Goal: Information Seeking & Learning: Find specific fact

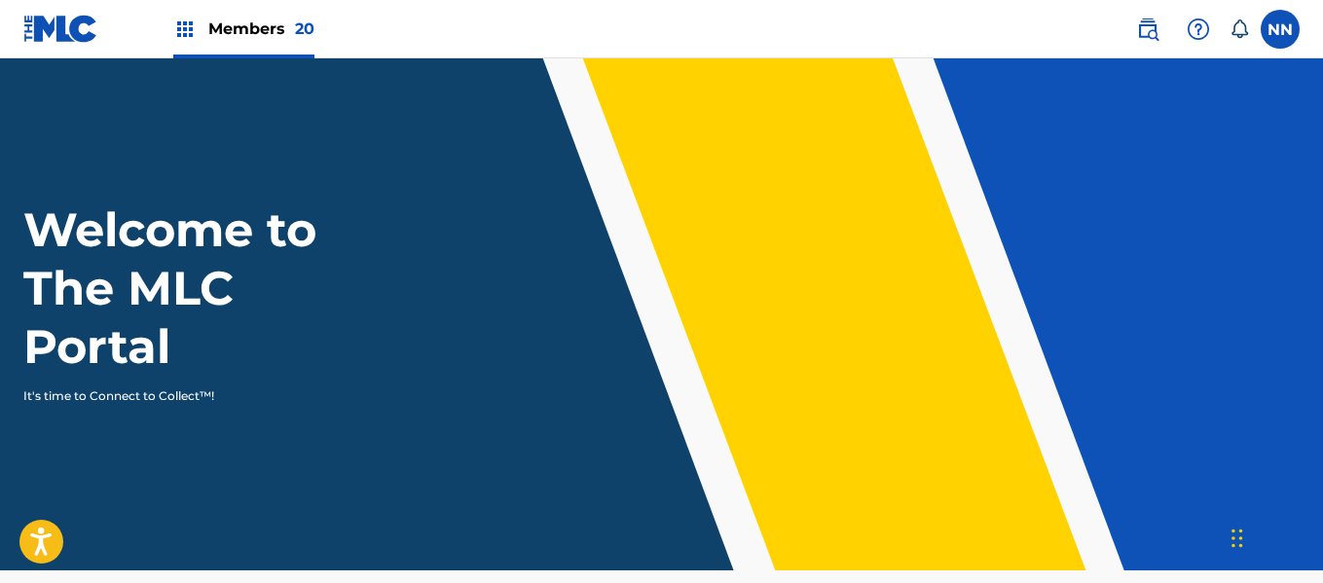
click at [1144, 32] on img at bounding box center [1147, 29] width 23 height 23
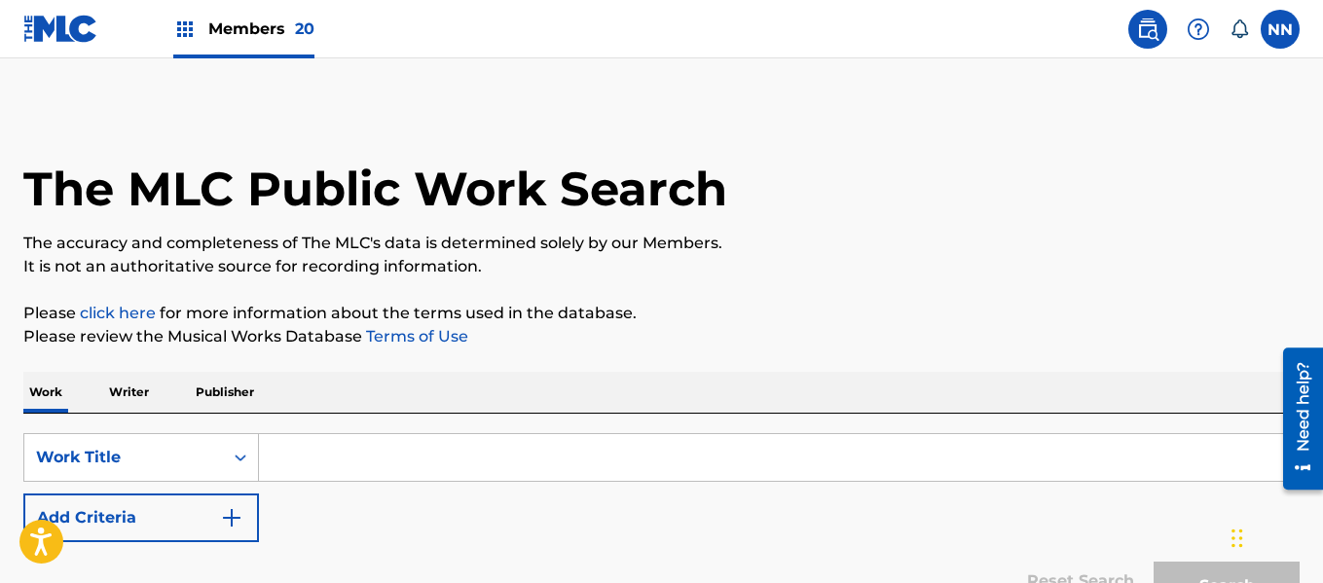
click at [134, 395] on p "Writer" at bounding box center [129, 392] width 52 height 41
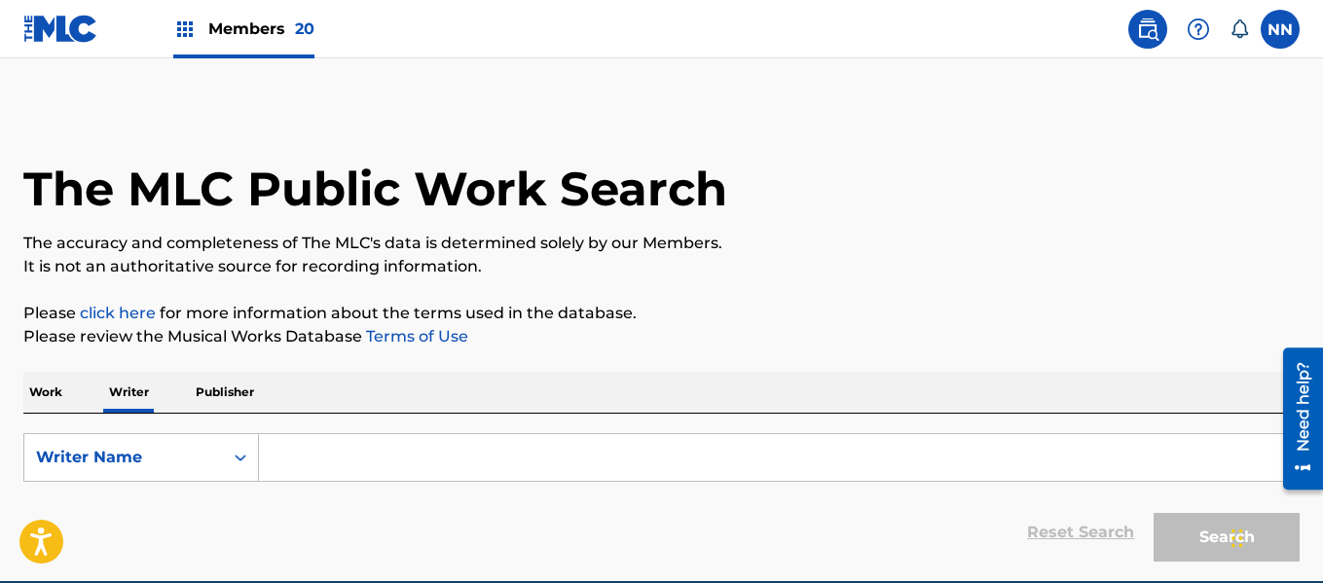
click at [326, 470] on input "Search Form" at bounding box center [779, 457] width 1040 height 47
paste input "[PERSON_NAME]"
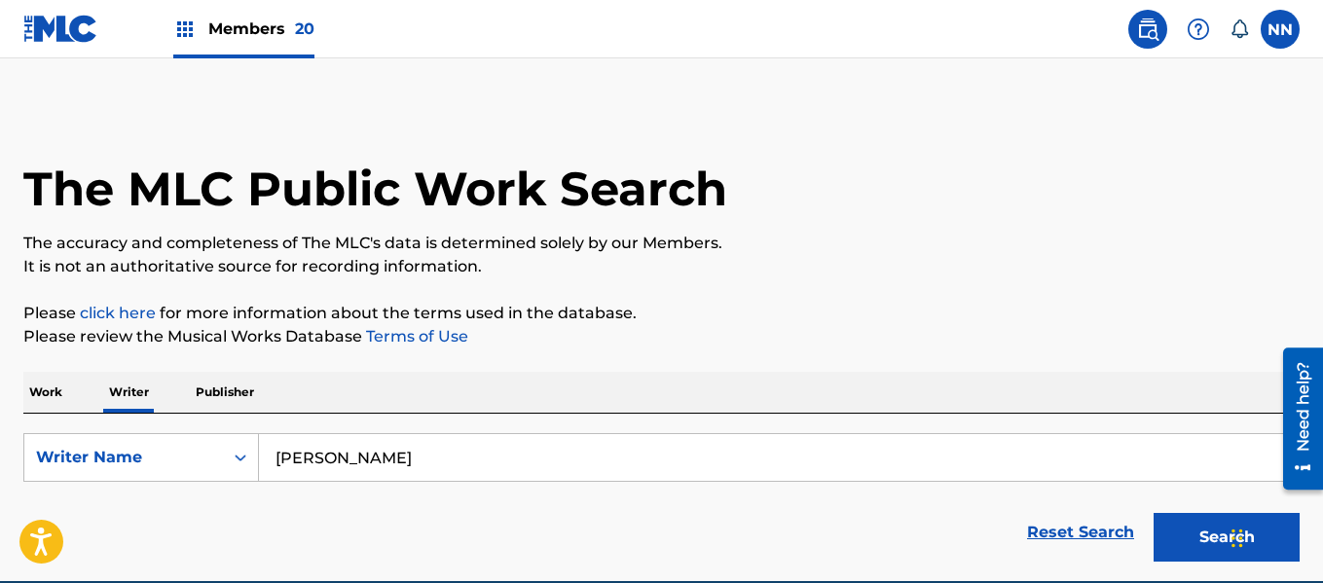
click at [1154, 513] on button "Search" at bounding box center [1227, 537] width 146 height 49
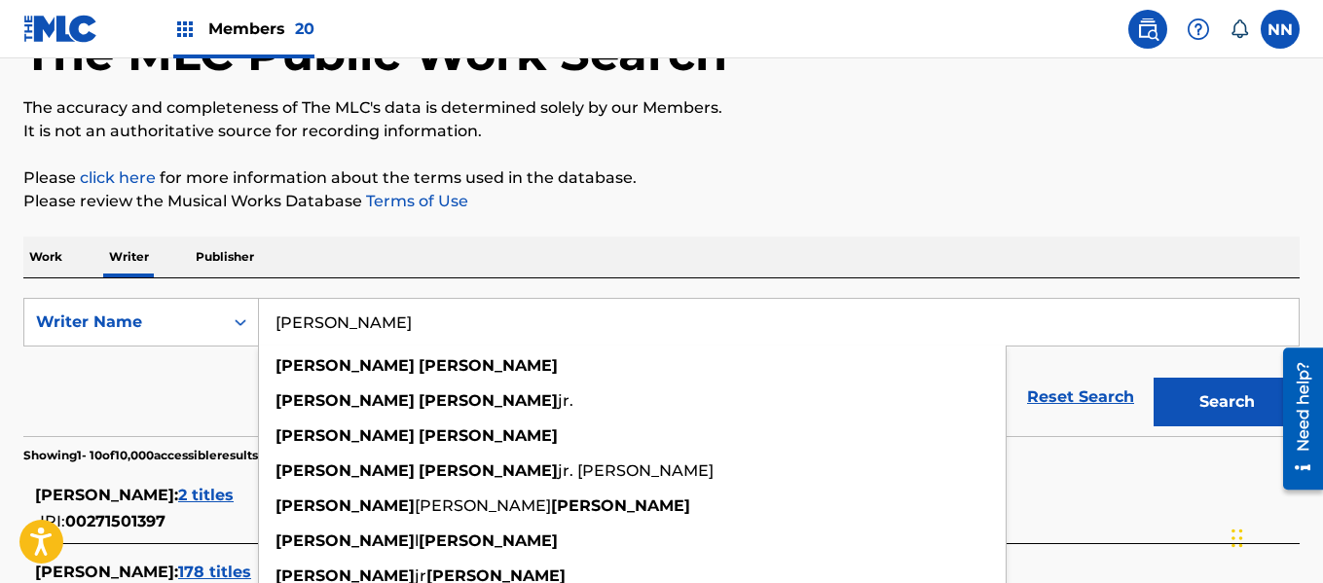
scroll to position [195, 0]
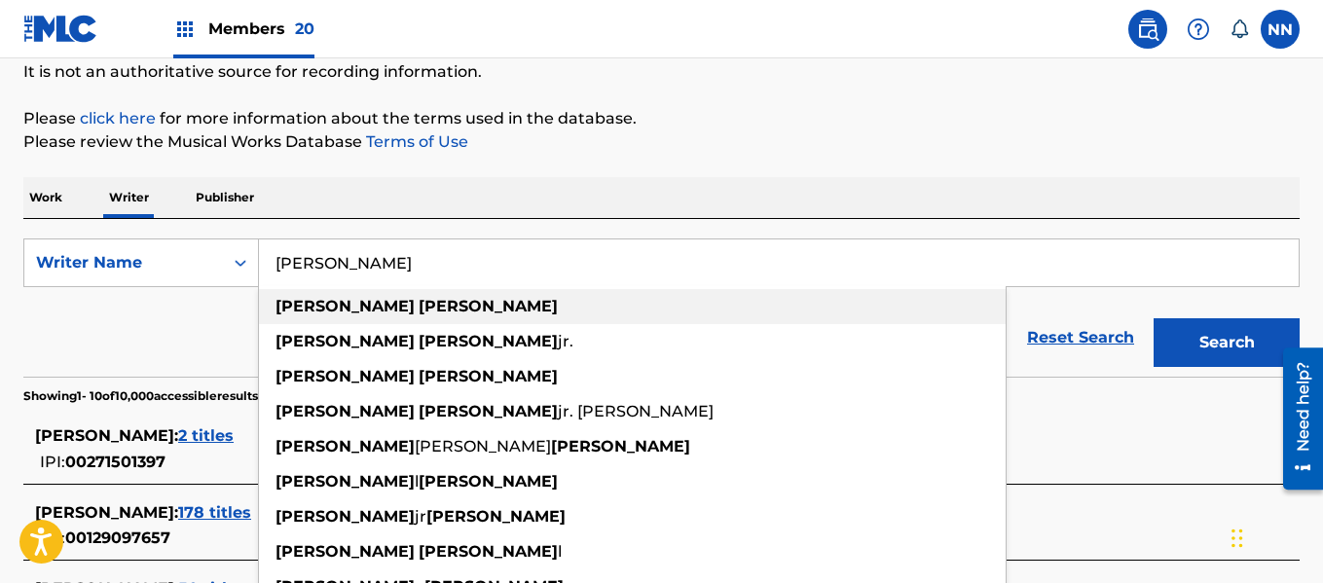
click at [419, 309] on strong "[PERSON_NAME]" at bounding box center [488, 306] width 139 height 18
type input "[PERSON_NAME]"
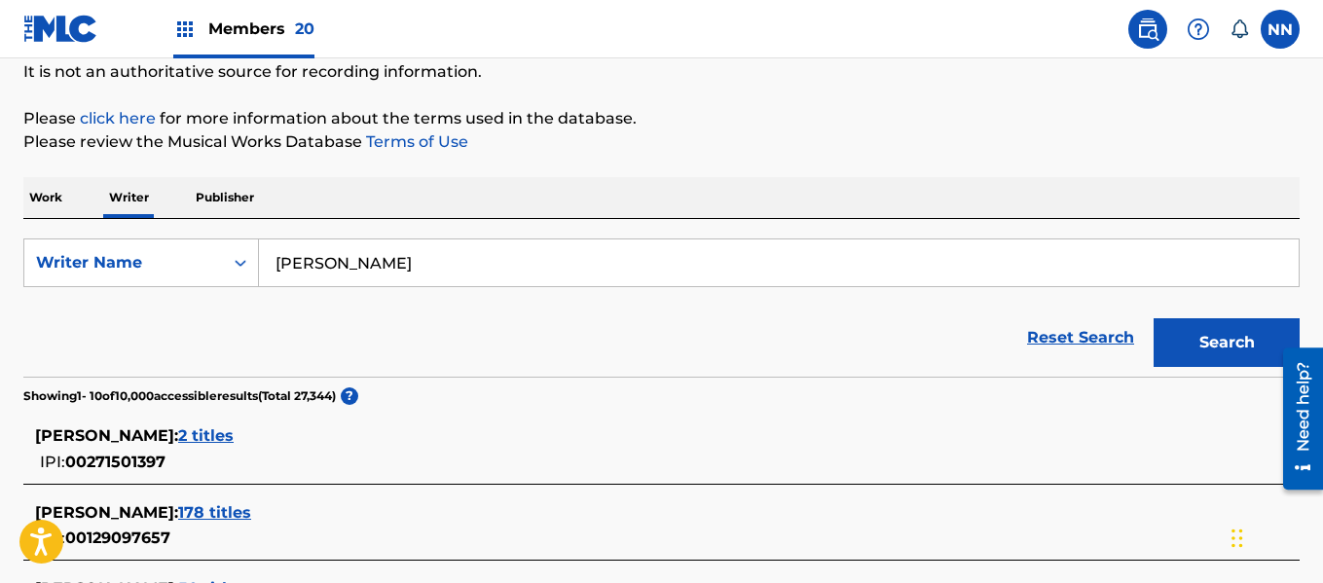
scroll to position [292, 0]
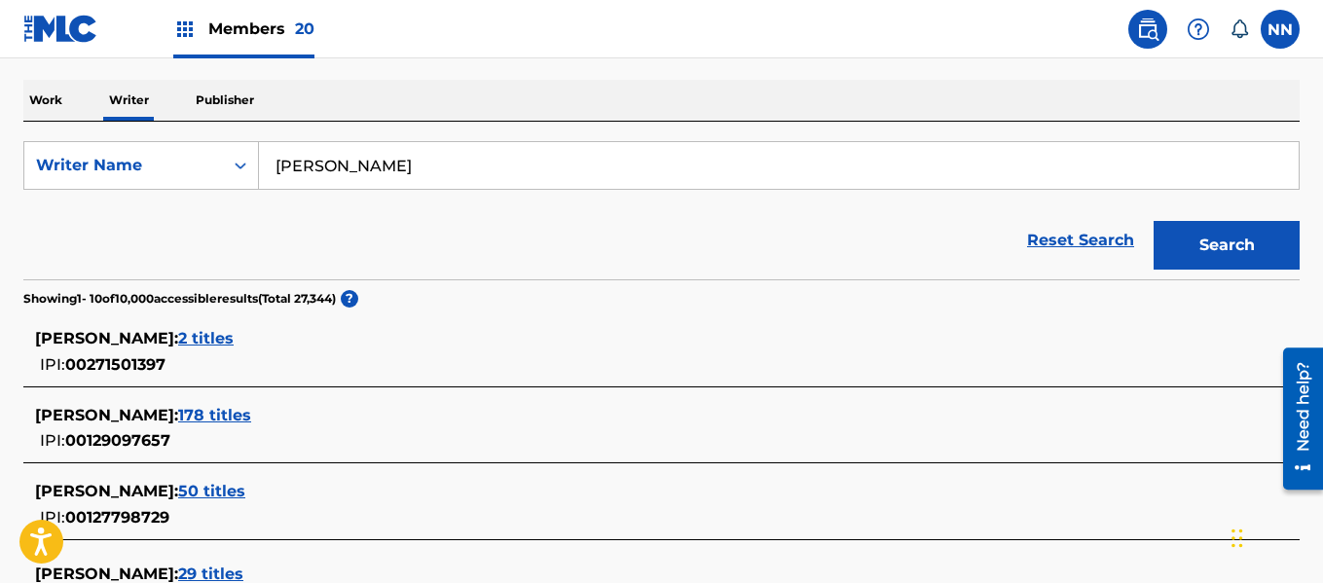
click at [251, 409] on span "178 titles" at bounding box center [214, 415] width 73 height 18
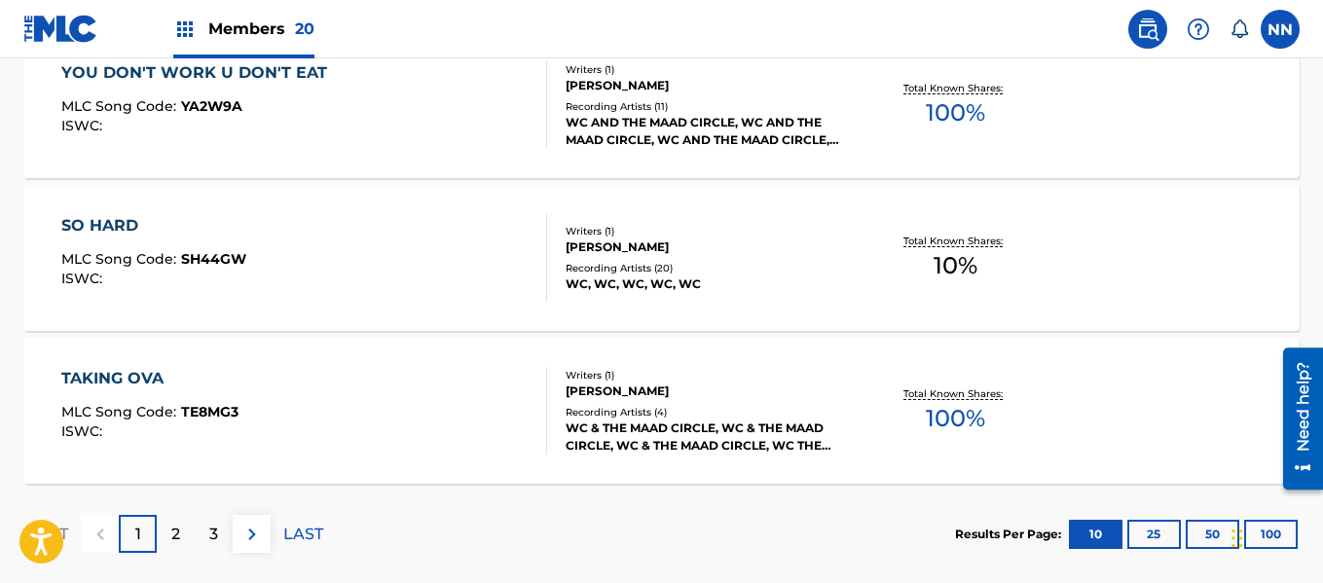
scroll to position [1800, 0]
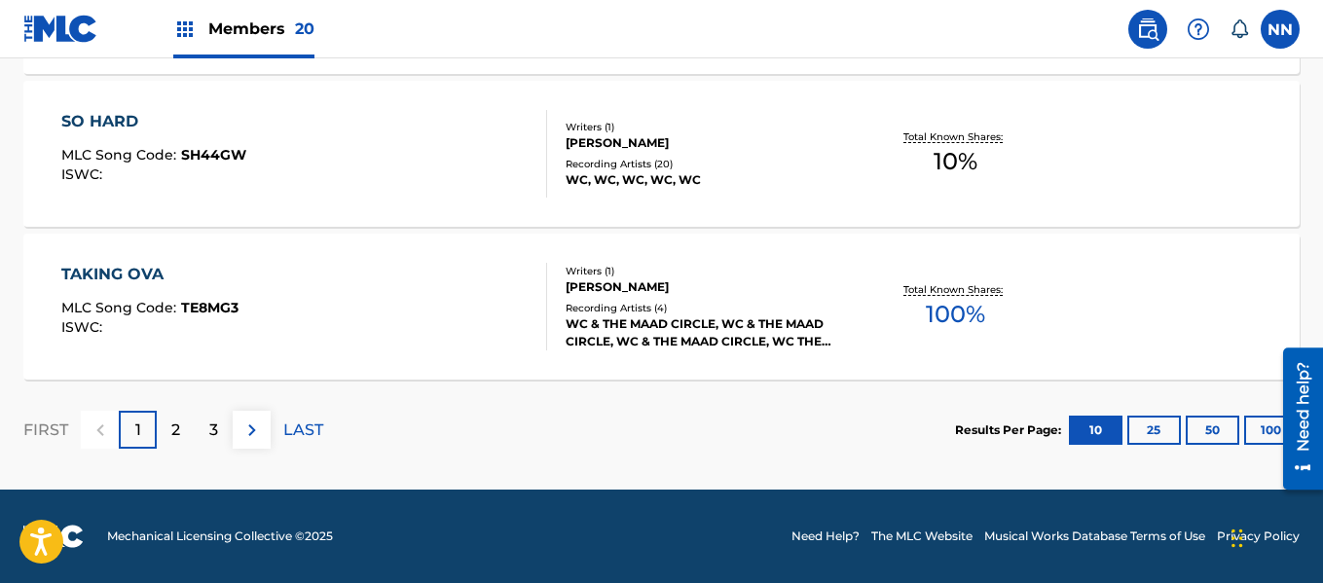
click at [1257, 432] on button "100" at bounding box center [1271, 430] width 54 height 29
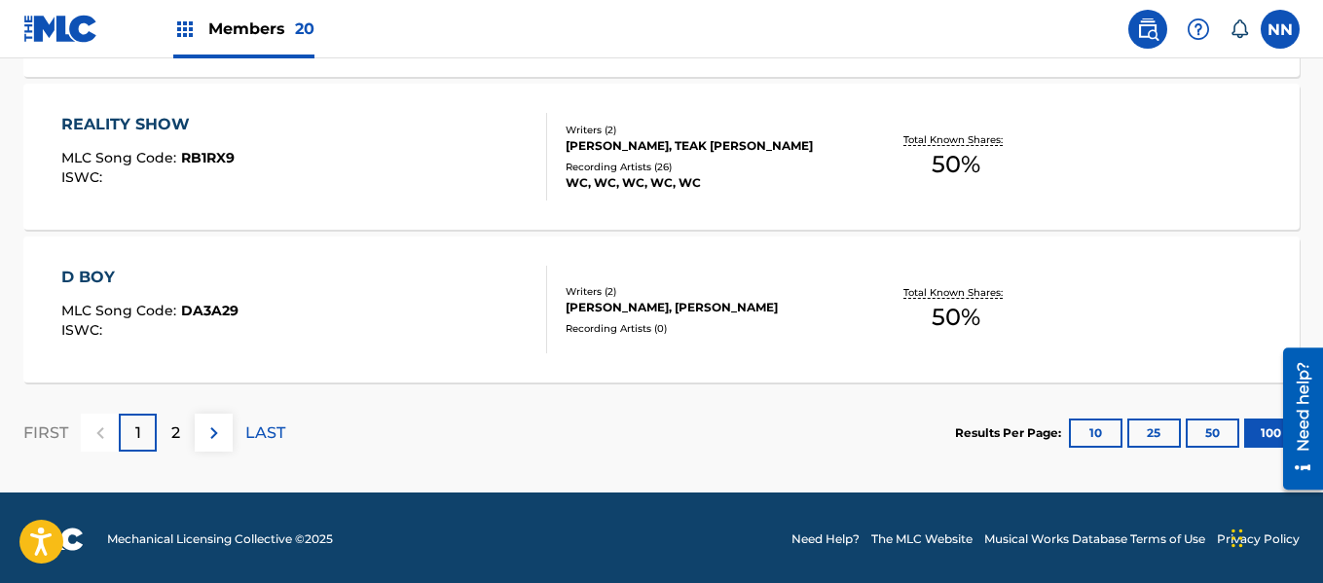
scroll to position [15557, 0]
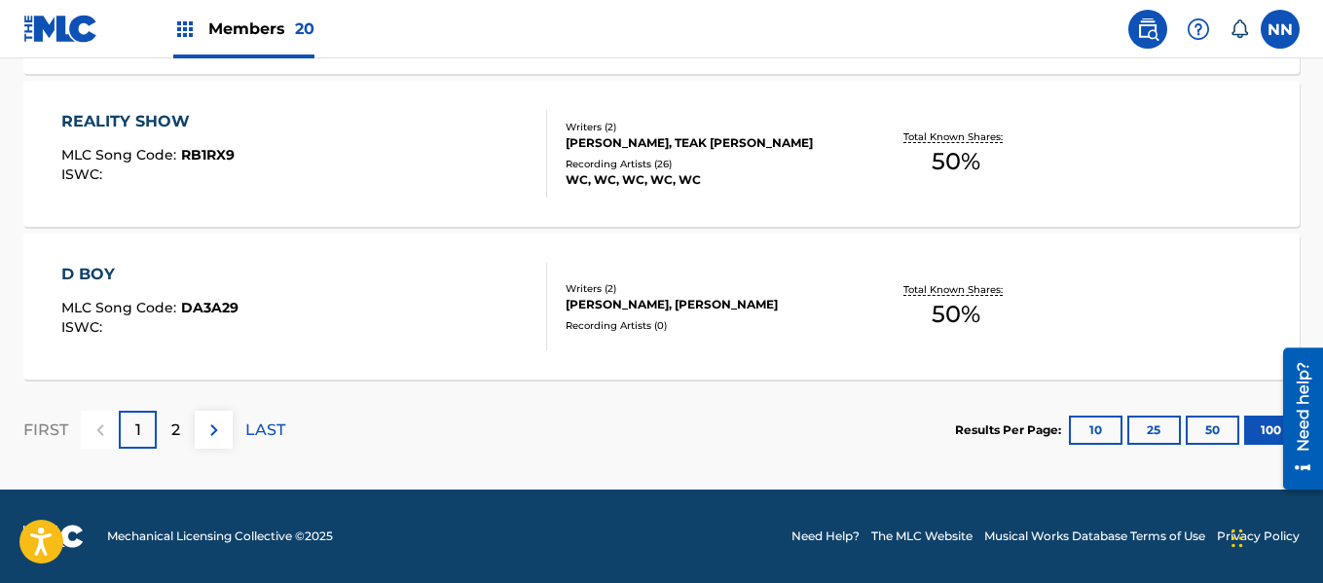
click at [184, 427] on div "2" at bounding box center [176, 430] width 38 height 38
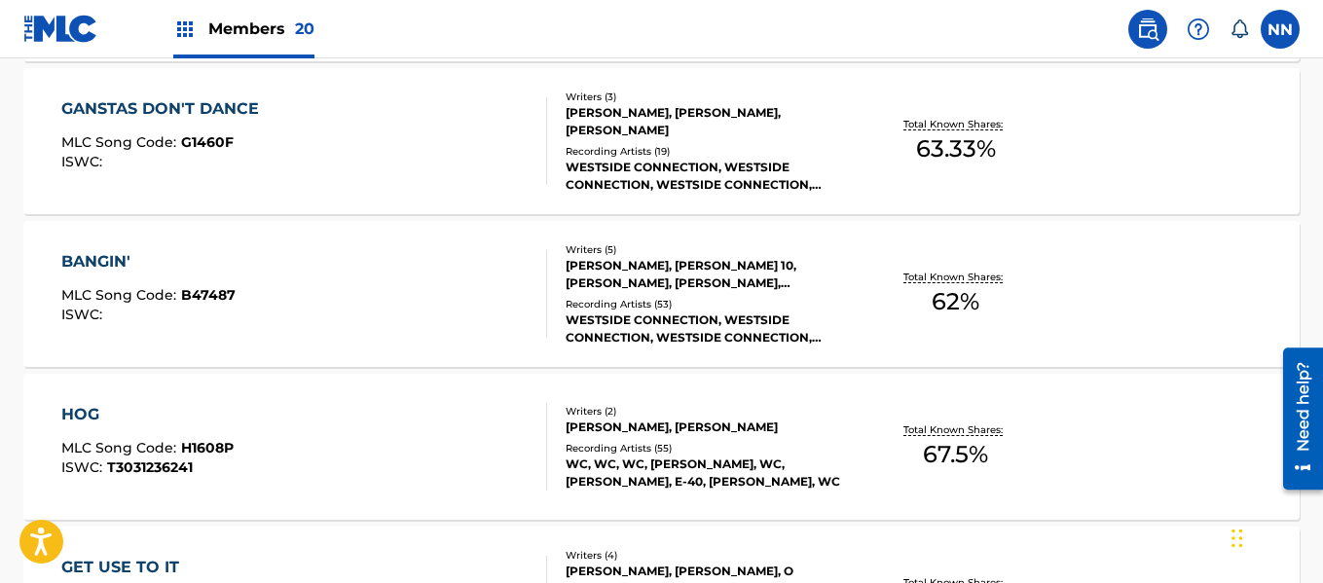
scroll to position [10734, 0]
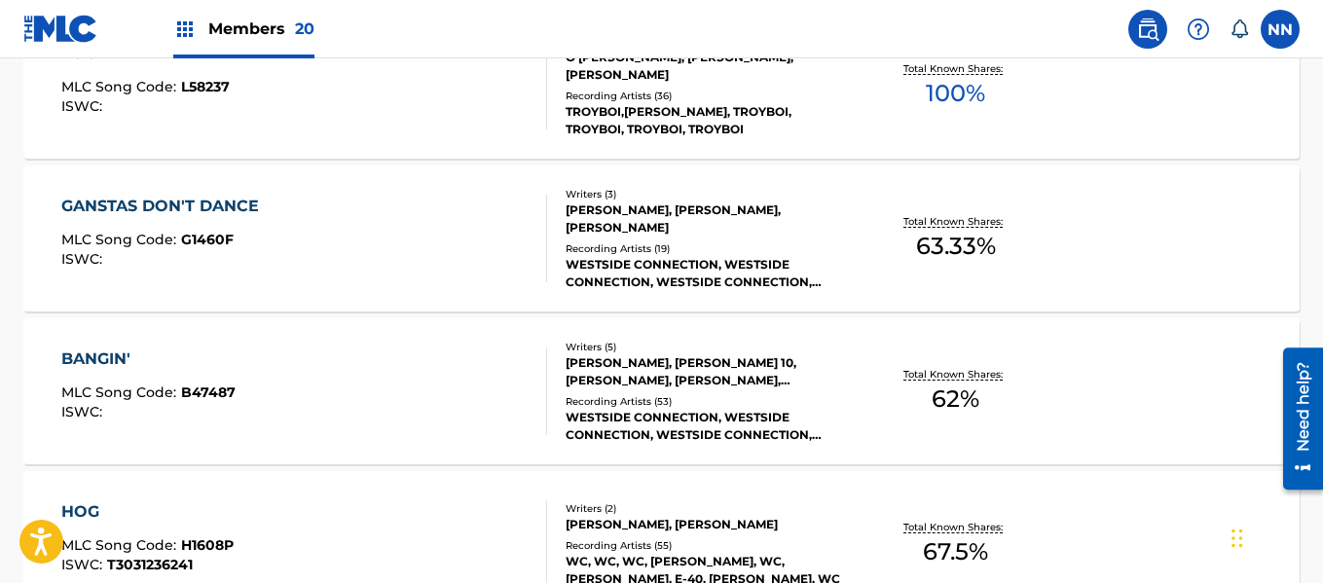
click at [87, 358] on div "BANGIN'" at bounding box center [148, 359] width 174 height 23
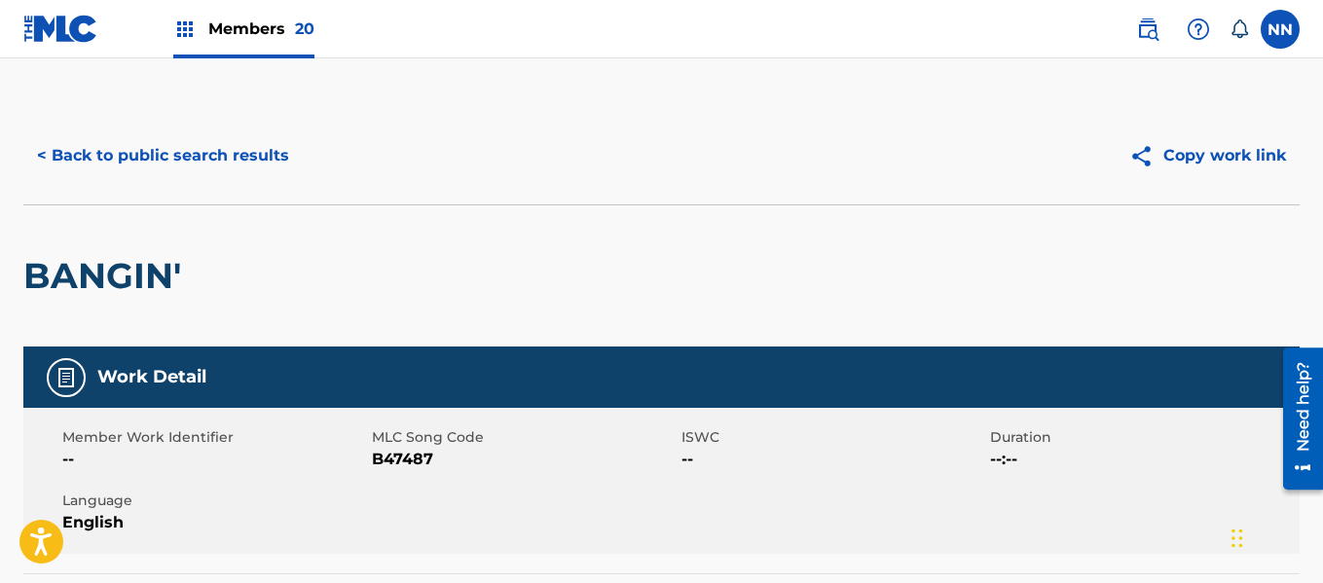
click at [69, 281] on h2 "BANGIN'" at bounding box center [106, 276] width 167 height 44
copy h2 "BANGIN'"
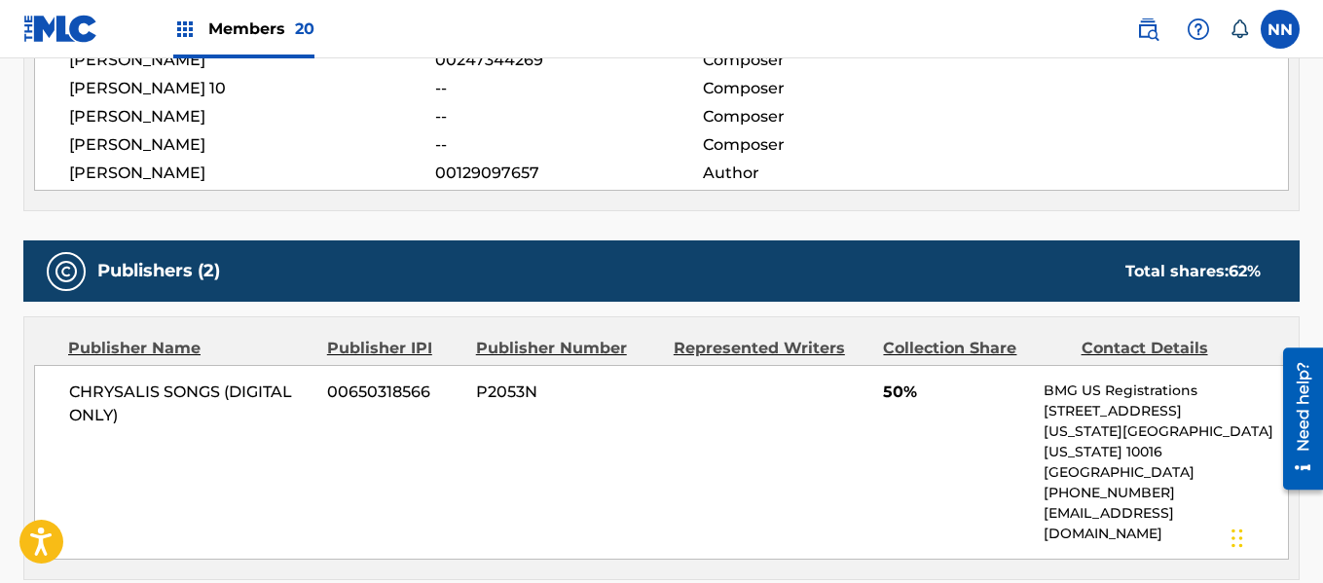
scroll to position [876, 0]
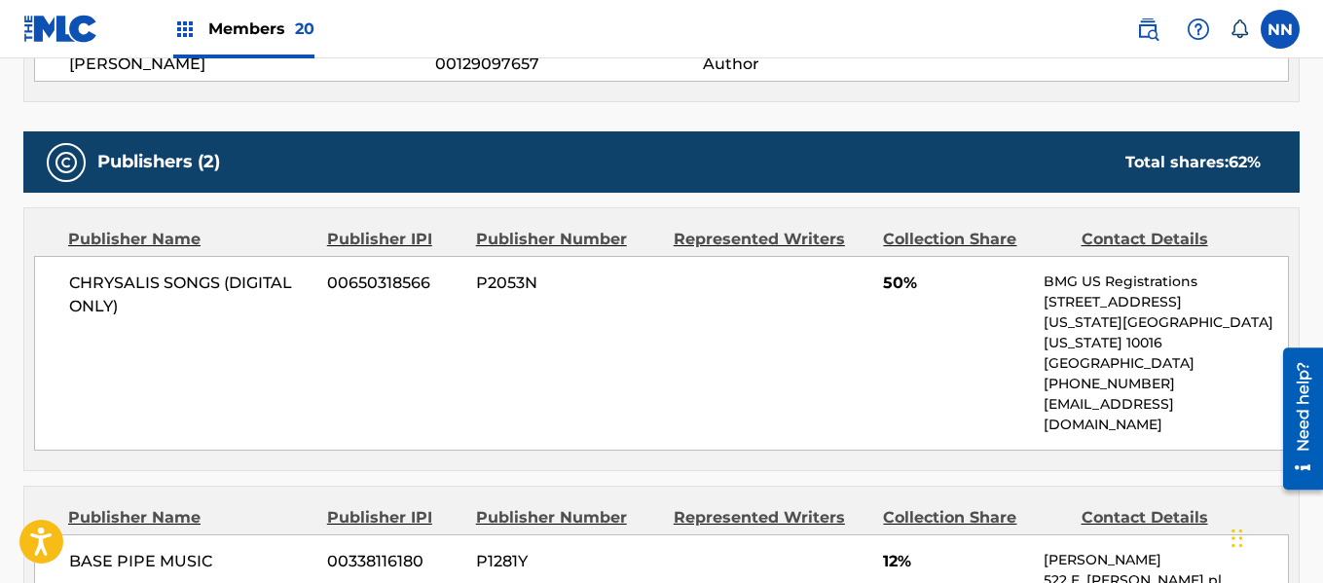
click at [140, 283] on span "CHRYSALIS SONGS (DIGITAL ONLY)" at bounding box center [190, 295] width 243 height 47
copy span "CHRYSALIS SONGS (DIGITAL ONLY)"
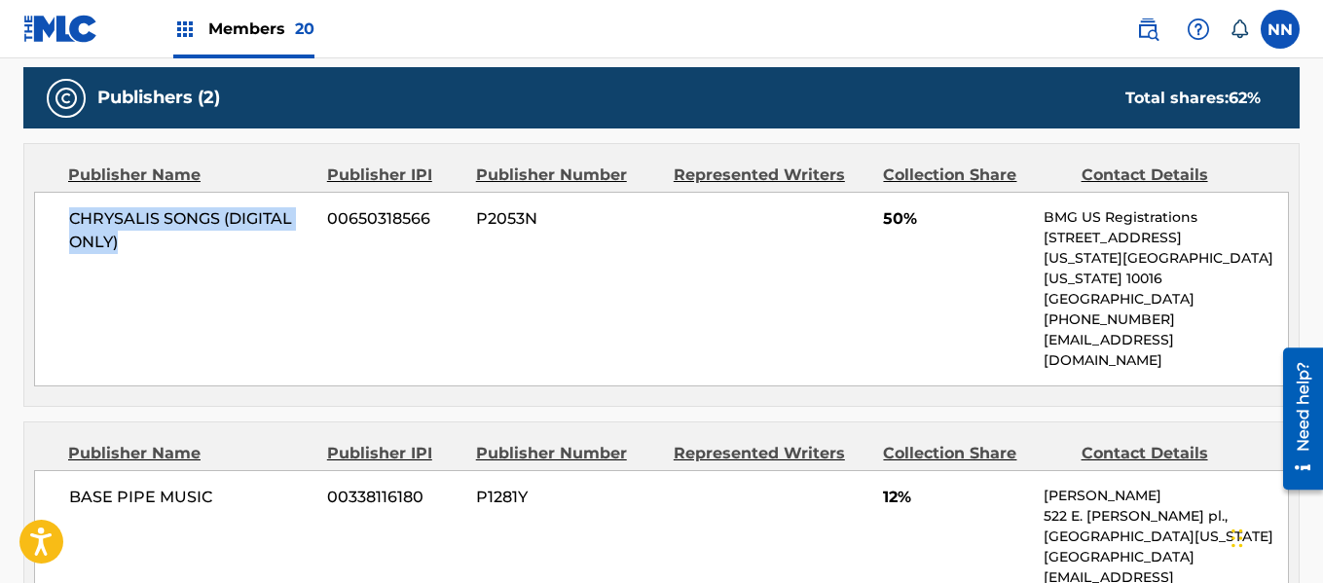
scroll to position [974, 0]
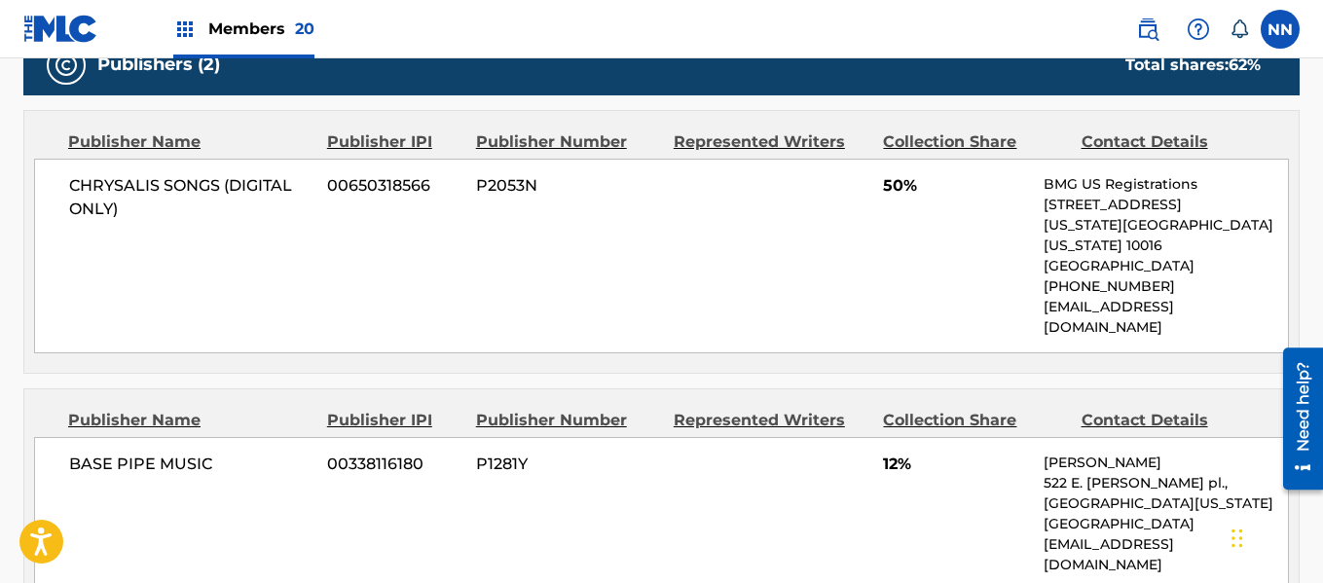
click at [103, 453] on span "BASE PIPE MUSIC" at bounding box center [190, 464] width 243 height 23
copy span "BASE PIPE MUSIC"
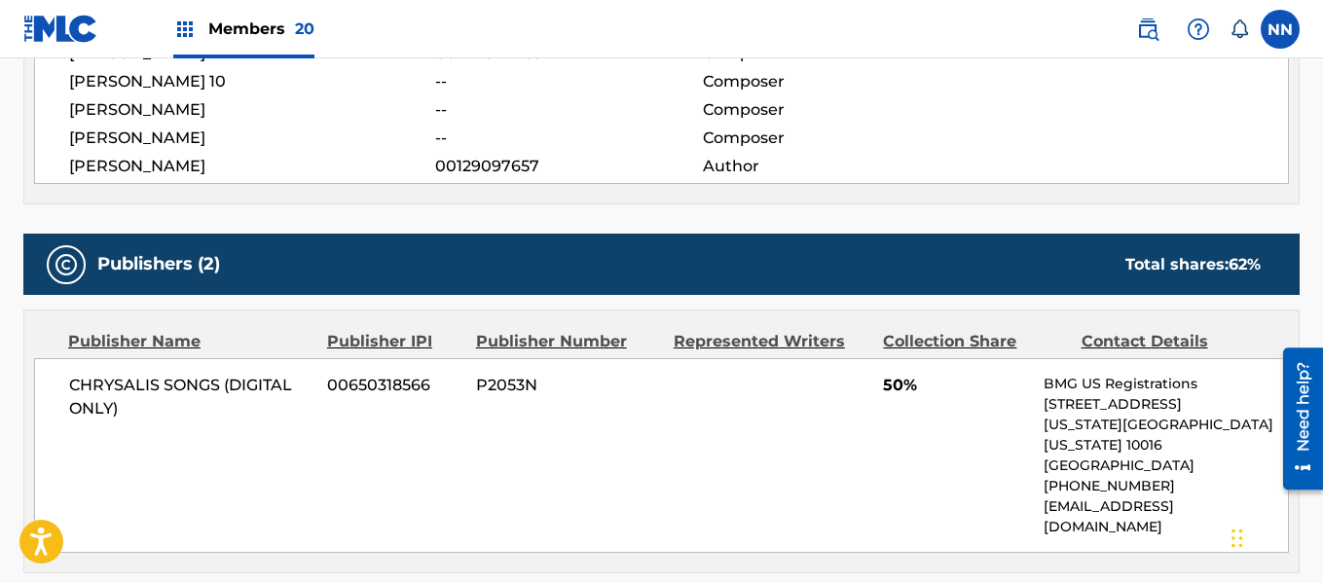
scroll to position [682, 0]
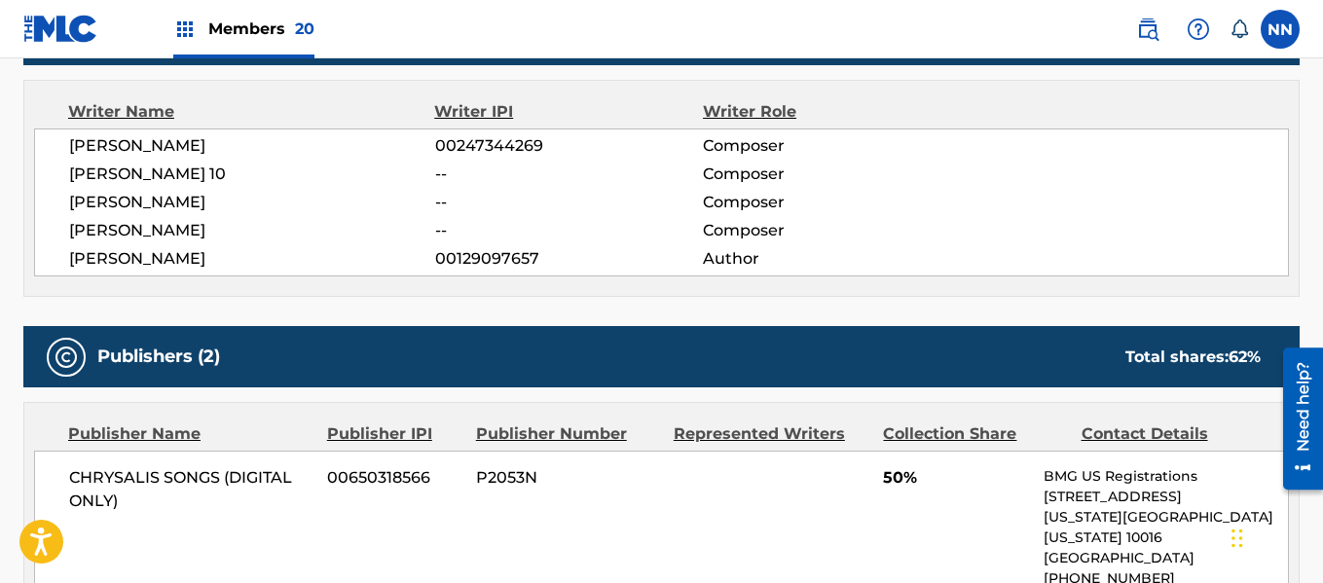
click at [101, 259] on span "[PERSON_NAME]" at bounding box center [252, 258] width 366 height 23
copy span "[PERSON_NAME]"
click at [92, 151] on span "[PERSON_NAME]" at bounding box center [252, 145] width 366 height 23
copy span "[PERSON_NAME]"
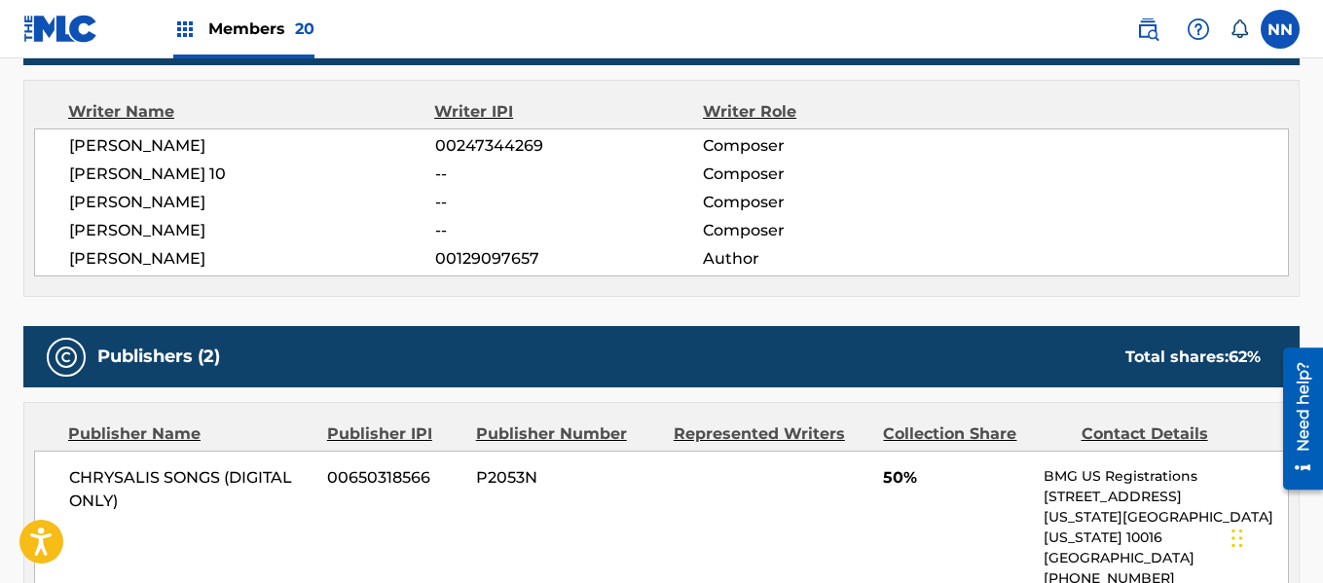
click at [92, 168] on span "[PERSON_NAME] 10" at bounding box center [252, 174] width 366 height 23
copy span "[PERSON_NAME] 10"
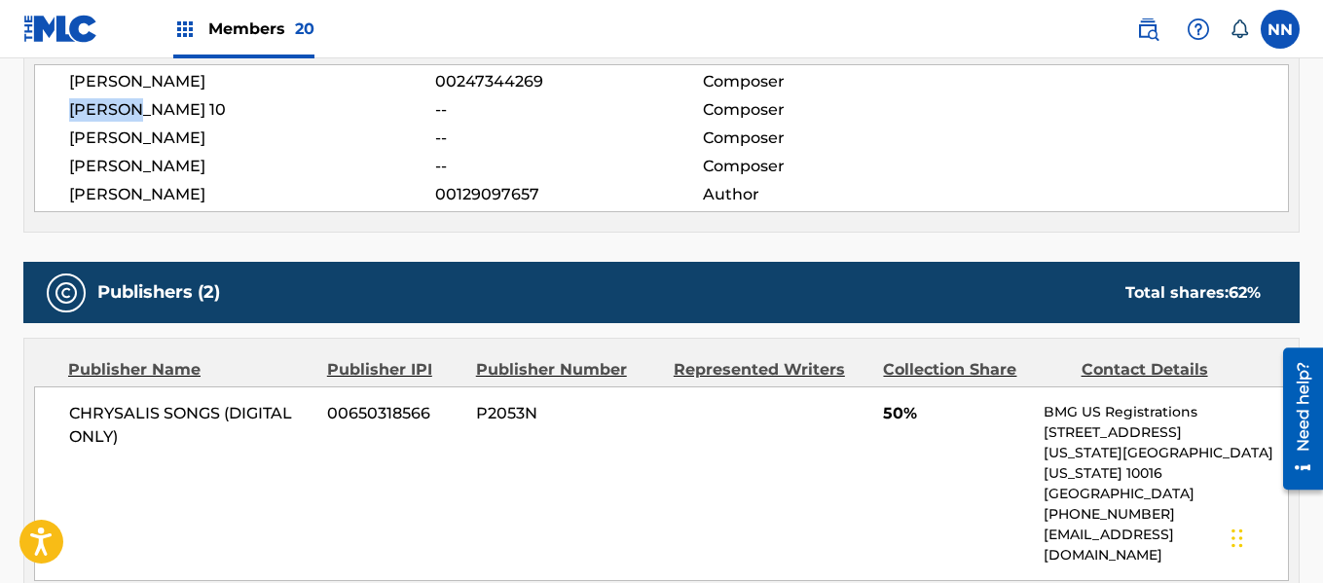
scroll to position [779, 0]
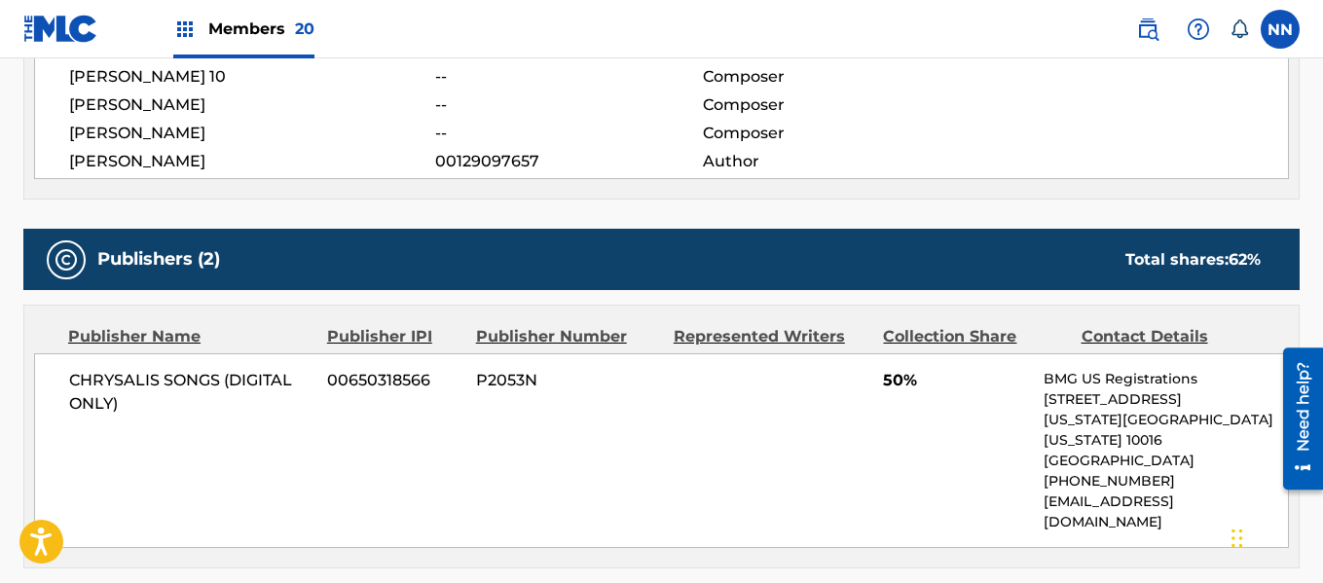
click at [881, 385] on div "CHRYSALIS SONGS (DIGITAL ONLY) 00650318566 P2053N 50% BMG US Registrations [STR…" at bounding box center [661, 450] width 1255 height 195
copy span "50%"
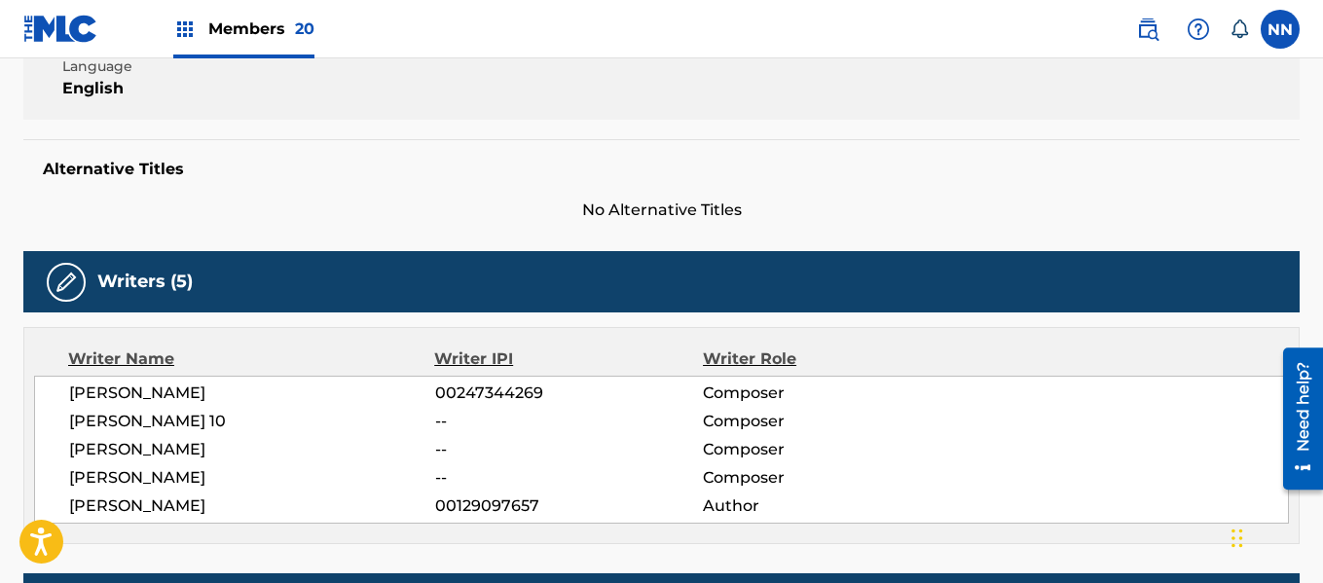
scroll to position [195, 0]
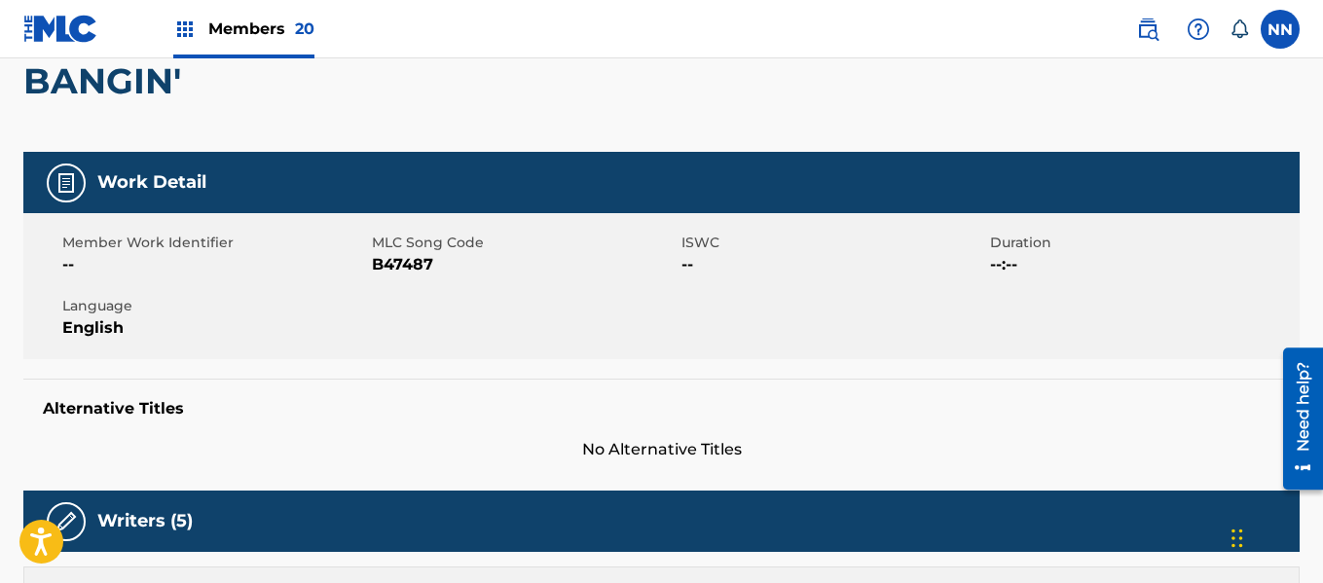
click at [99, 90] on h2 "BANGIN'" at bounding box center [106, 81] width 167 height 44
copy h2 "BANGIN'"
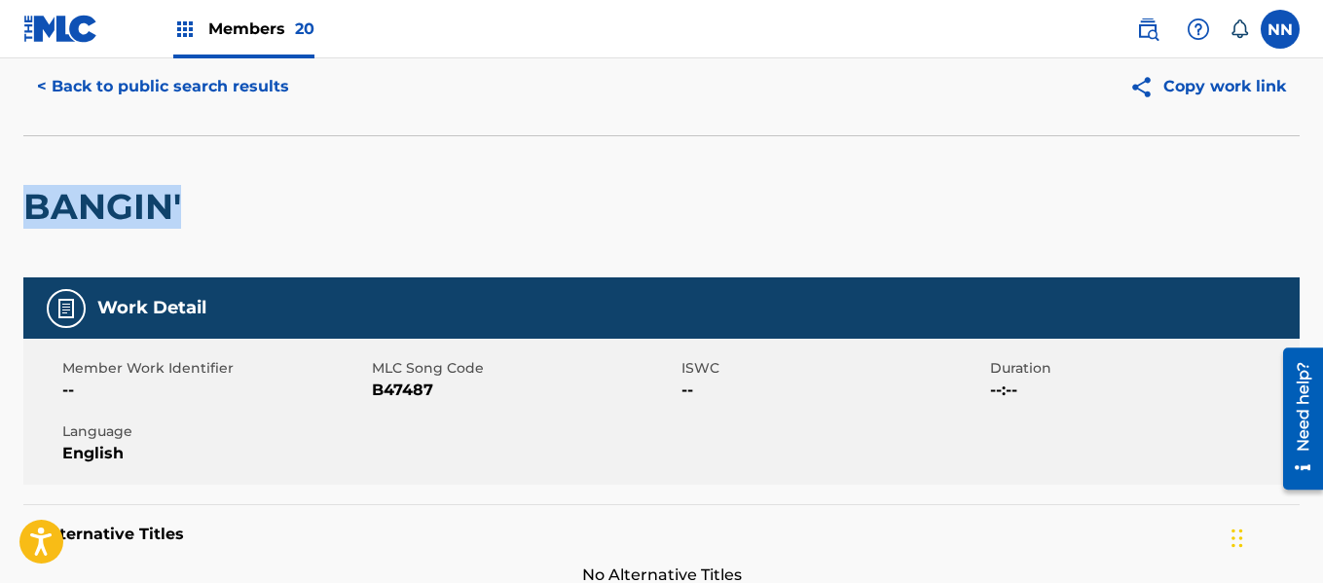
scroll to position [0, 0]
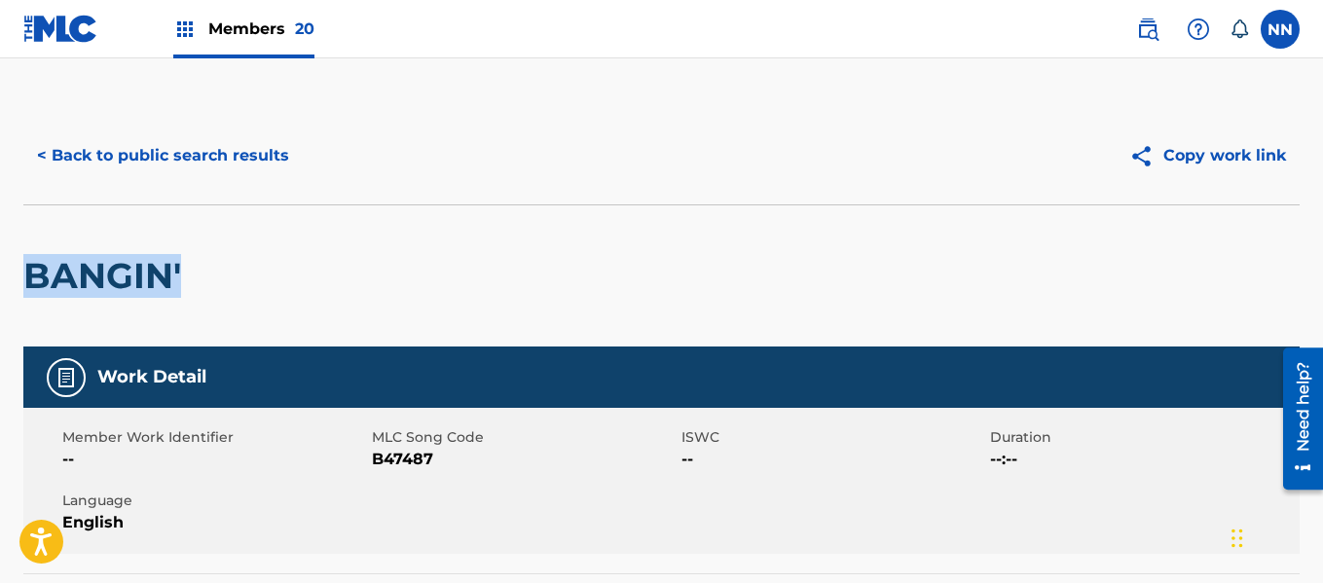
click at [125, 166] on button "< Back to public search results" at bounding box center [162, 155] width 279 height 49
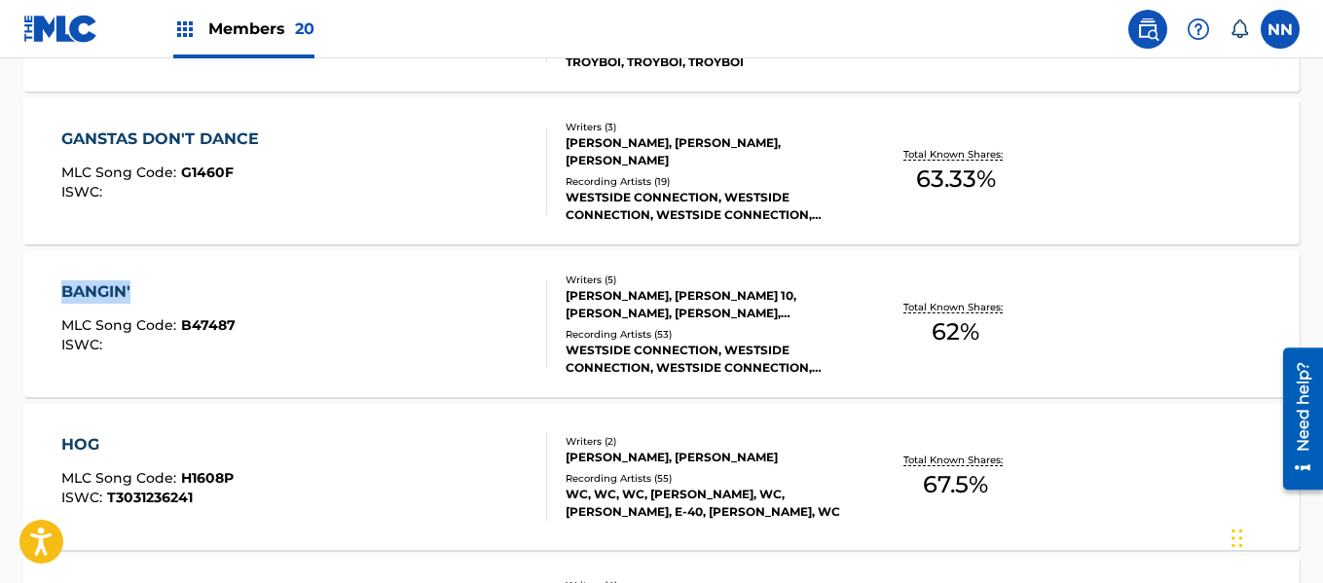
scroll to position [10996, 0]
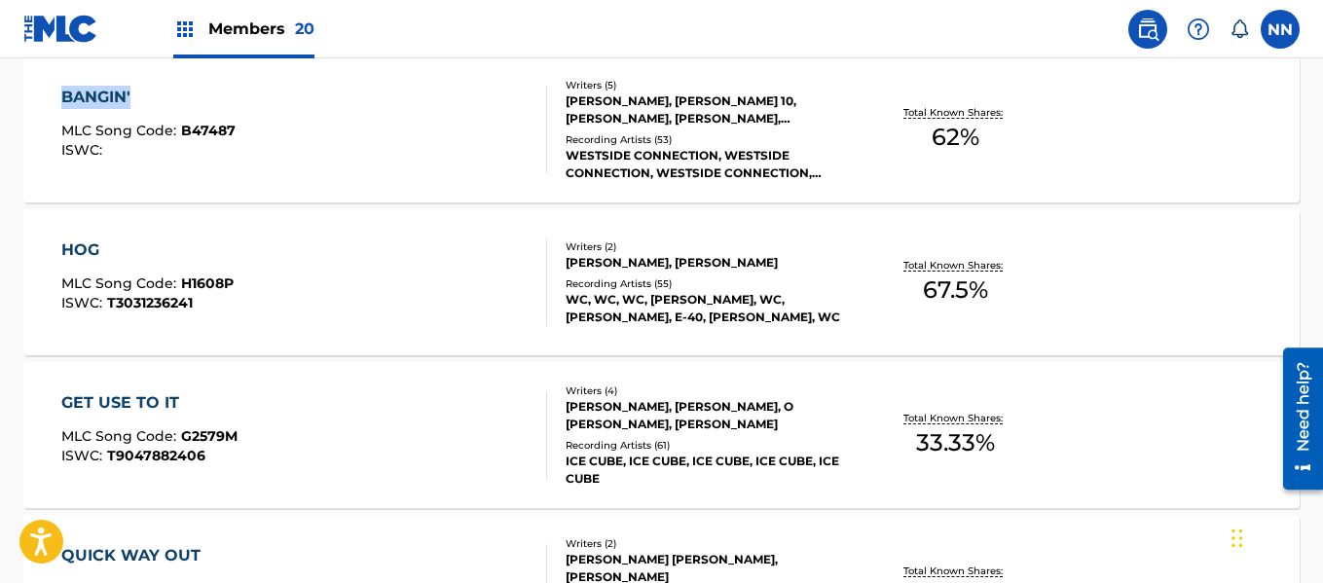
click at [90, 250] on div "HOG" at bounding box center [147, 250] width 172 height 23
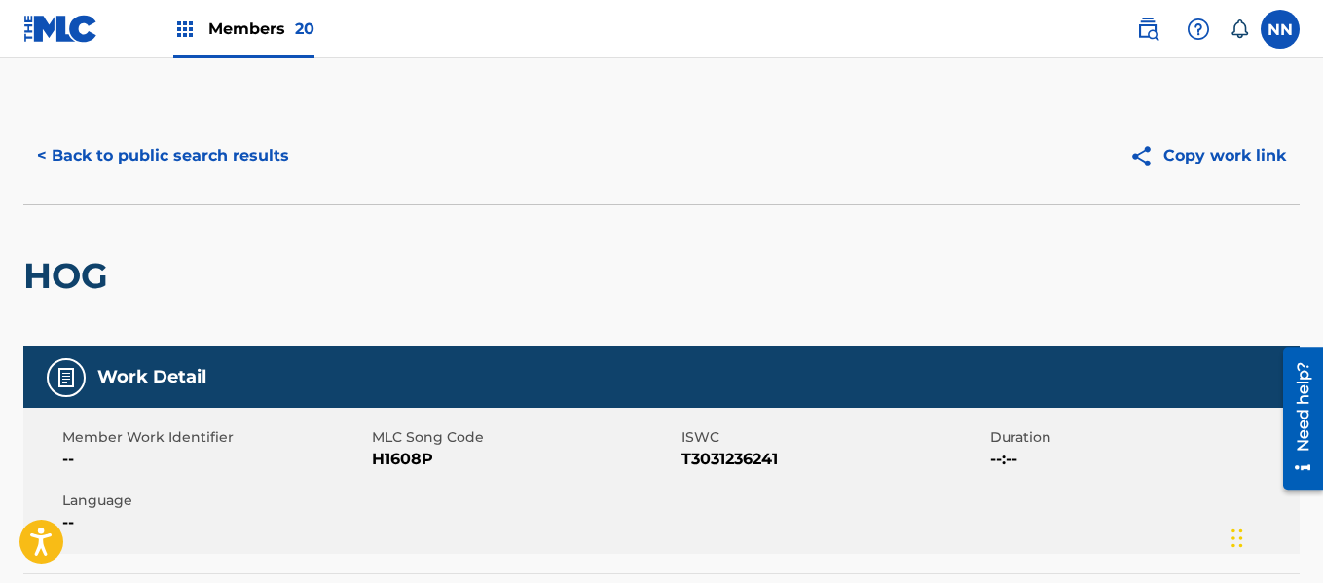
click at [69, 266] on h2 "HOG" at bounding box center [70, 276] width 94 height 44
copy h2 "HOG"
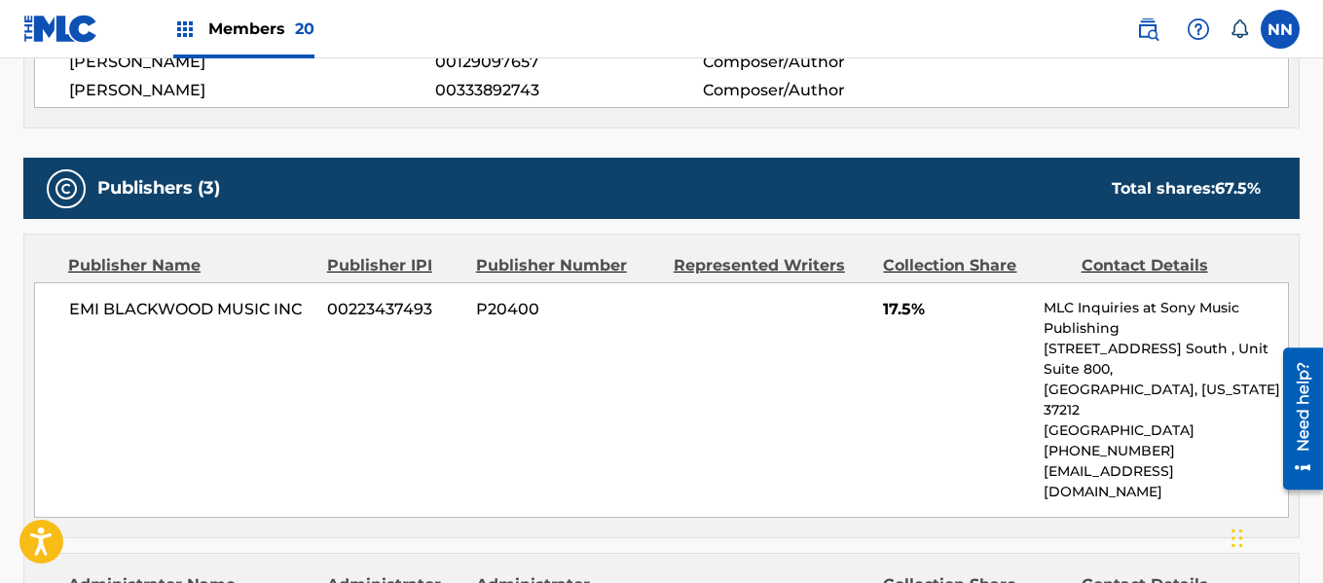
scroll to position [779, 0]
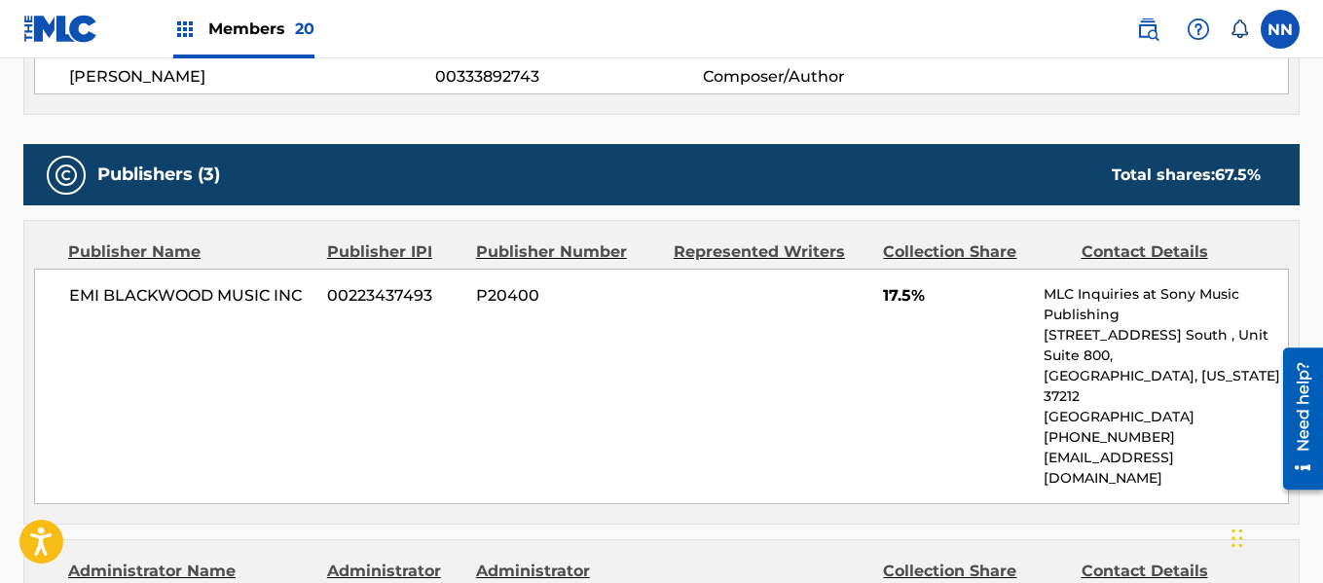
click at [119, 296] on span "EMI BLACKWOOD MUSIC INC" at bounding box center [190, 295] width 243 height 23
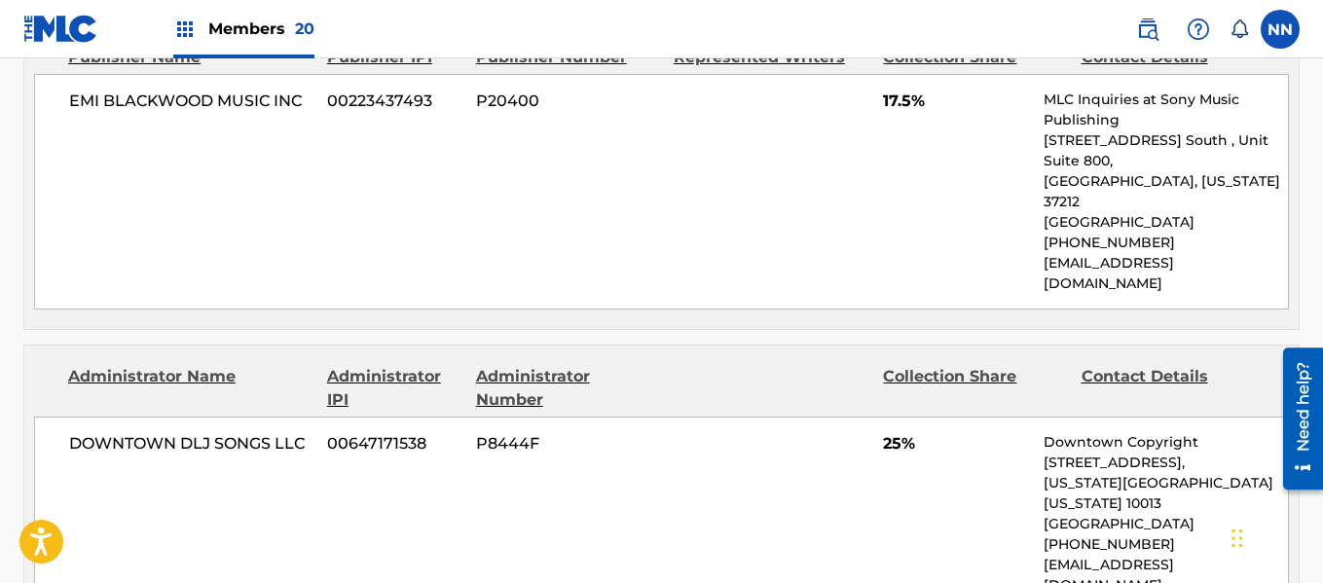
click at [117, 432] on span "DOWNTOWN DLJ SONGS LLC" at bounding box center [190, 443] width 243 height 23
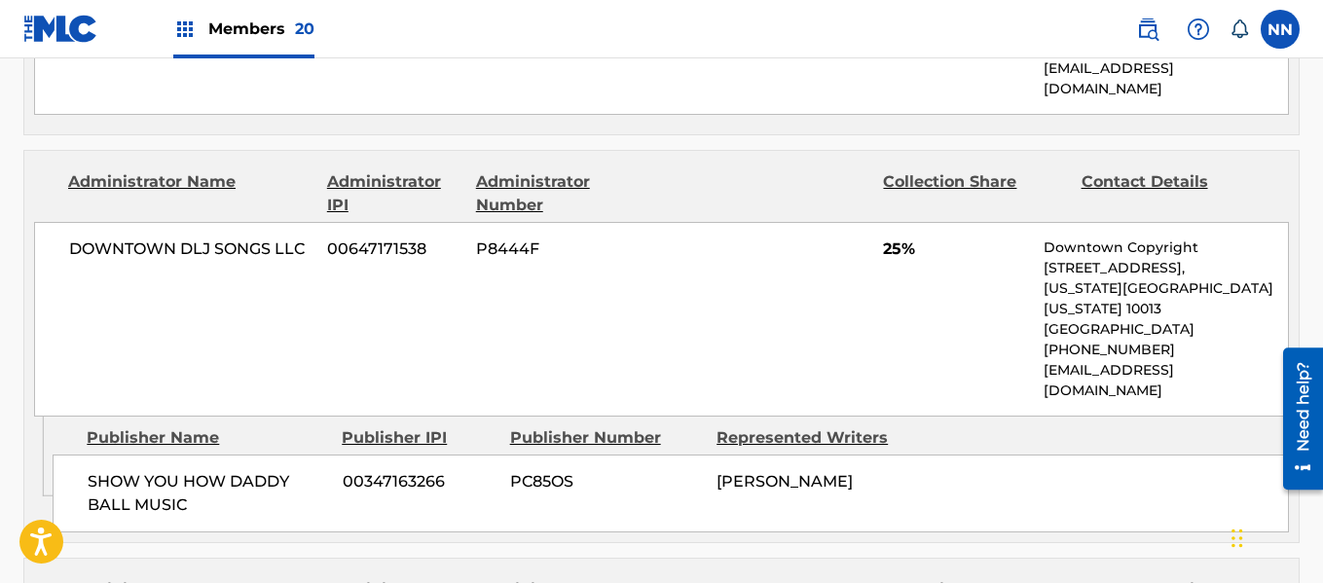
click at [97, 470] on span "SHOW YOU HOW DADDY BALL MUSIC" at bounding box center [208, 493] width 240 height 47
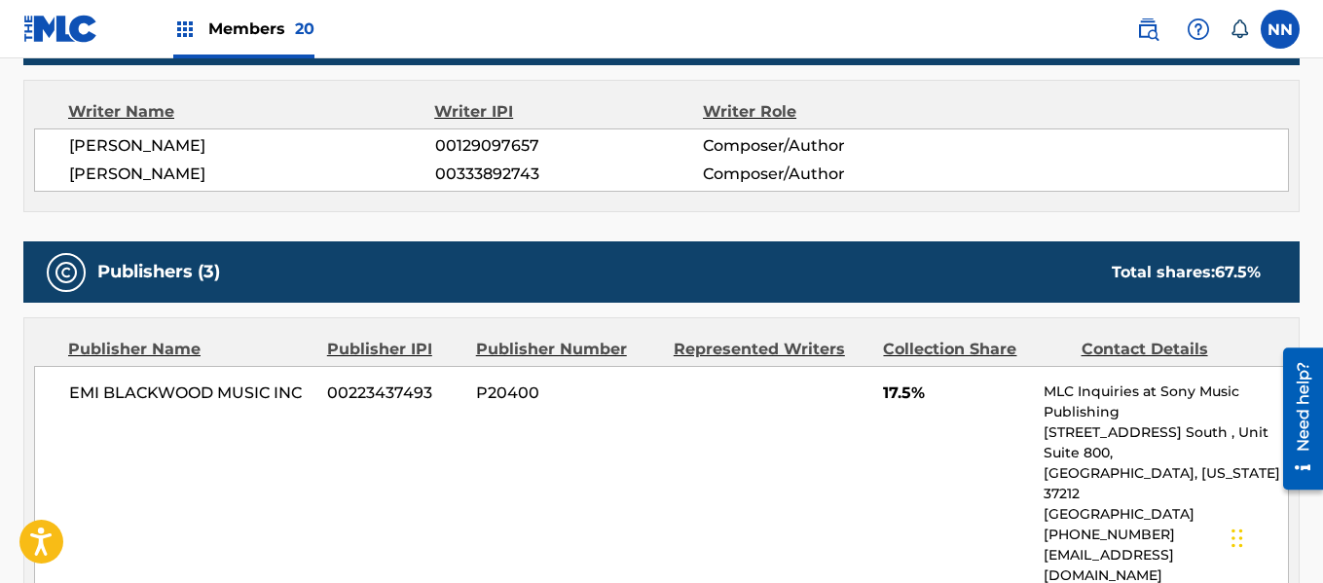
scroll to position [584, 0]
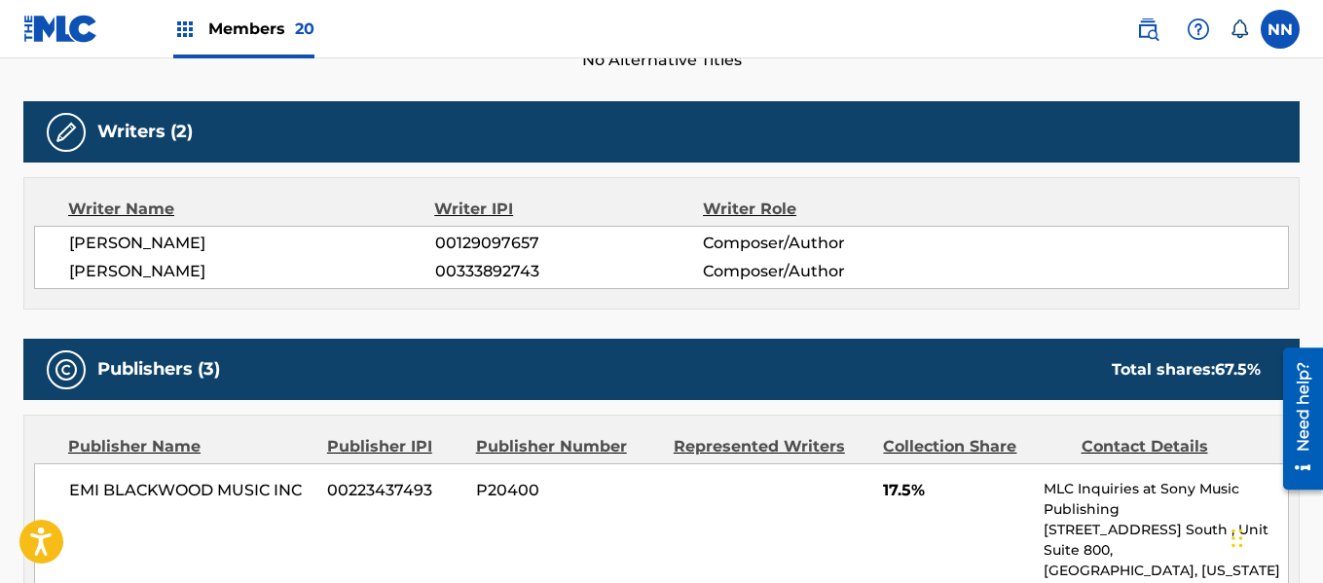
click at [100, 239] on span "[PERSON_NAME]" at bounding box center [252, 243] width 366 height 23
click at [91, 273] on span "[PERSON_NAME]" at bounding box center [252, 271] width 366 height 23
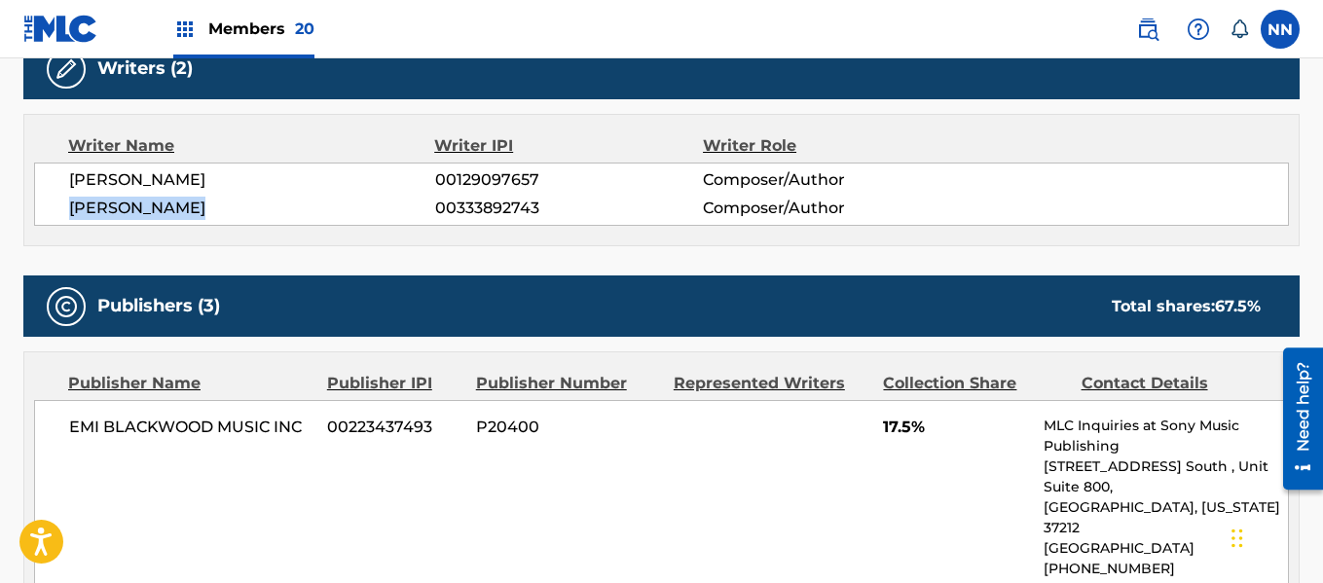
scroll to position [682, 0]
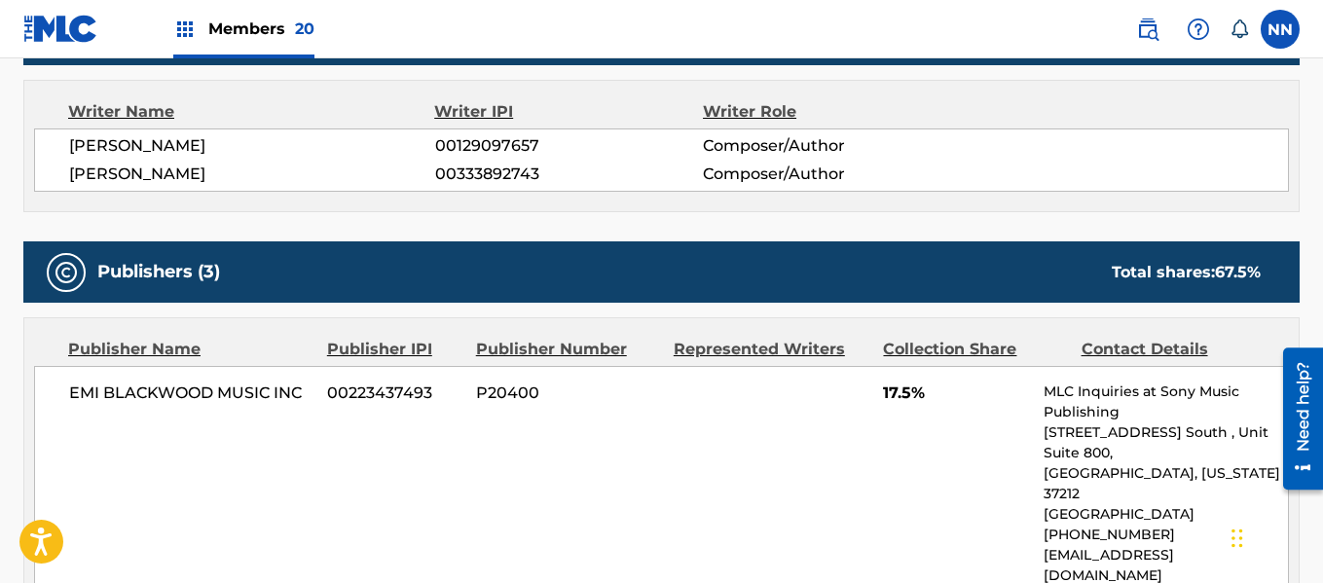
click at [885, 396] on span "17.5%" at bounding box center [956, 393] width 146 height 23
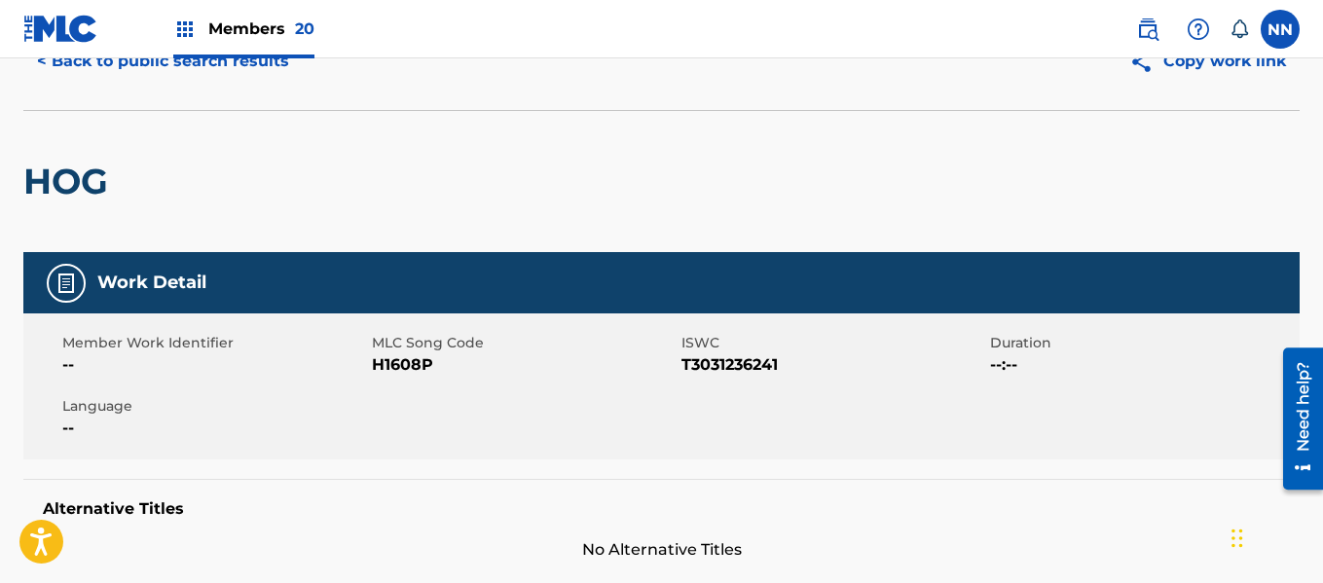
scroll to position [0, 0]
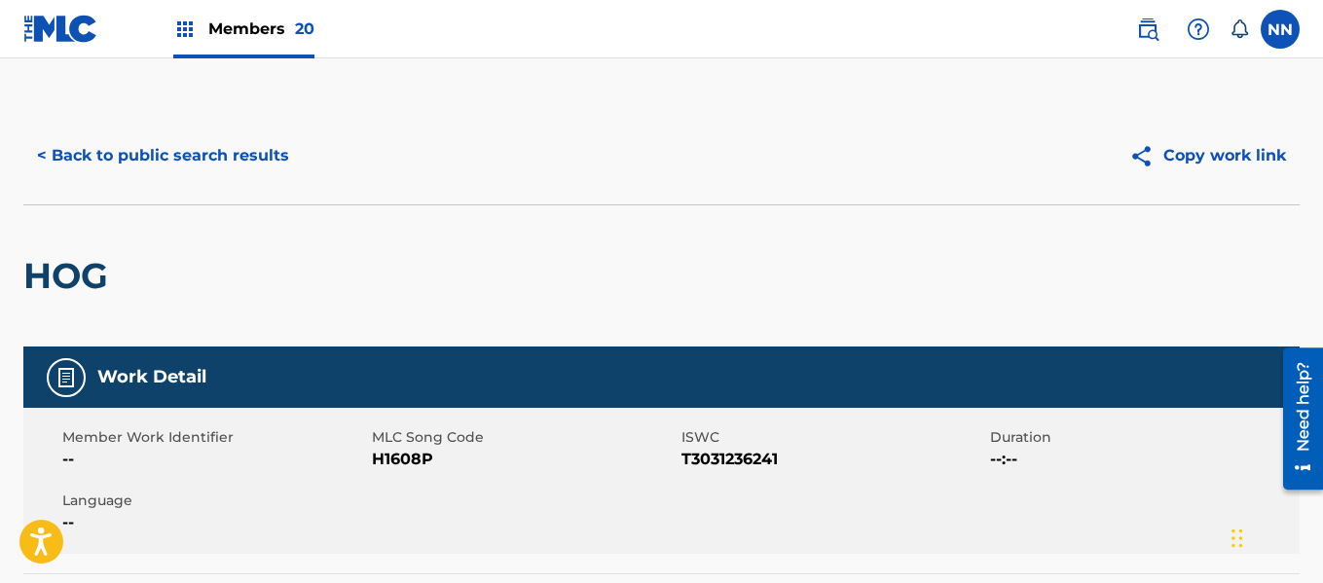
click at [72, 276] on h2 "HOG" at bounding box center [70, 276] width 94 height 44
click at [146, 158] on button "< Back to public search results" at bounding box center [162, 155] width 279 height 49
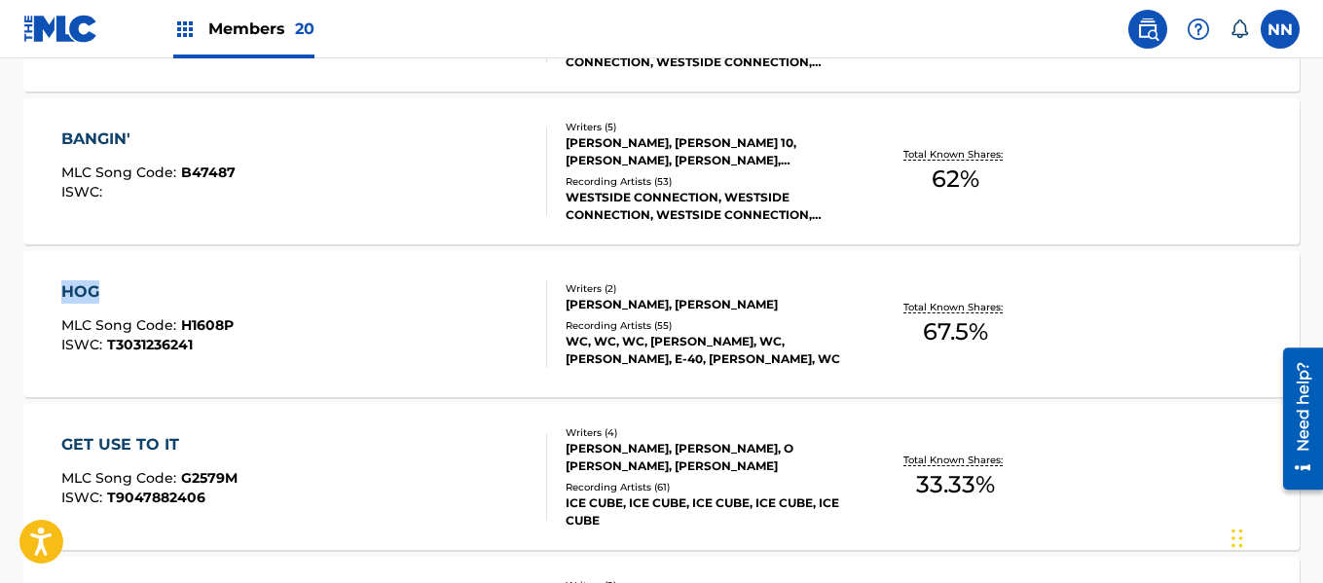
scroll to position [11051, 0]
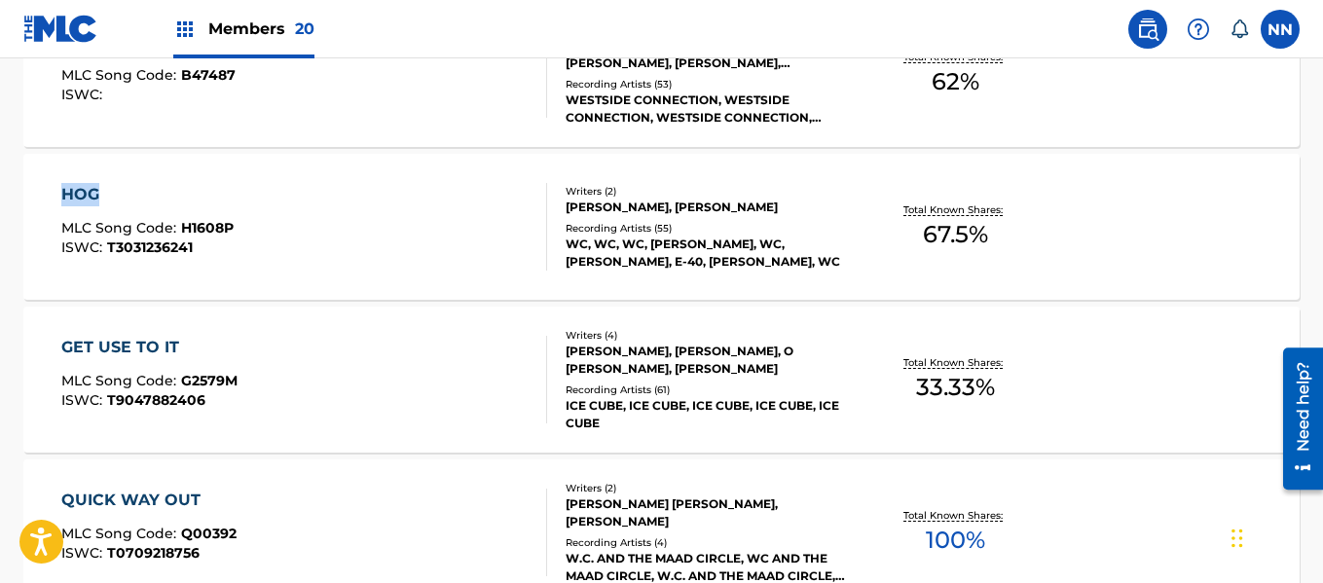
click at [123, 340] on div "GET USE TO IT" at bounding box center [149, 347] width 176 height 23
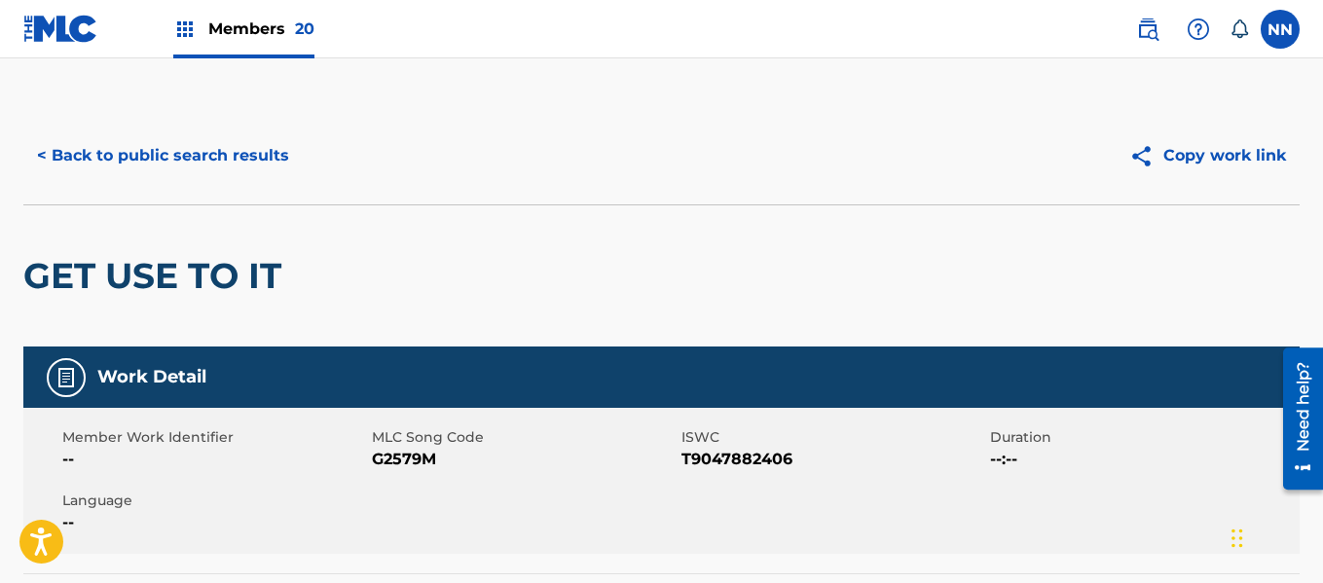
click at [108, 273] on h2 "GET USE TO IT" at bounding box center [157, 276] width 268 height 44
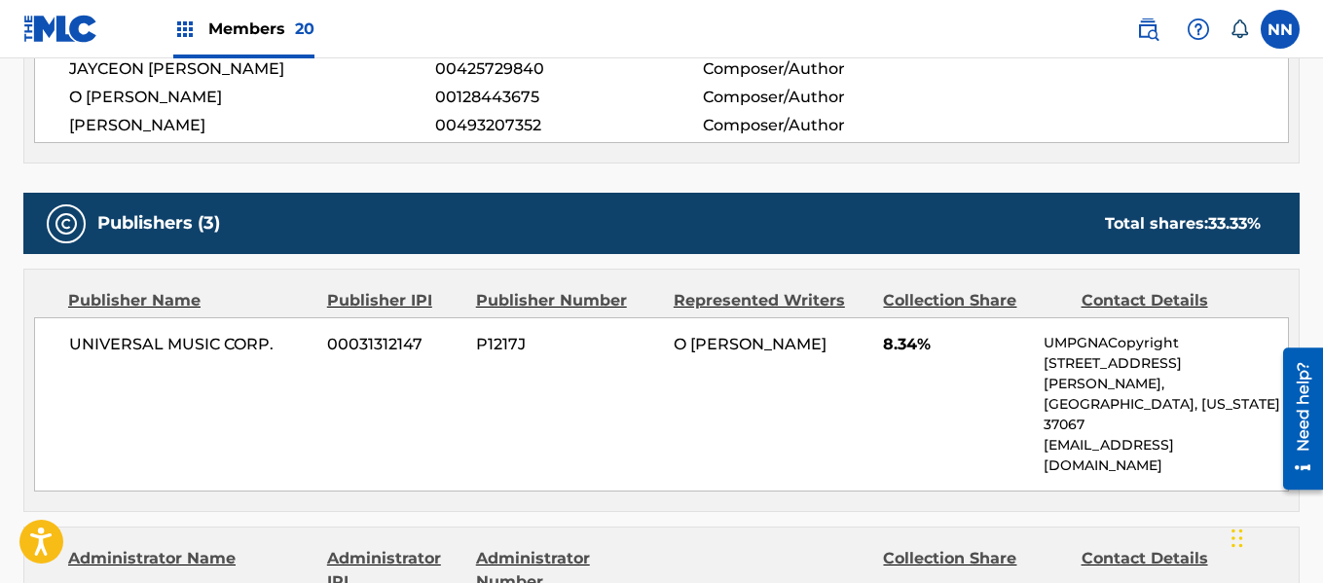
scroll to position [876, 0]
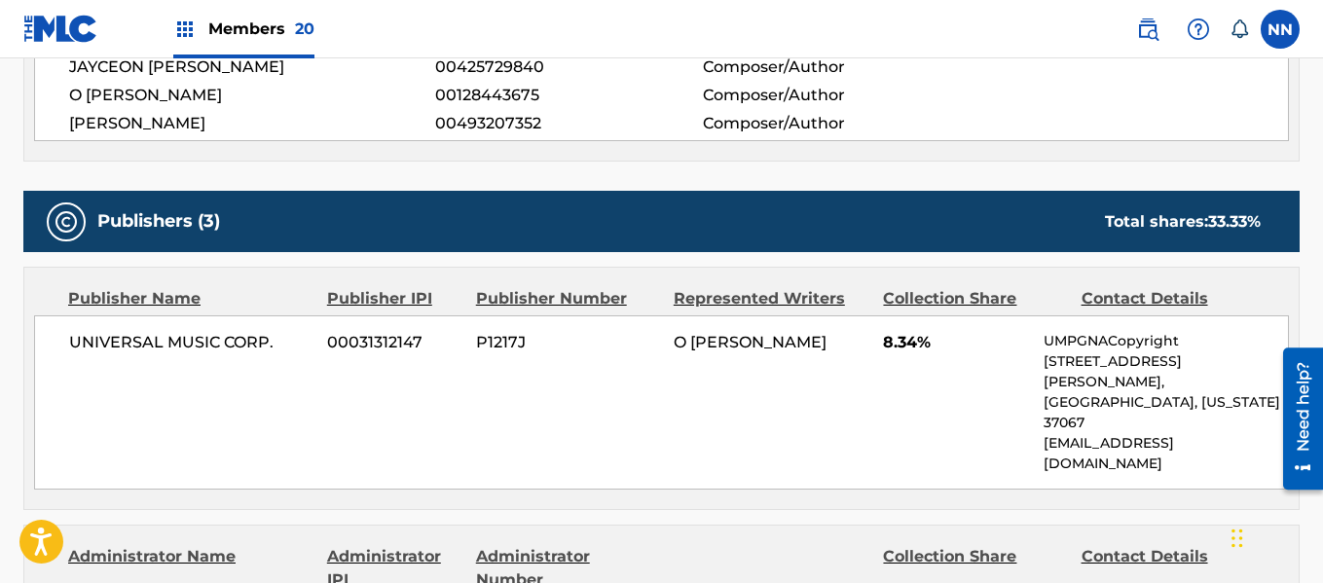
click at [109, 345] on span "UNIVERSAL MUSIC CORP." at bounding box center [190, 342] width 243 height 23
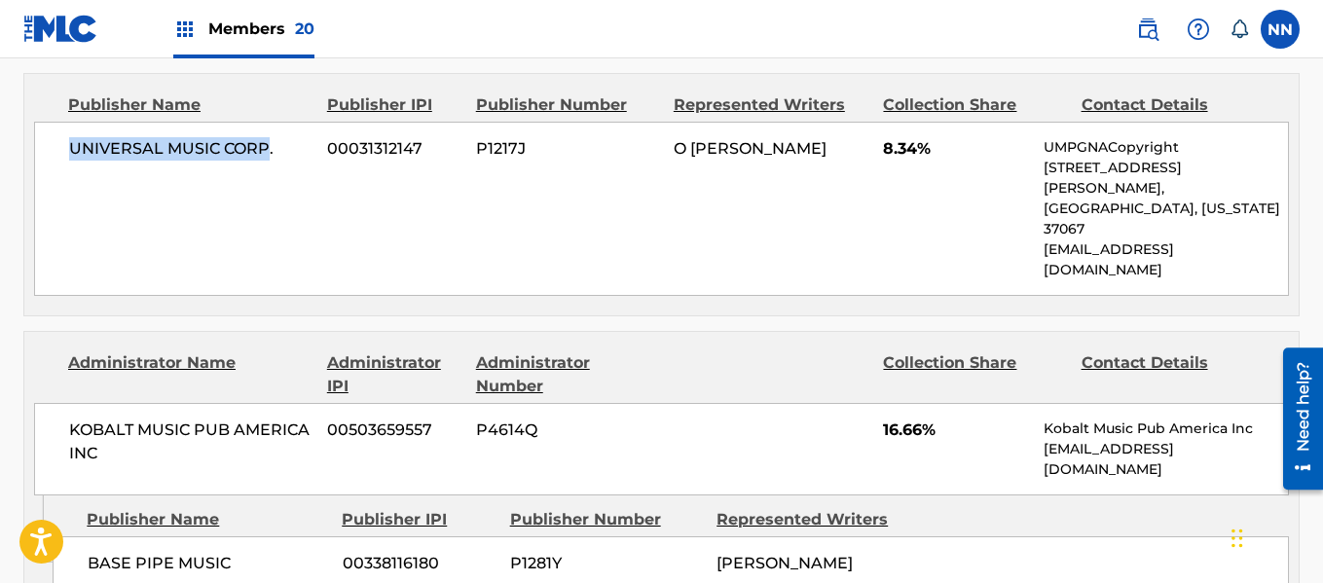
scroll to position [1071, 0]
click at [95, 418] on span "KOBALT MUSIC PUB AMERICA INC" at bounding box center [190, 441] width 243 height 47
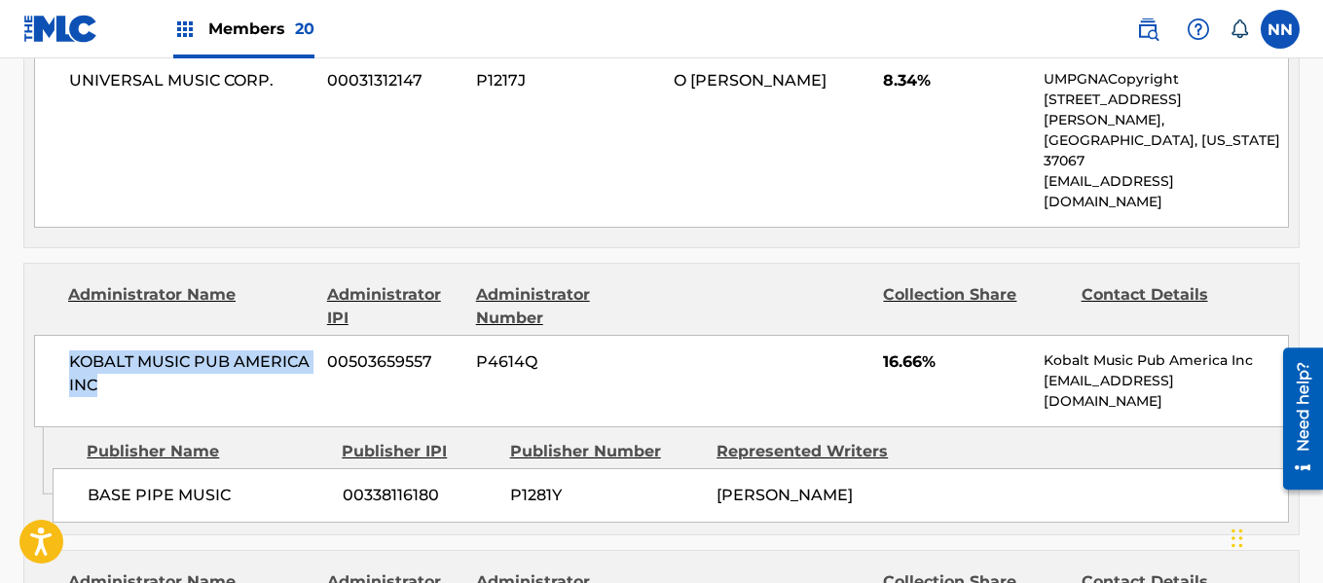
scroll to position [1168, 0]
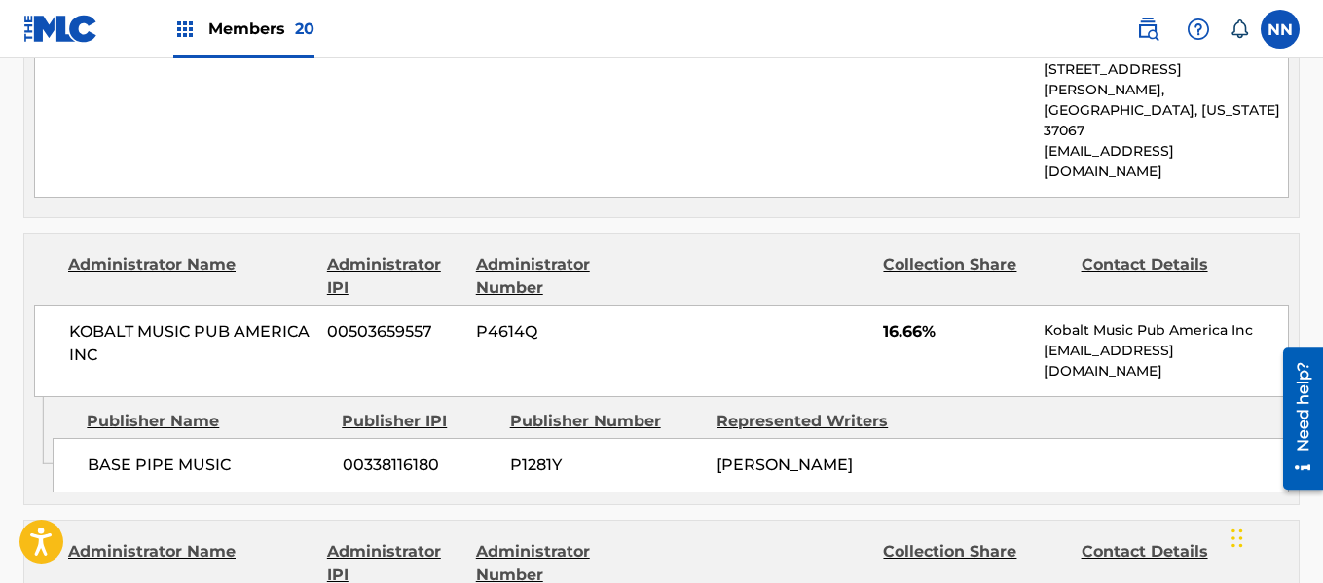
click at [129, 454] on span "BASE PIPE MUSIC" at bounding box center [208, 465] width 240 height 23
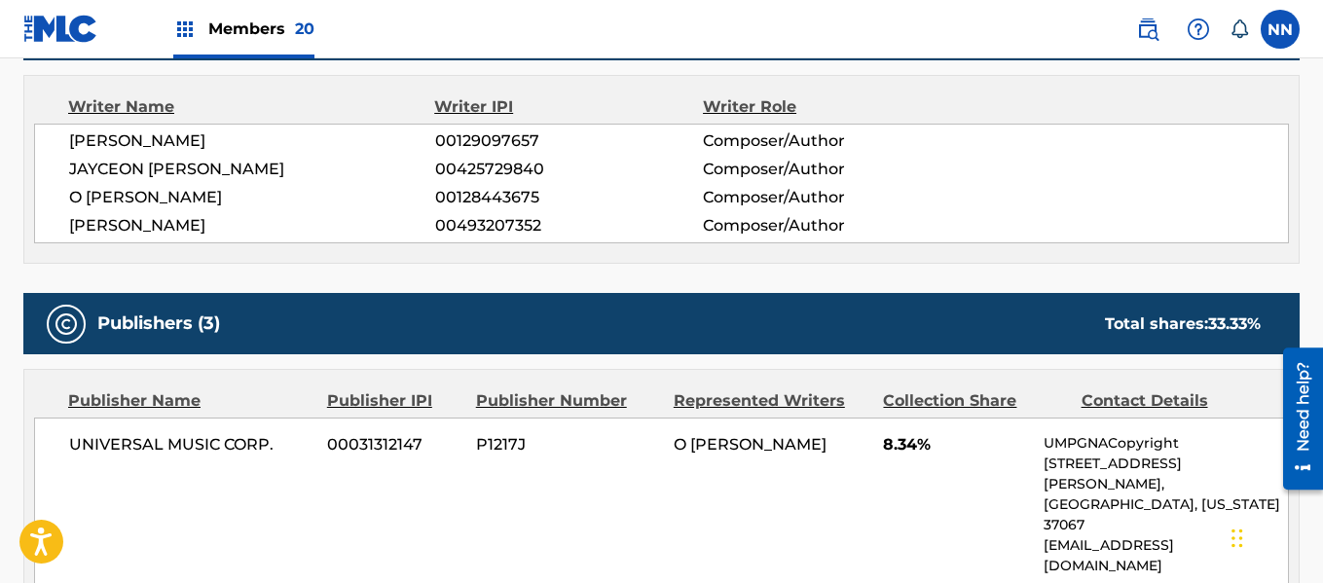
scroll to position [682, 0]
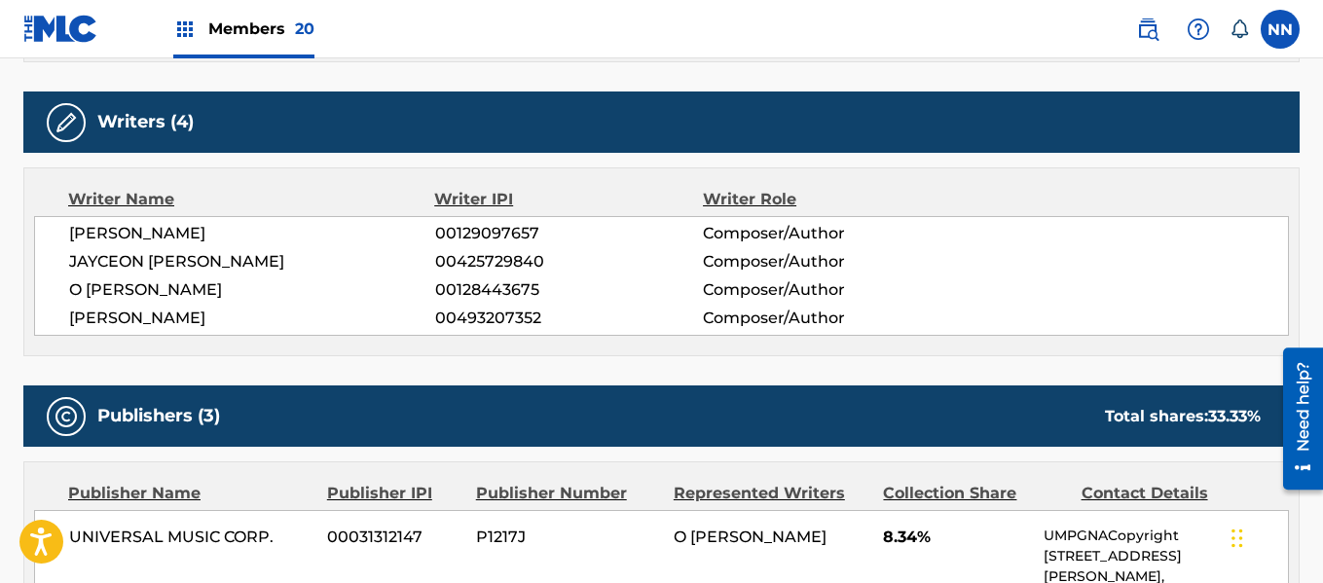
click at [112, 240] on span "[PERSON_NAME]" at bounding box center [252, 233] width 366 height 23
click at [115, 250] on span "JAYCEON [PERSON_NAME]" at bounding box center [252, 261] width 366 height 23
click at [105, 277] on div "[PERSON_NAME] 00129097657 Composer/Author [PERSON_NAME] 00425729840 Composer/Au…" at bounding box center [661, 276] width 1255 height 120
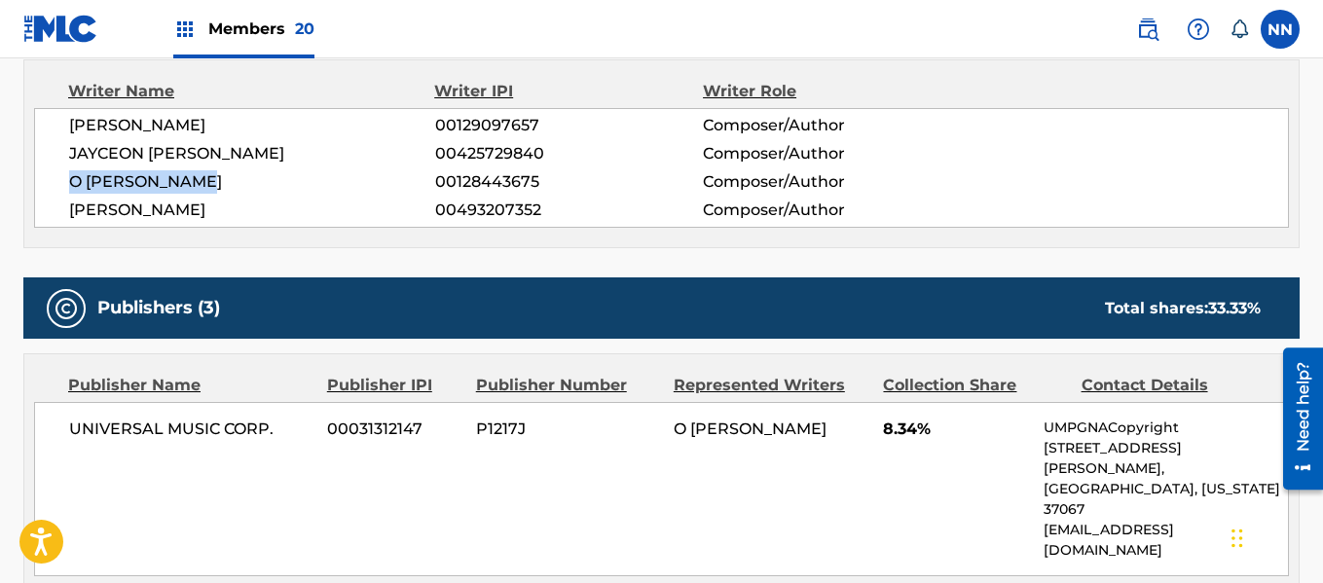
scroll to position [974, 0]
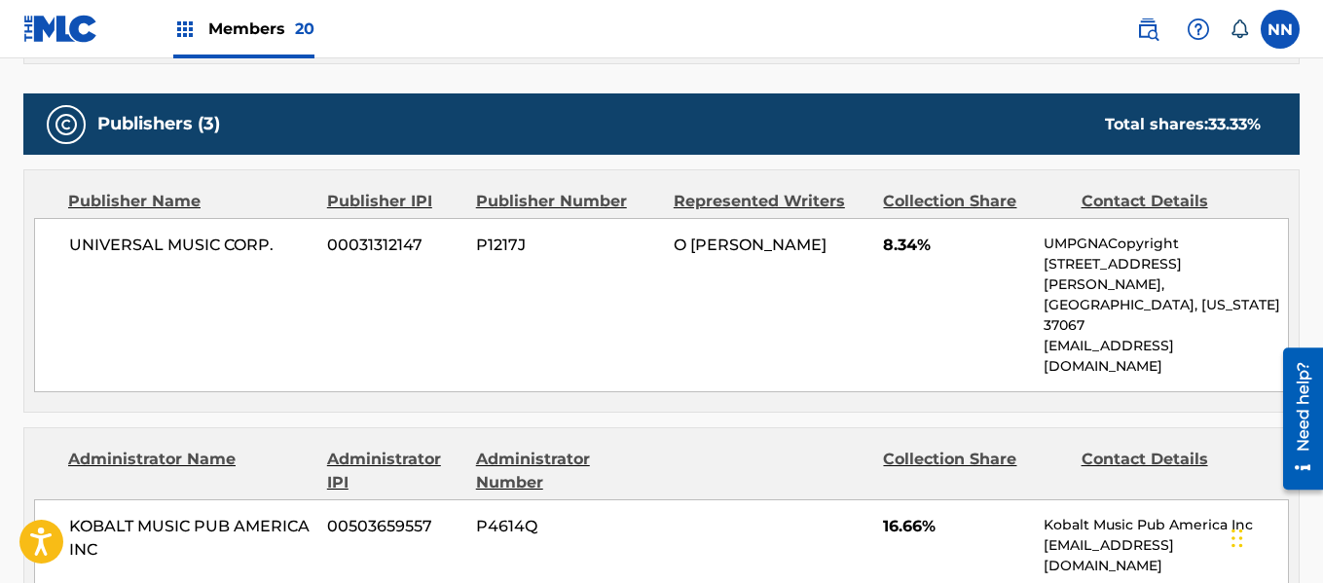
click at [870, 252] on div "UNIVERSAL MUSIC CORP. 00031312147 P1217J O [PERSON_NAME] 8.34% UMPGNACopyright …" at bounding box center [661, 305] width 1255 height 174
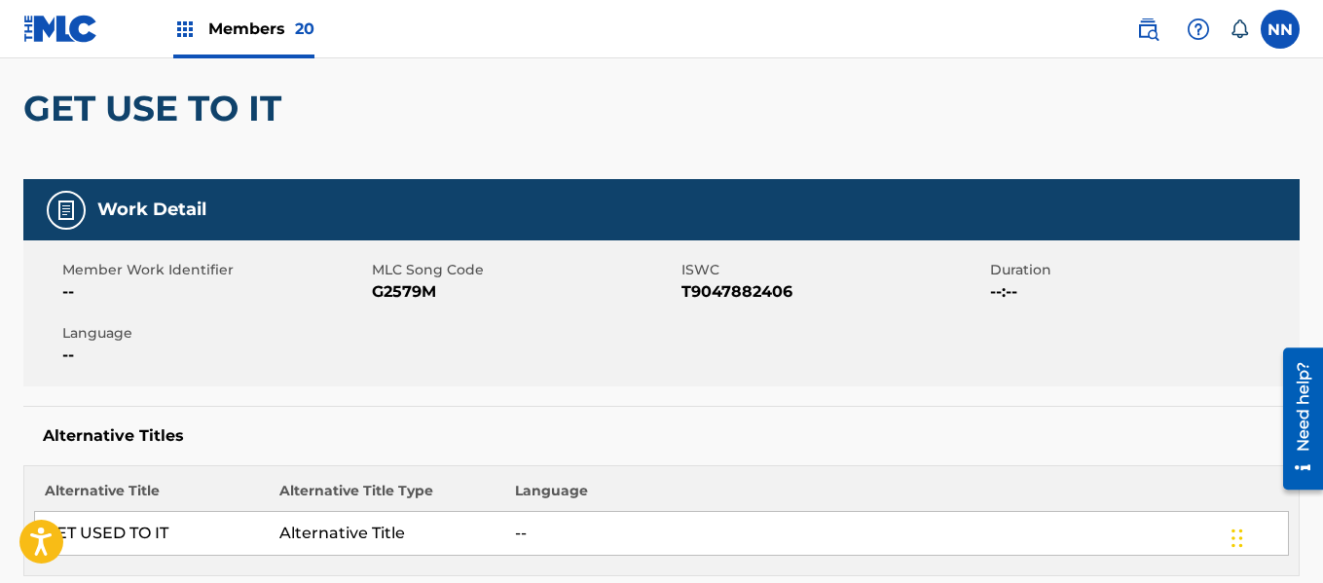
scroll to position [0, 0]
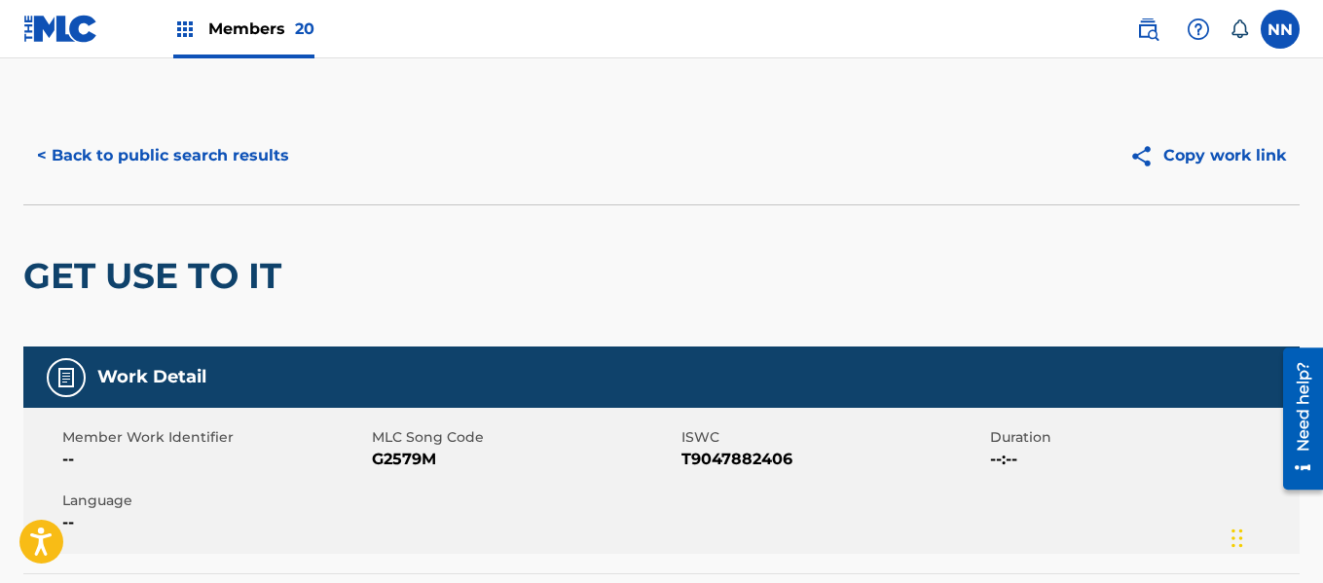
click at [96, 250] on div "GET USE TO IT" at bounding box center [157, 275] width 268 height 141
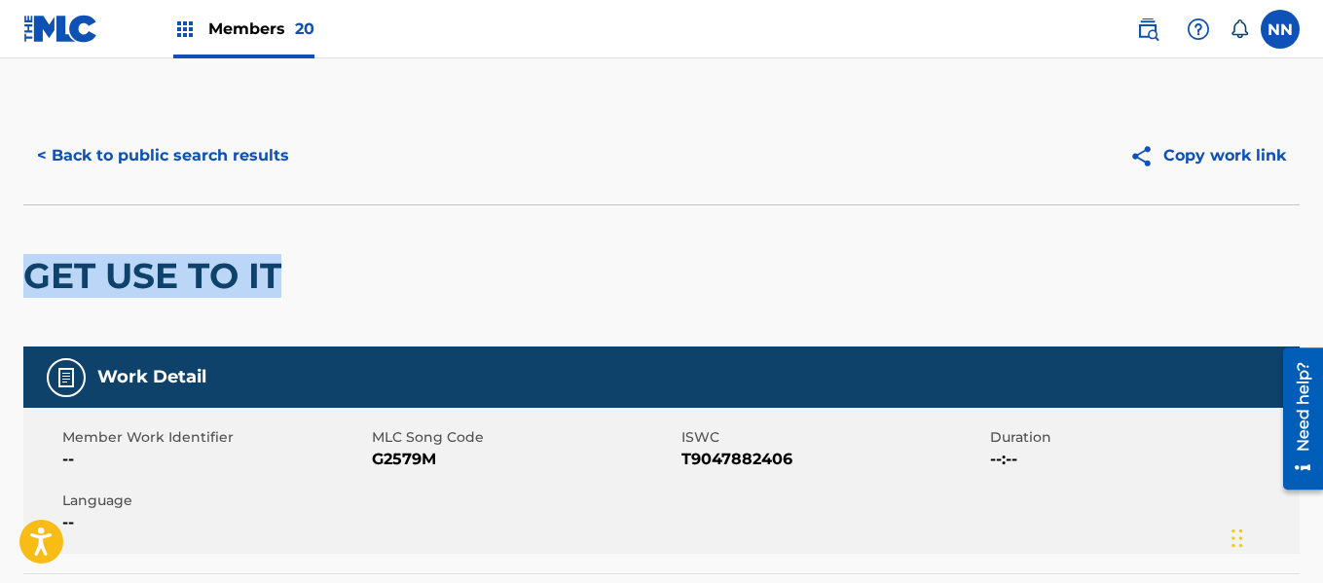
click at [142, 160] on button "< Back to public search results" at bounding box center [162, 155] width 279 height 49
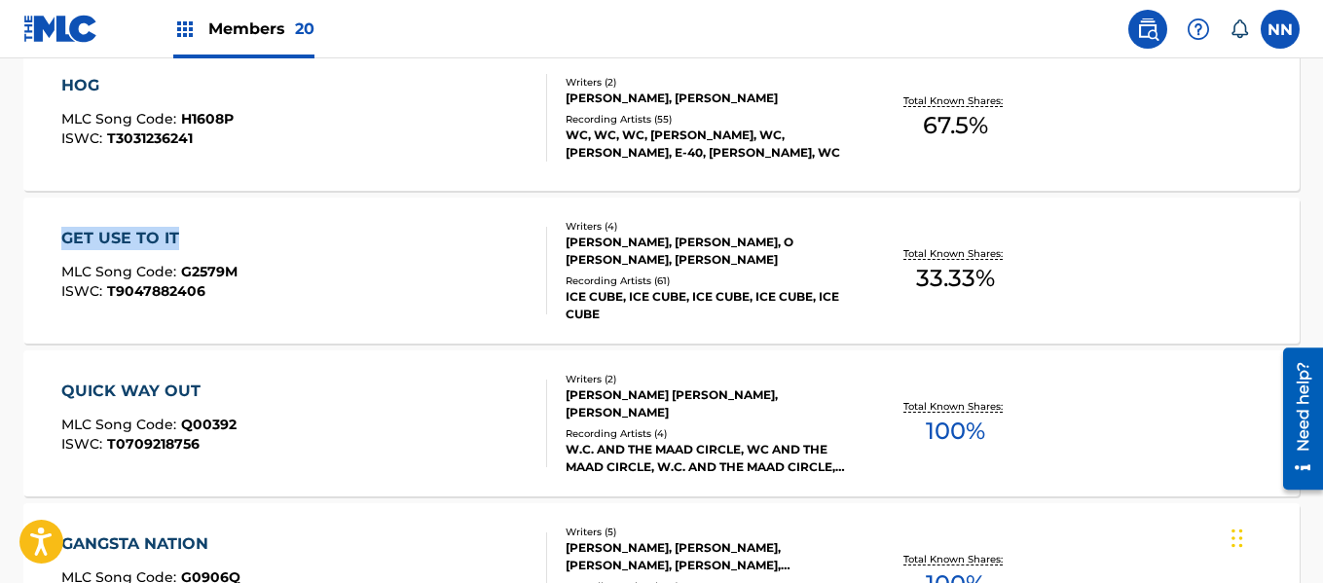
scroll to position [11204, 0]
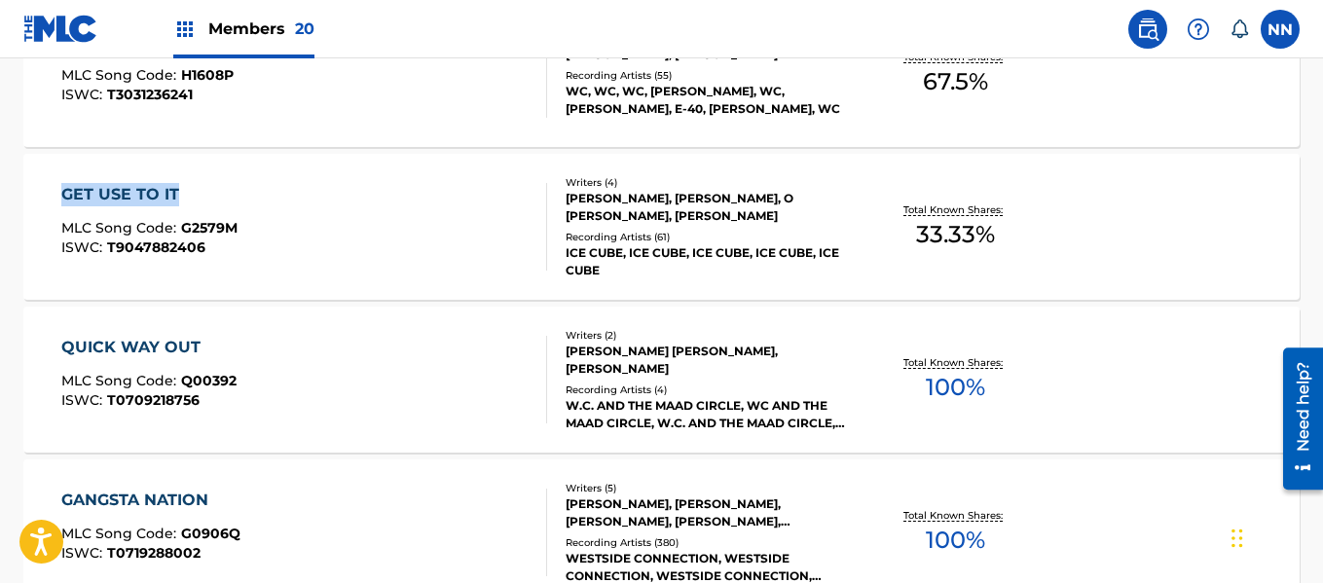
click at [138, 340] on div "QUICK WAY OUT" at bounding box center [148, 347] width 175 height 23
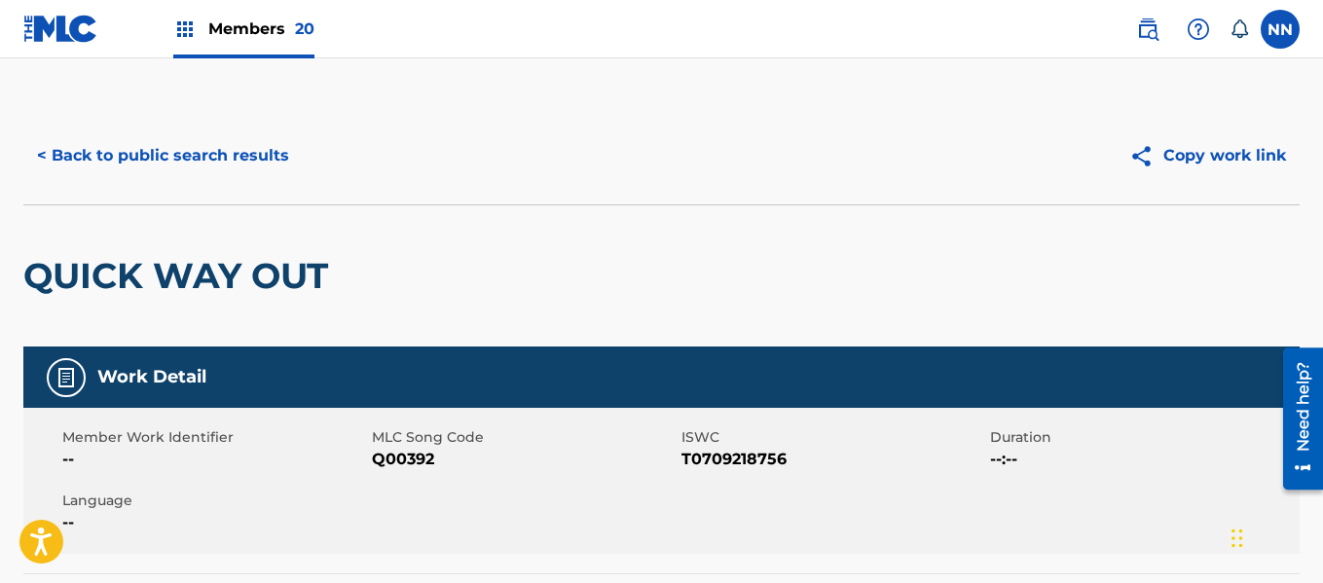
click at [166, 271] on h2 "QUICK WAY OUT" at bounding box center [180, 276] width 314 height 44
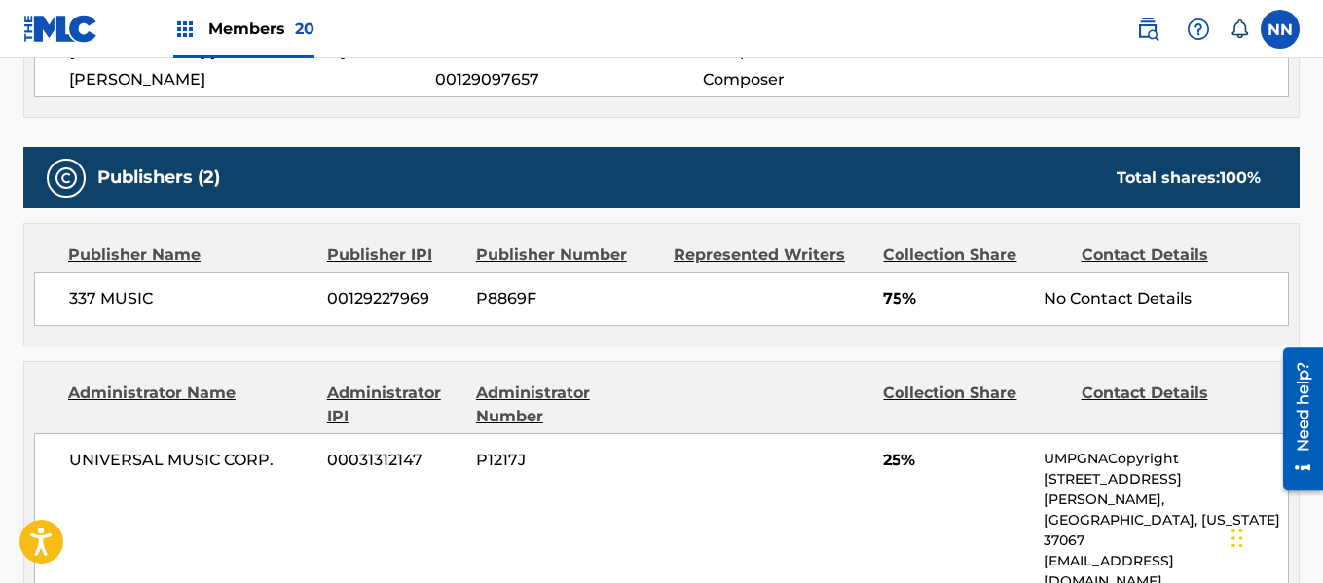
scroll to position [779, 0]
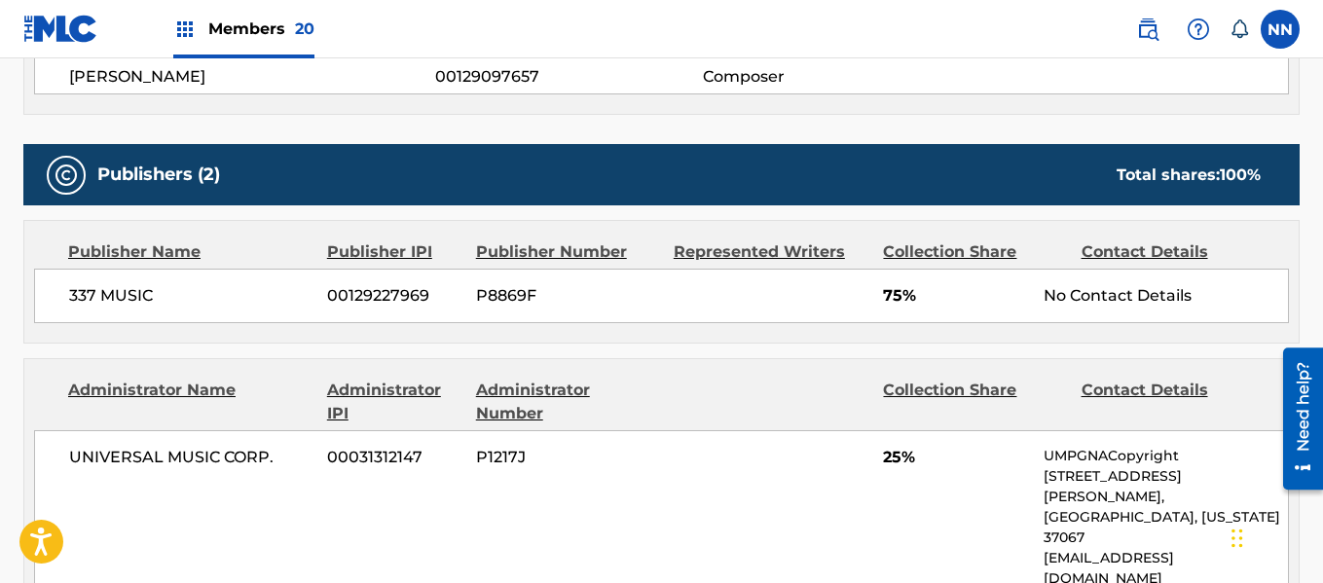
click at [101, 282] on div "337 MUSIC [PHONE_NUMBER] P8869F 75% No Contact Details" at bounding box center [661, 296] width 1255 height 55
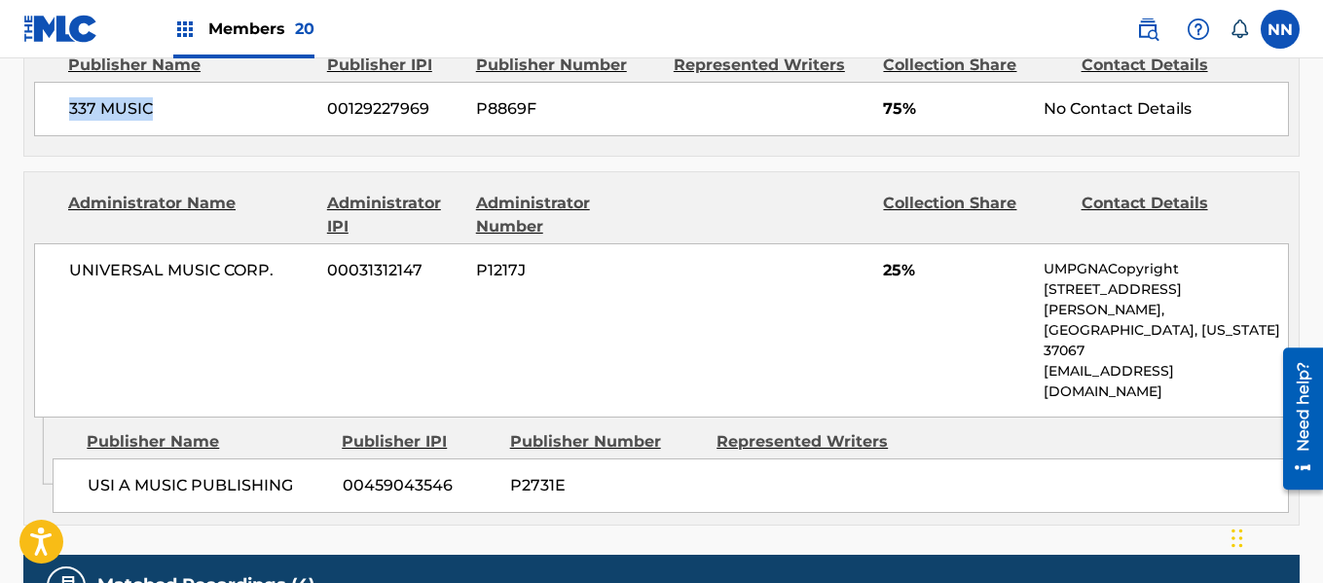
scroll to position [1071, 0]
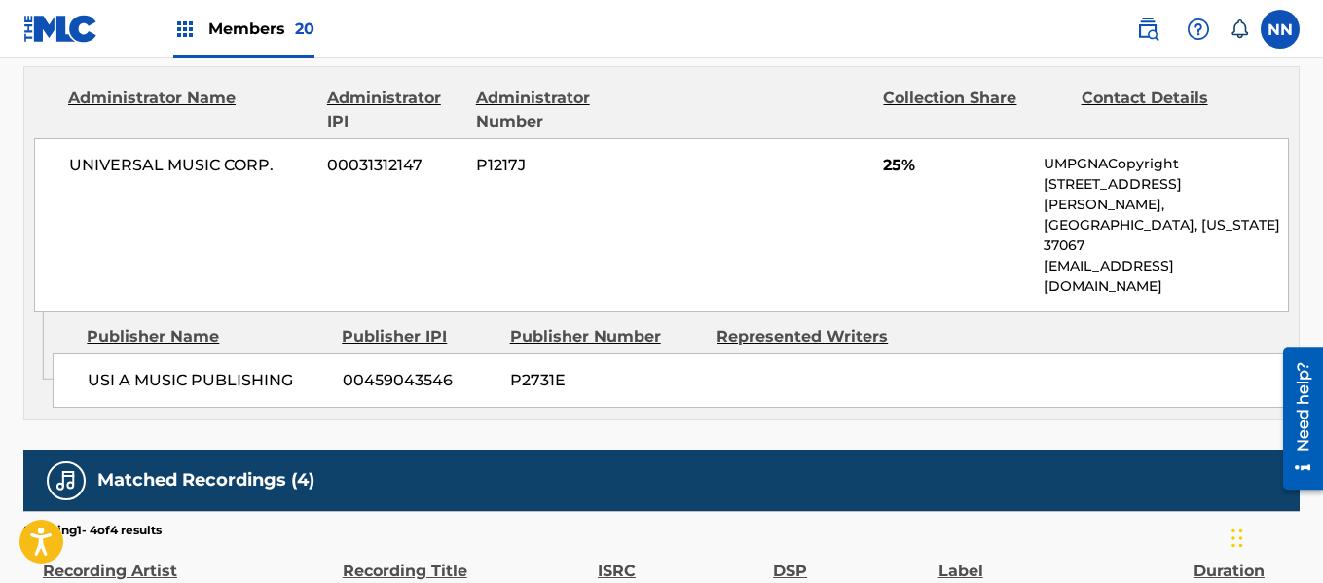
click at [107, 369] on span "USI A MUSIC PUBLISHING" at bounding box center [208, 380] width 240 height 23
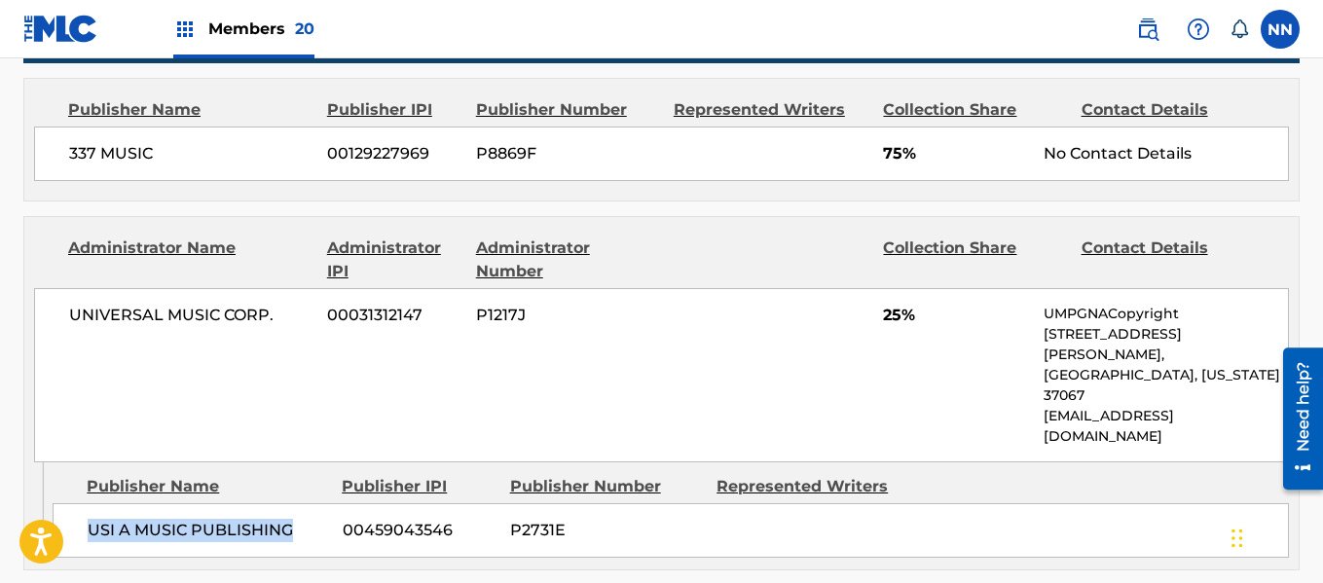
scroll to position [682, 0]
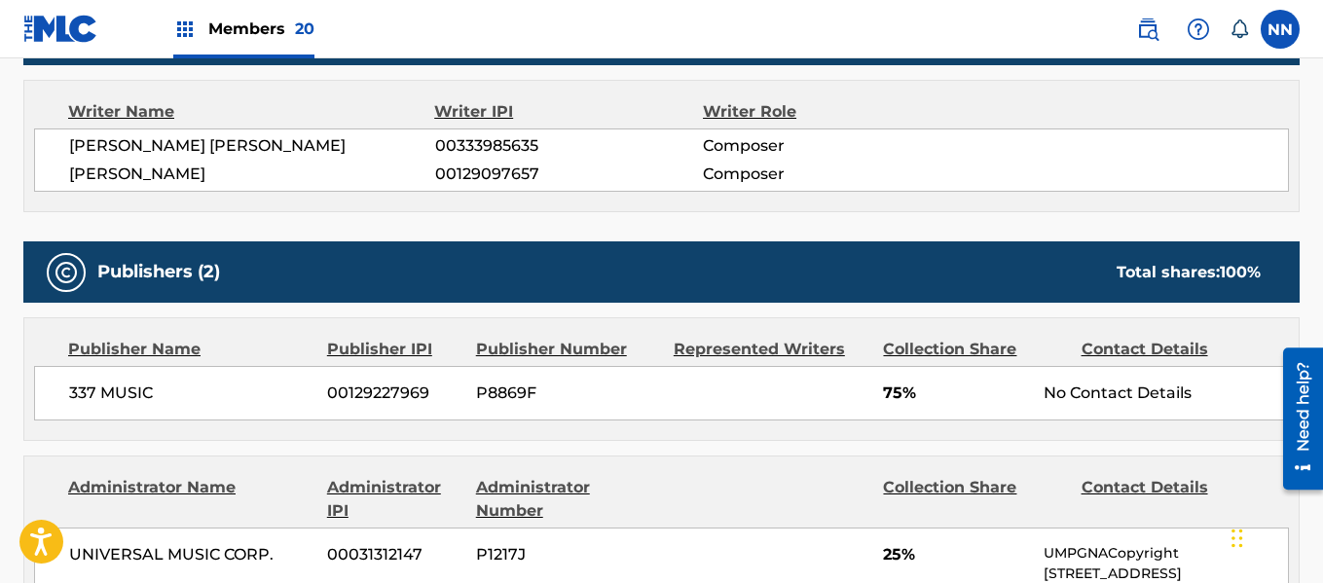
click at [100, 177] on span "[PERSON_NAME]" at bounding box center [252, 174] width 366 height 23
click at [108, 147] on span "[PERSON_NAME] [PERSON_NAME]" at bounding box center [252, 145] width 366 height 23
drag, startPoint x: 892, startPoint y: 396, endPoint x: 871, endPoint y: 400, distance: 20.8
click at [890, 396] on span "75%" at bounding box center [956, 393] width 146 height 23
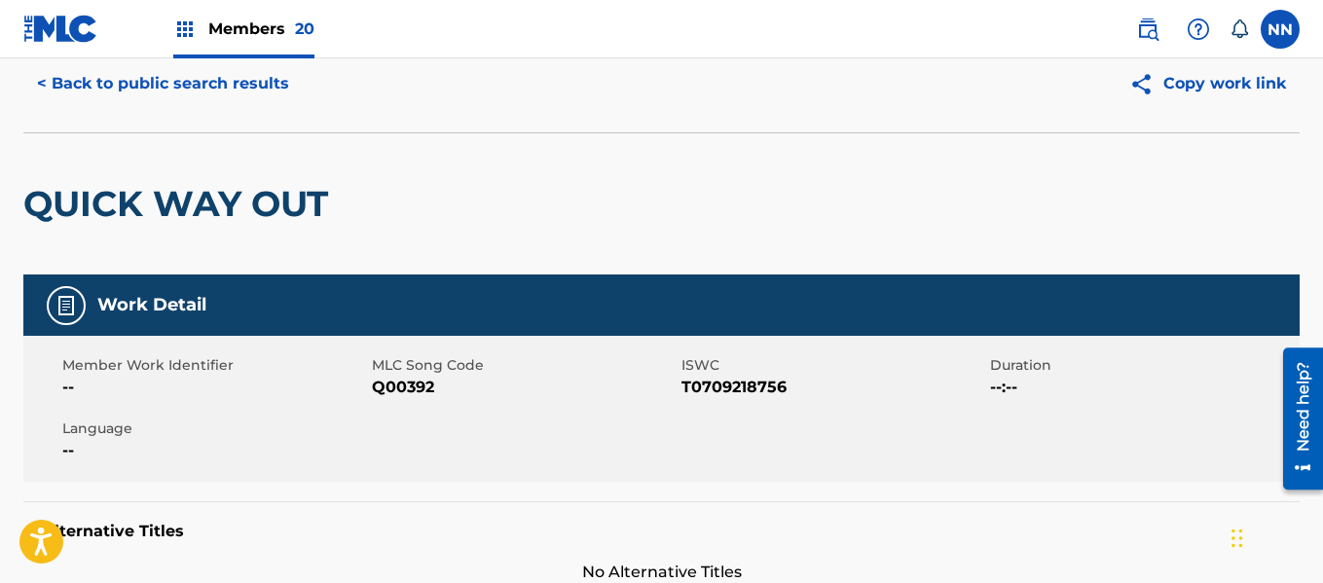
scroll to position [0, 0]
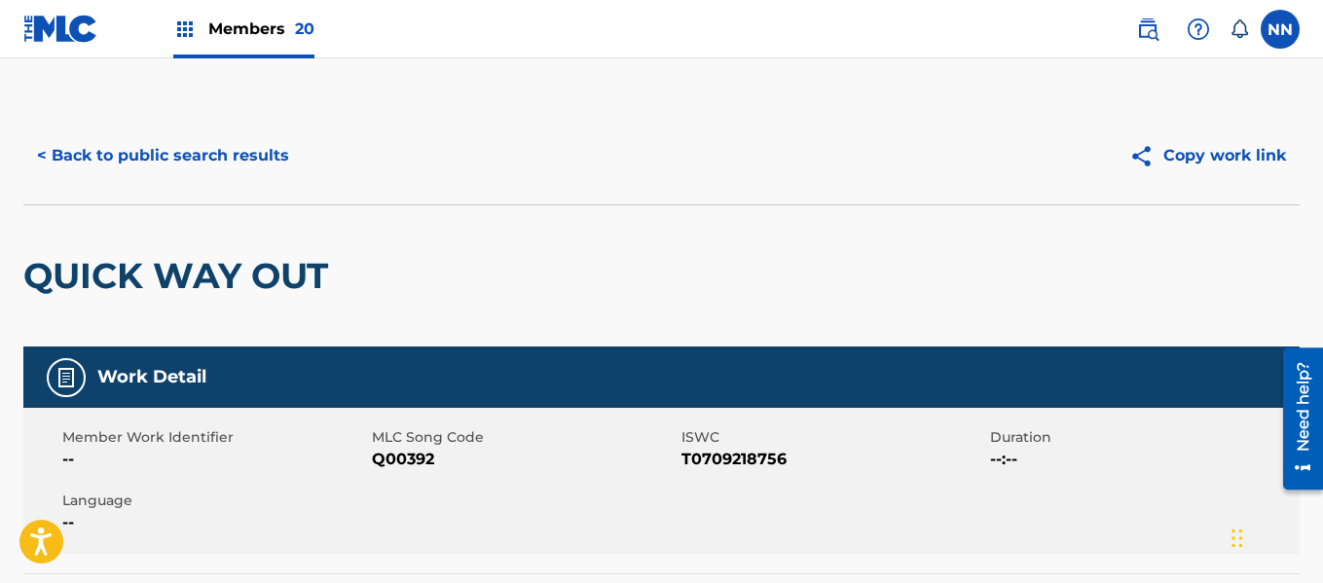
click at [95, 295] on h2 "QUICK WAY OUT" at bounding box center [180, 276] width 314 height 44
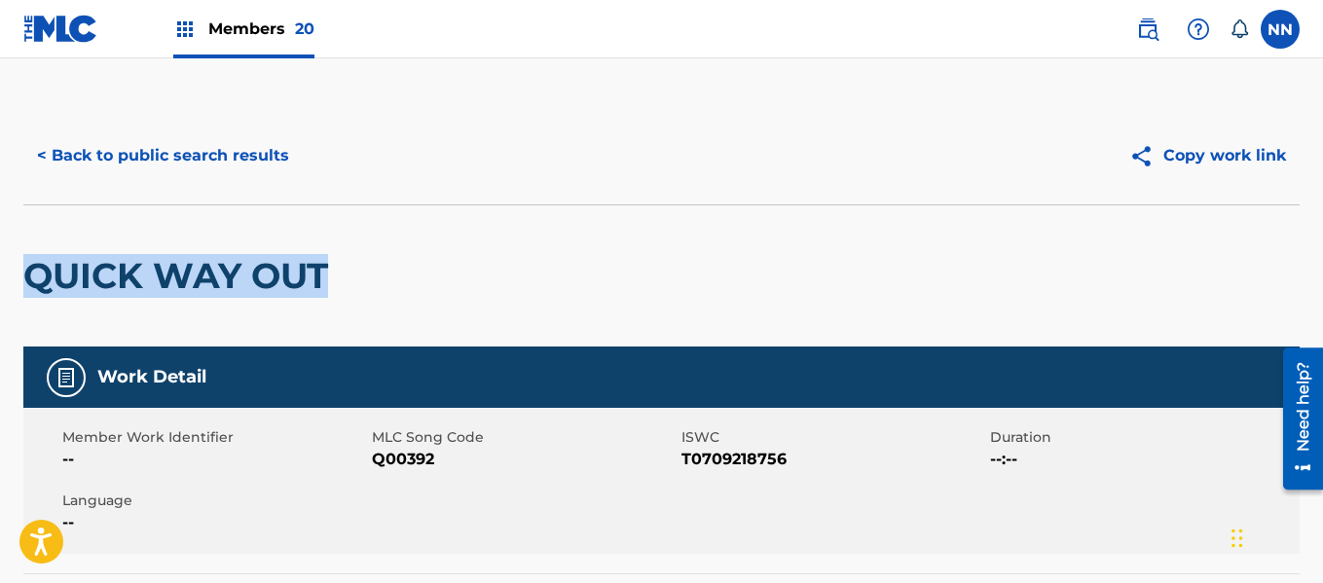
click at [193, 159] on button "< Back to public search results" at bounding box center [162, 155] width 279 height 49
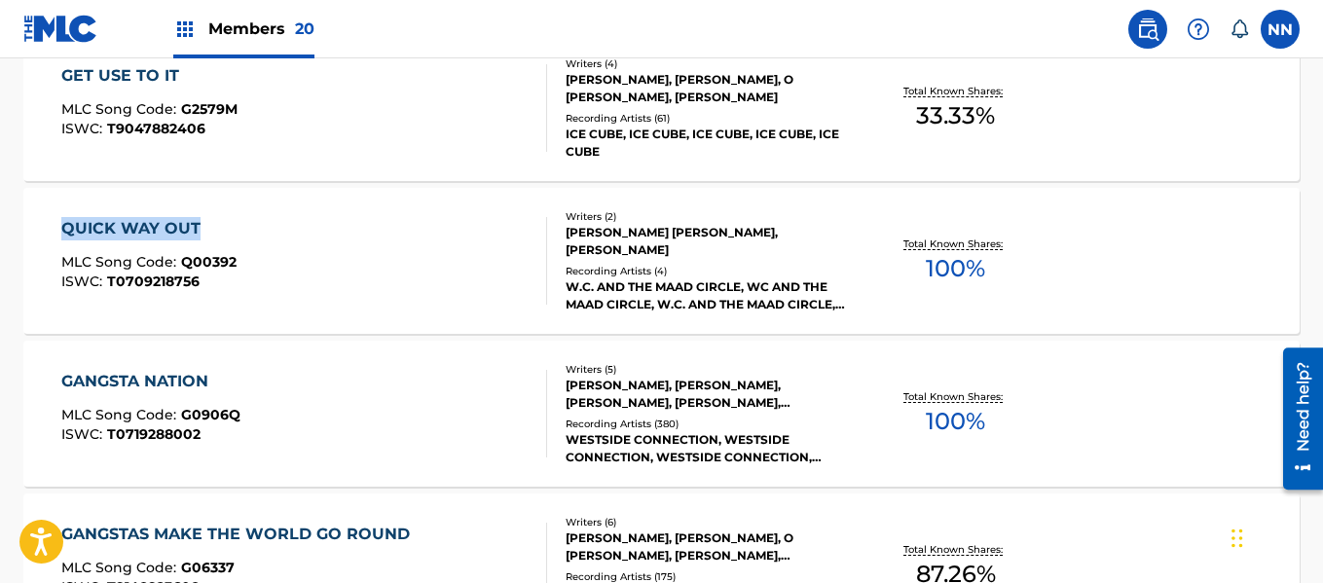
scroll to position [11357, 0]
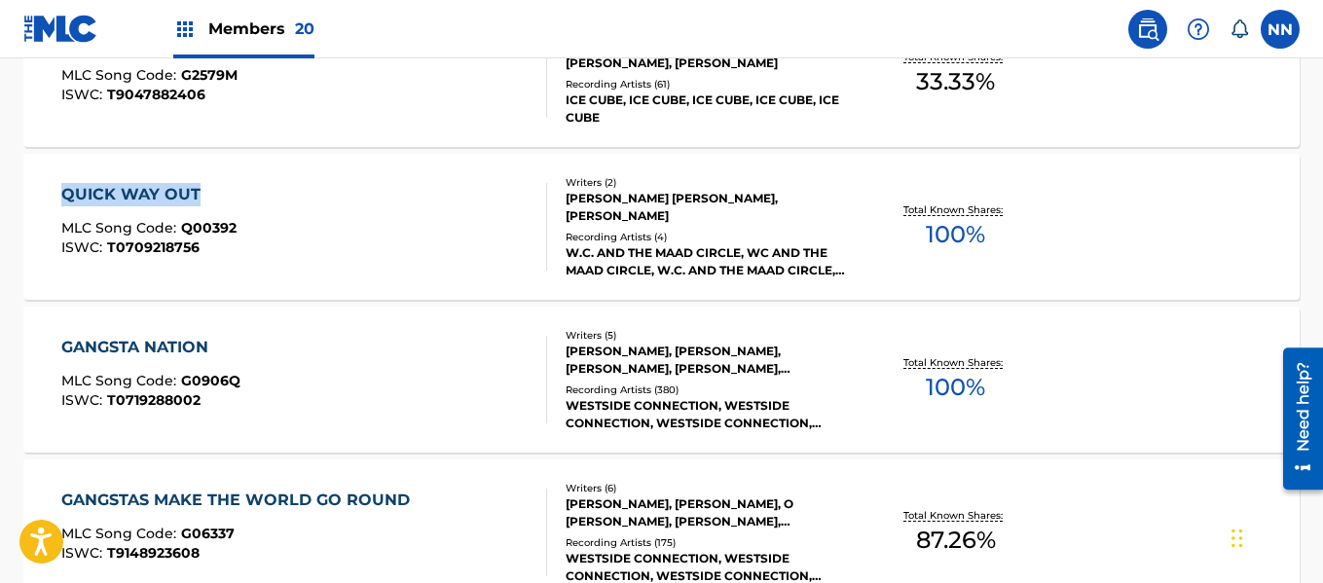
click at [141, 342] on div "GANGSTA NATION" at bounding box center [150, 347] width 179 height 23
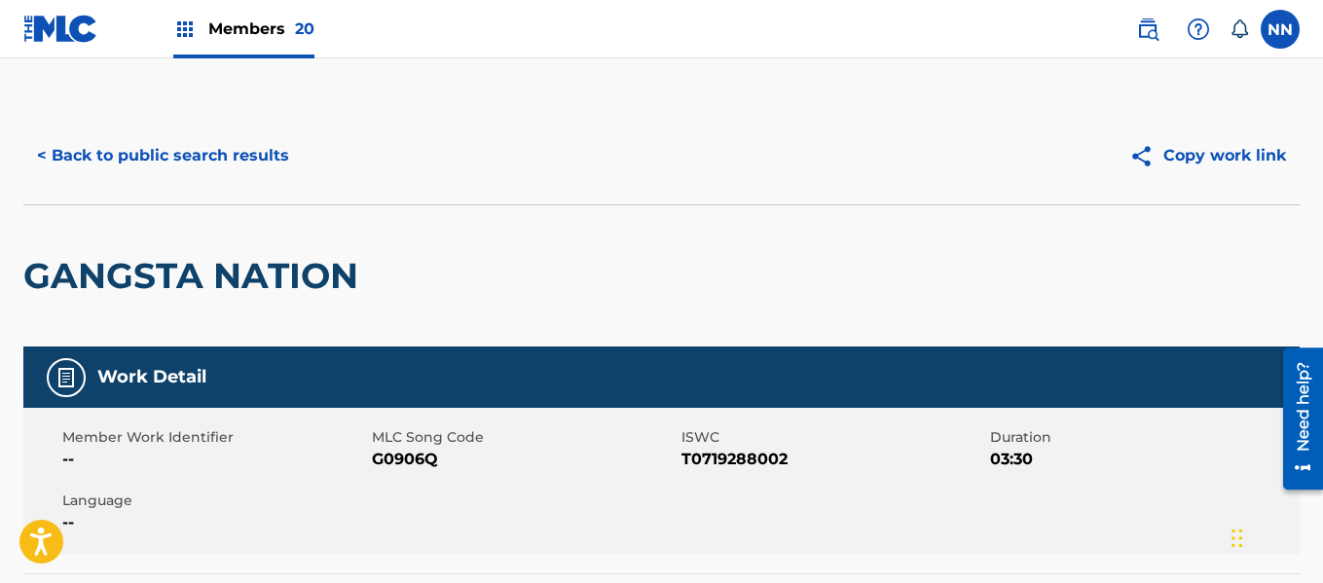
click at [94, 261] on h2 "GANGSTA NATION" at bounding box center [195, 276] width 345 height 44
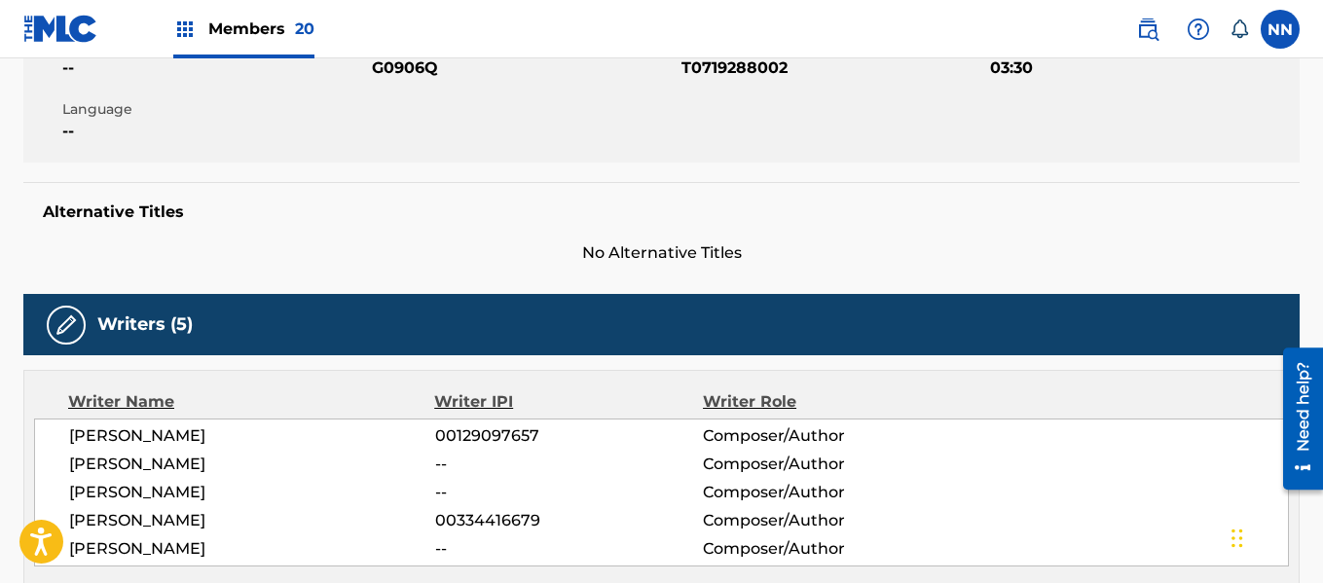
scroll to position [487, 0]
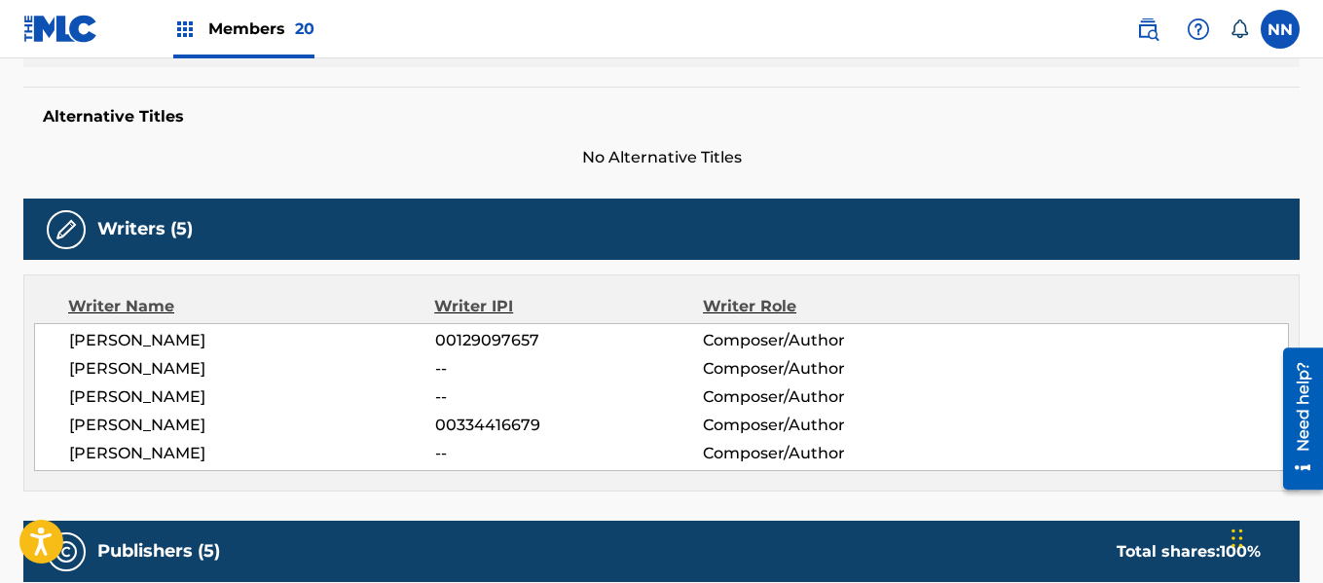
click at [114, 339] on span "[PERSON_NAME]" at bounding box center [252, 340] width 366 height 23
click at [102, 370] on span "[PERSON_NAME]" at bounding box center [252, 368] width 366 height 23
click at [97, 394] on span "[PERSON_NAME]" at bounding box center [252, 397] width 366 height 23
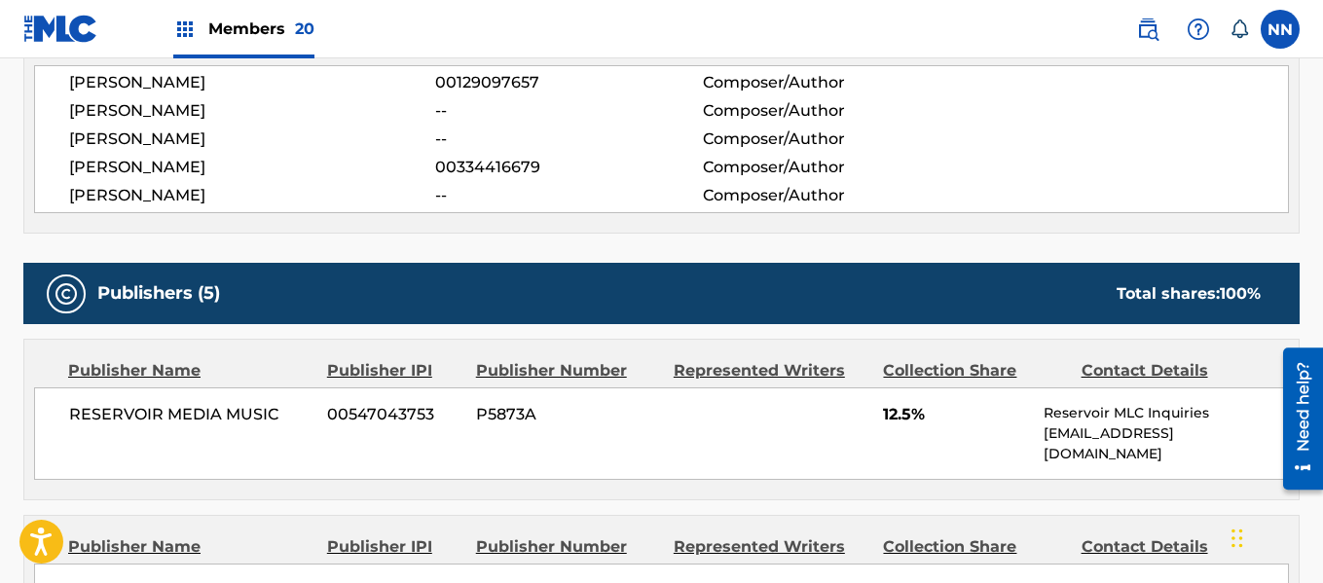
scroll to position [779, 0]
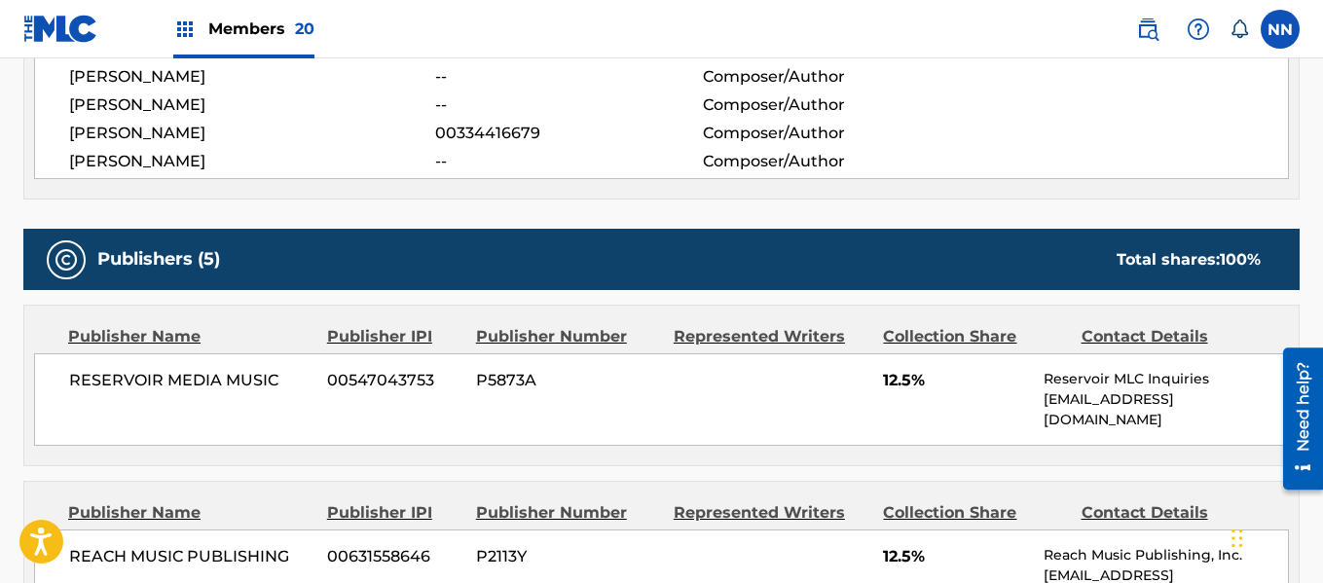
drag, startPoint x: 882, startPoint y: 393, endPoint x: 869, endPoint y: 393, distance: 12.7
click at [875, 392] on div "RESERVOIR MEDIA MUSIC 00547043753 P5873A 12.5% Reservoir MLC Inquiries [EMAIL_A…" at bounding box center [661, 399] width 1255 height 92
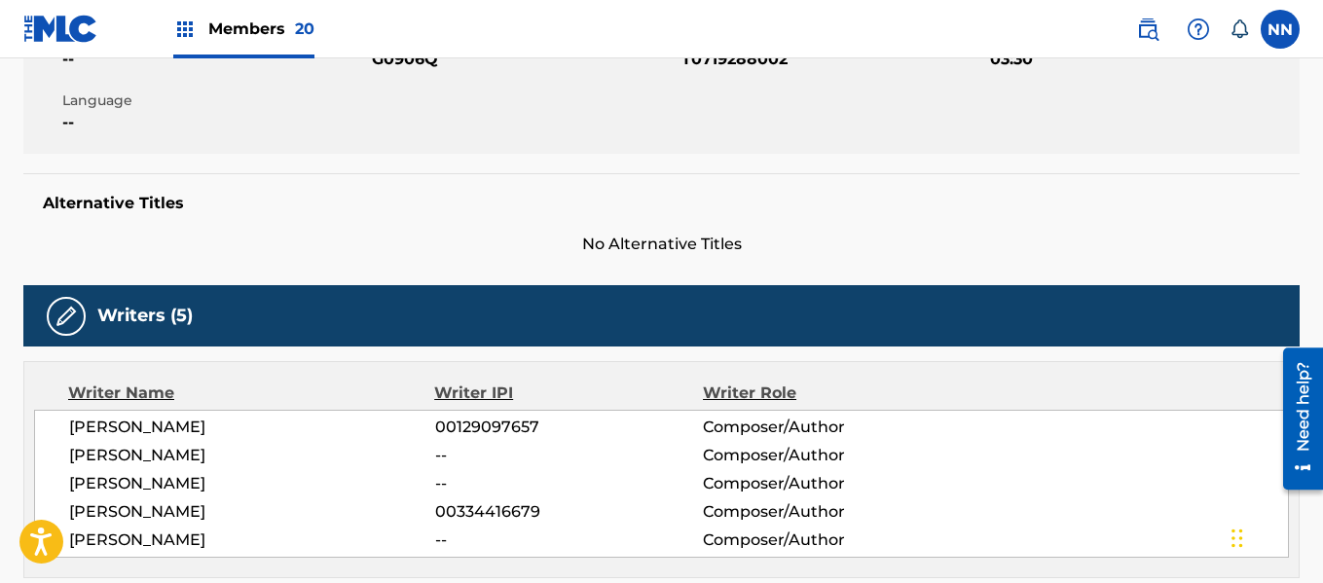
scroll to position [97, 0]
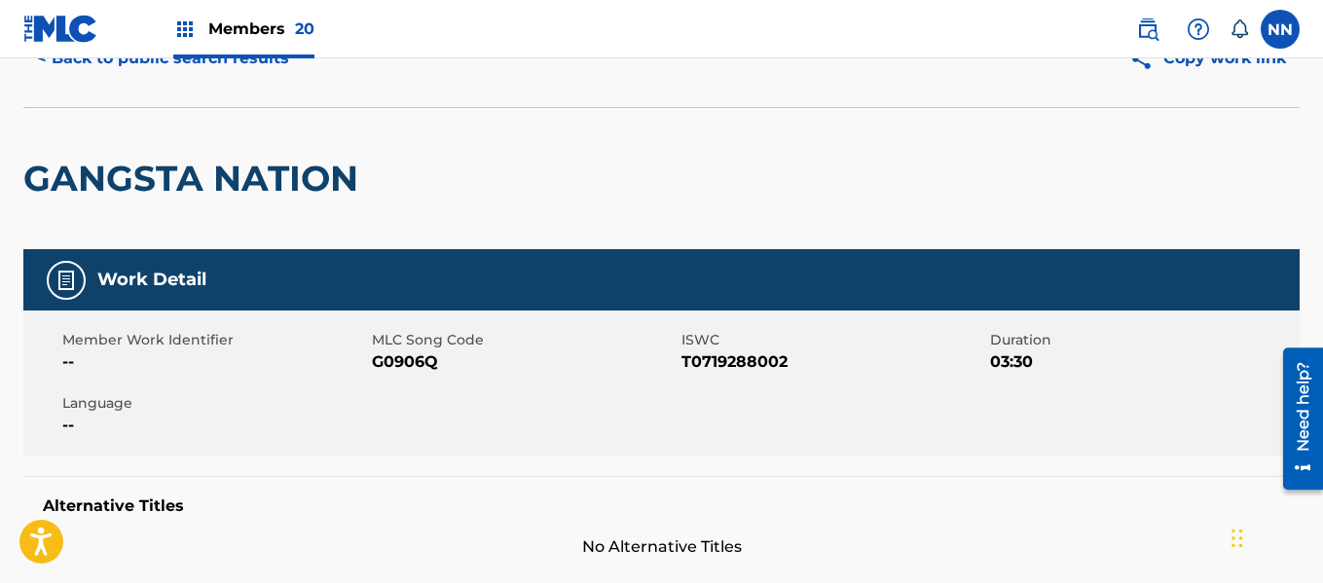
click at [92, 186] on h2 "GANGSTA NATION" at bounding box center [195, 179] width 345 height 44
click at [93, 180] on h2 "GANGSTA NATION" at bounding box center [195, 179] width 345 height 44
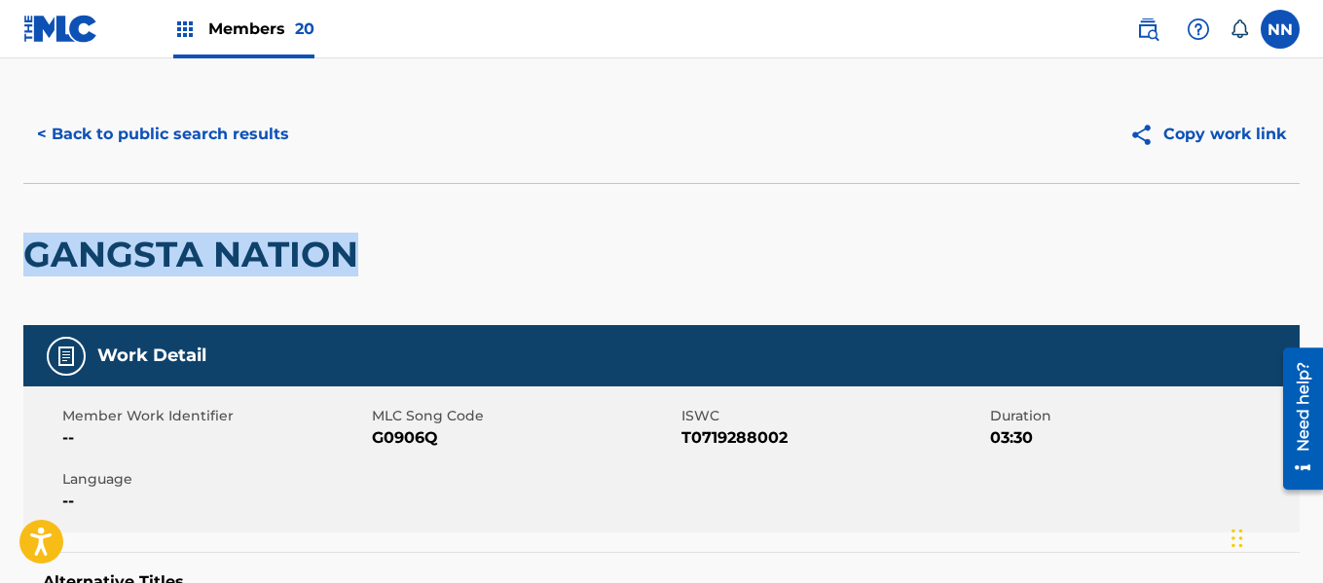
scroll to position [0, 0]
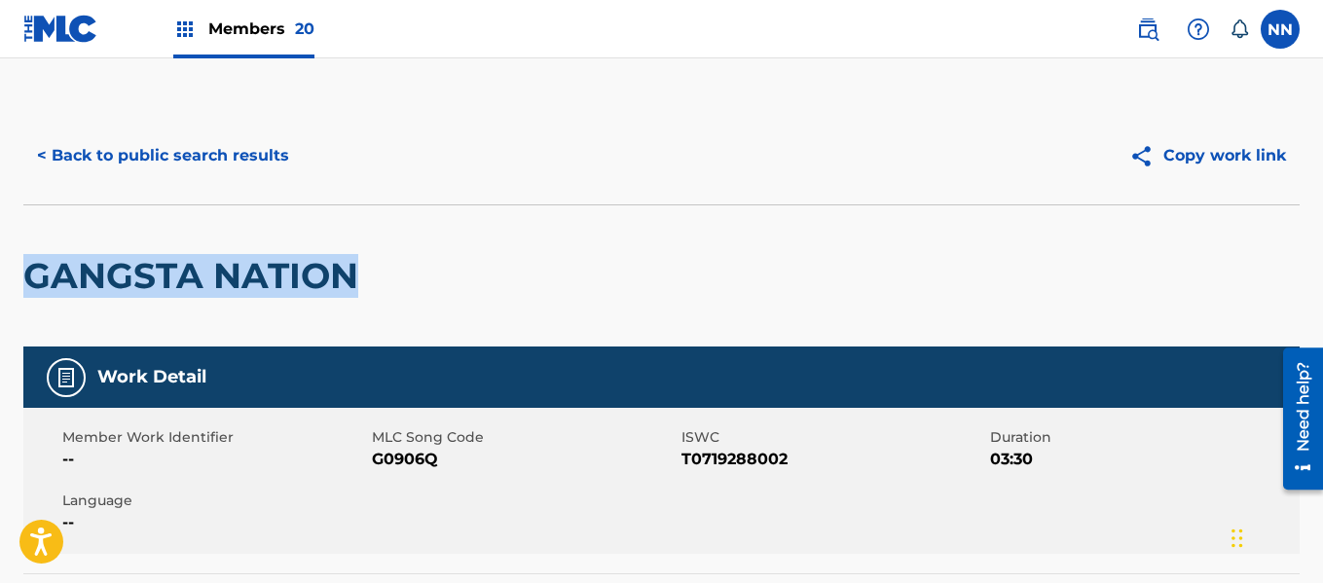
click at [150, 147] on button "< Back to public search results" at bounding box center [162, 155] width 279 height 49
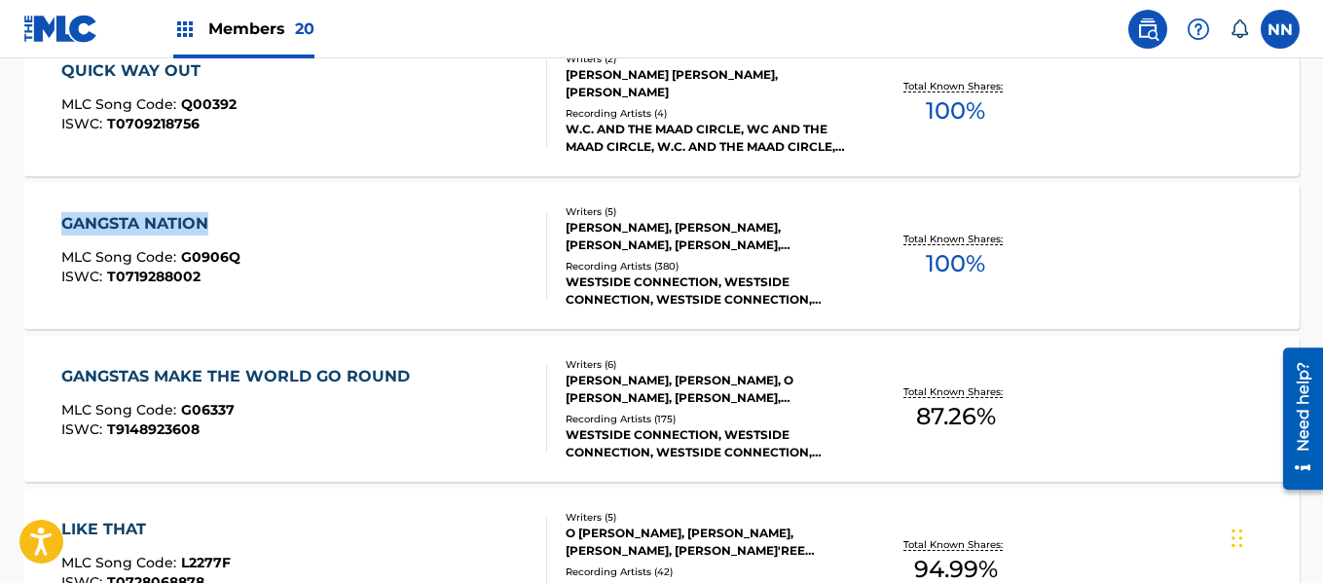
scroll to position [11510, 0]
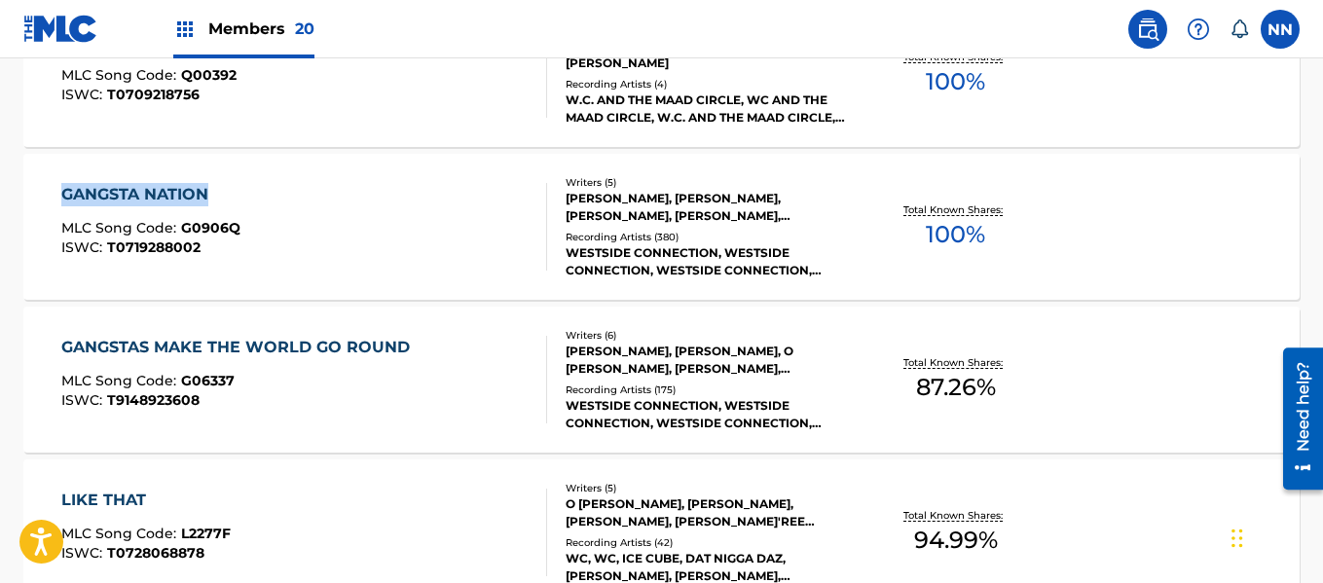
click at [99, 349] on div "GANGSTAS MAKE THE WORLD GO ROUND" at bounding box center [240, 347] width 358 height 23
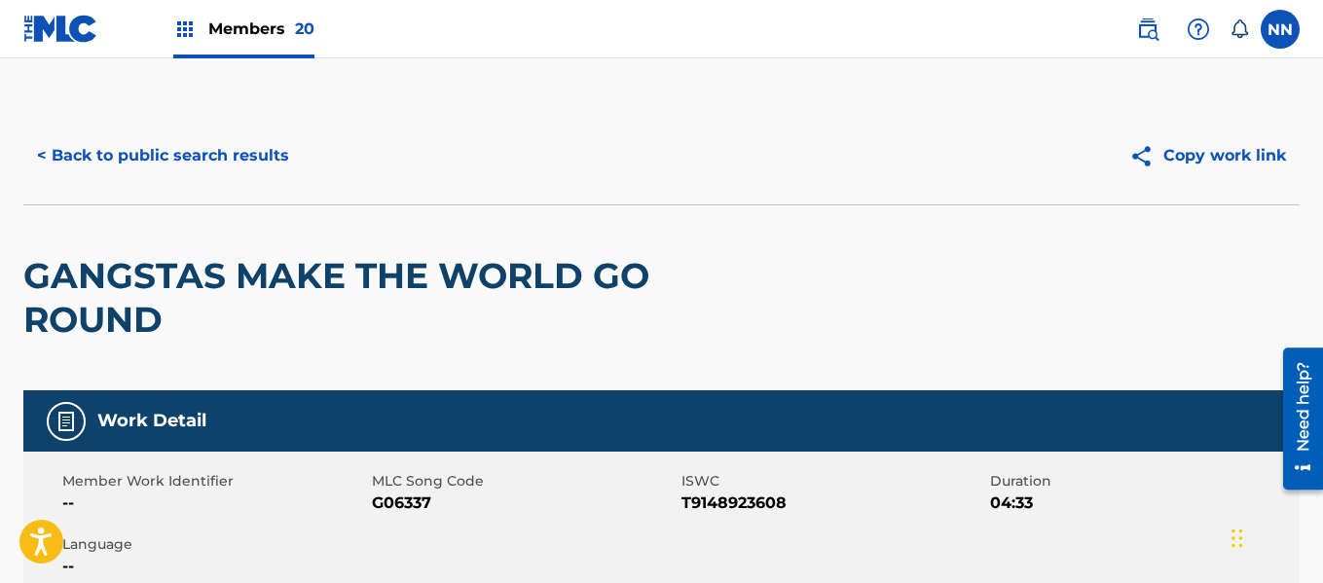
click at [71, 285] on h2 "GANGSTAS MAKE THE WORLD GO ROUND" at bounding box center [406, 298] width 766 height 88
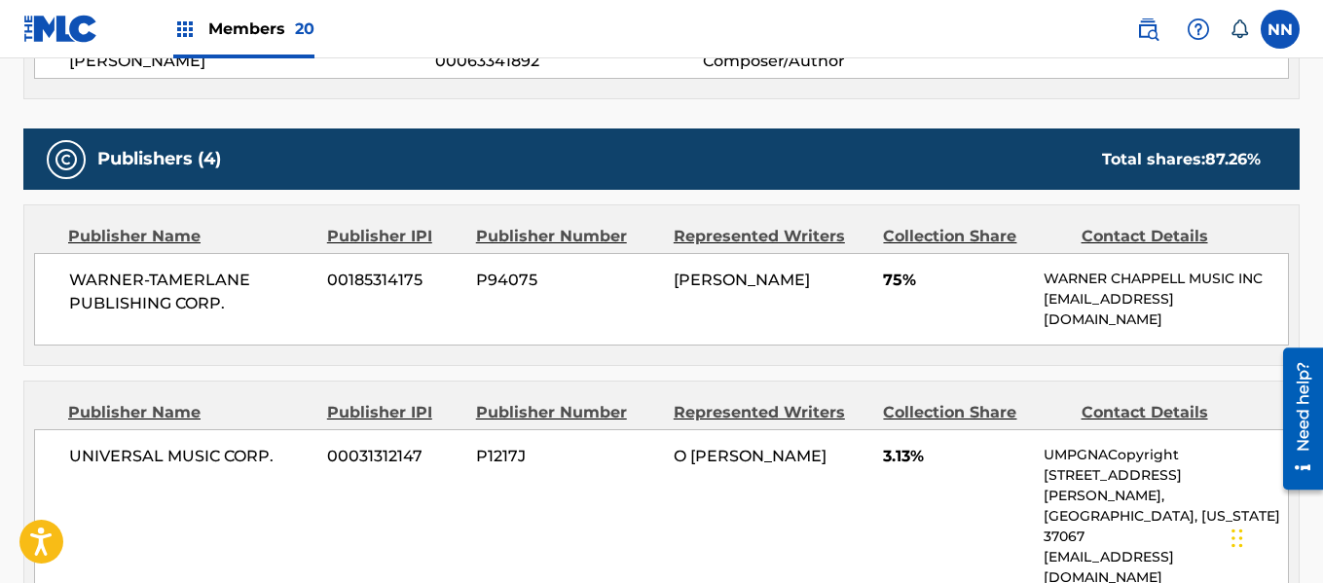
scroll to position [1071, 0]
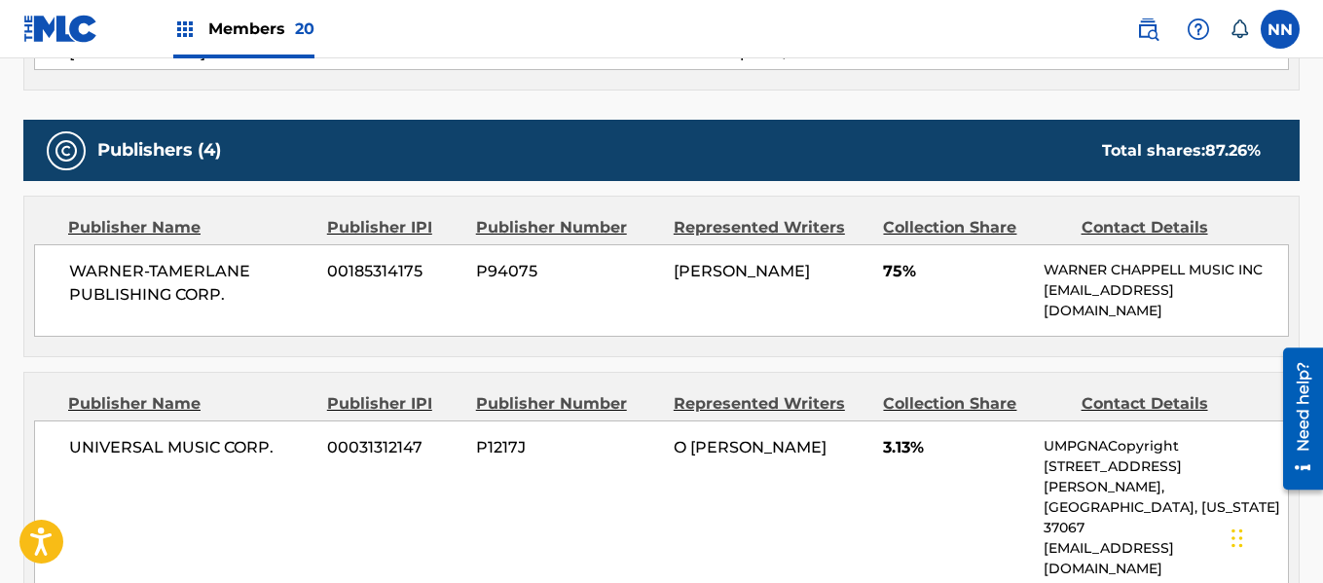
click at [81, 265] on span "WARNER-TAMERLANE PUBLISHING CORP." at bounding box center [190, 283] width 243 height 47
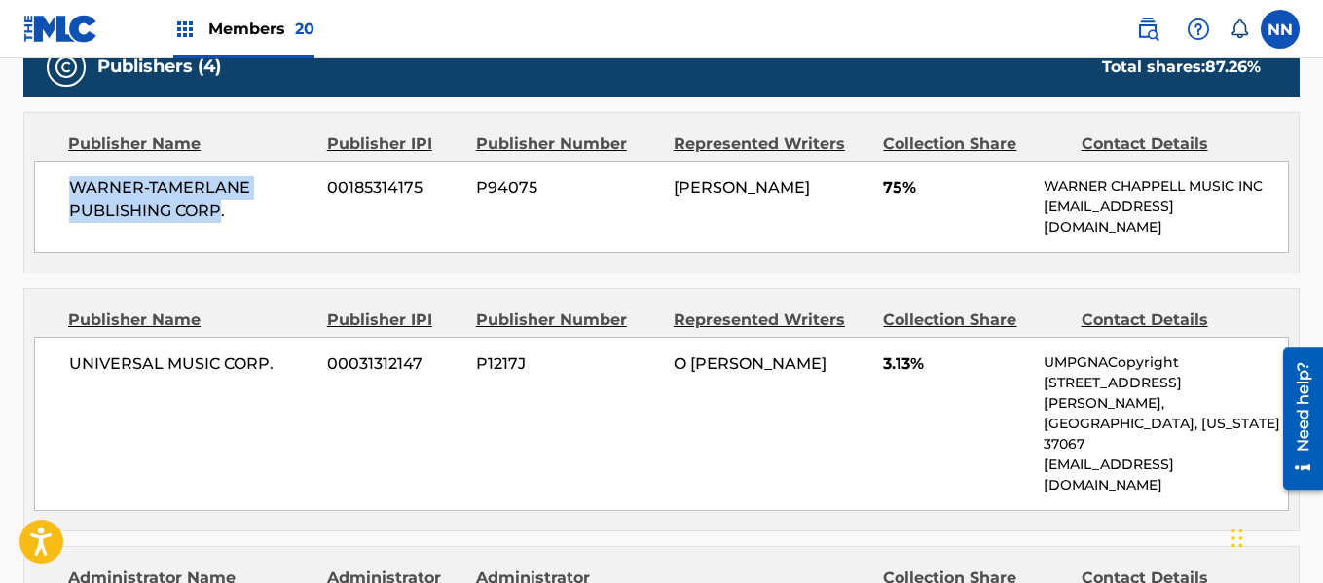
scroll to position [1266, 0]
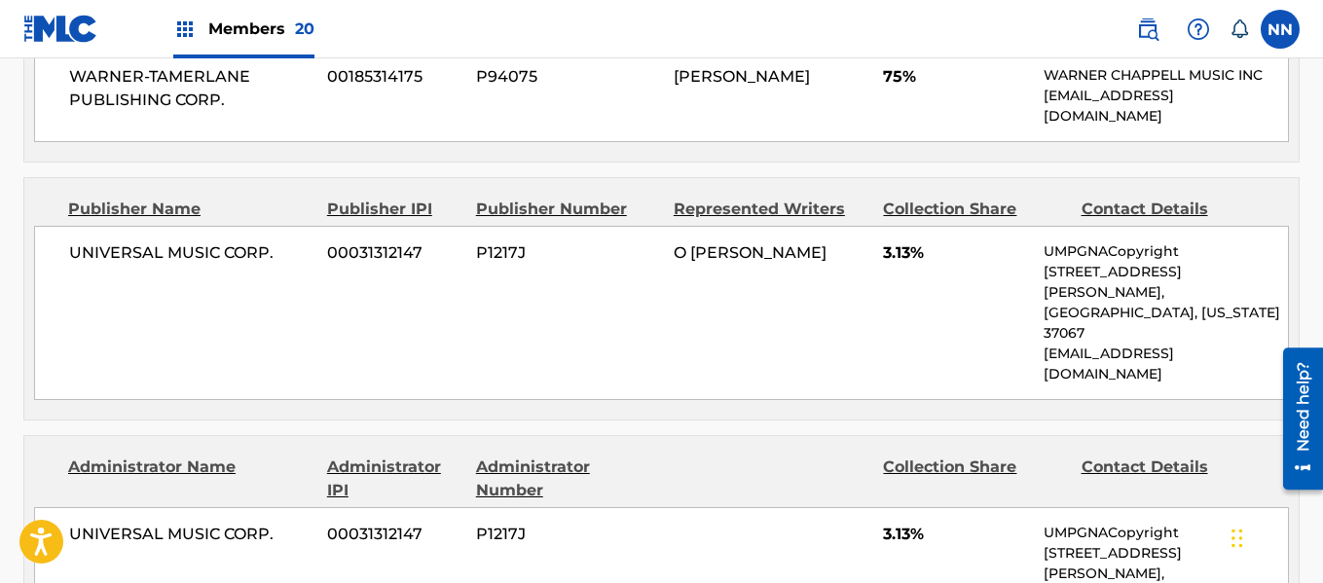
click at [103, 249] on span "UNIVERSAL MUSIC CORP." at bounding box center [190, 252] width 243 height 23
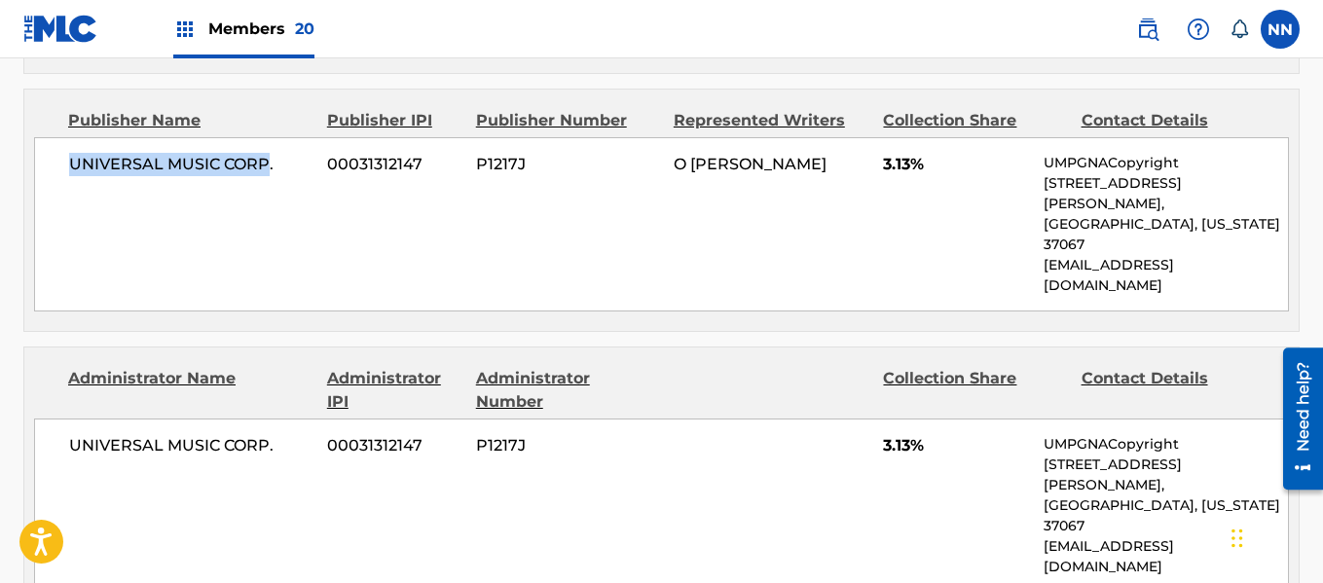
scroll to position [1460, 0]
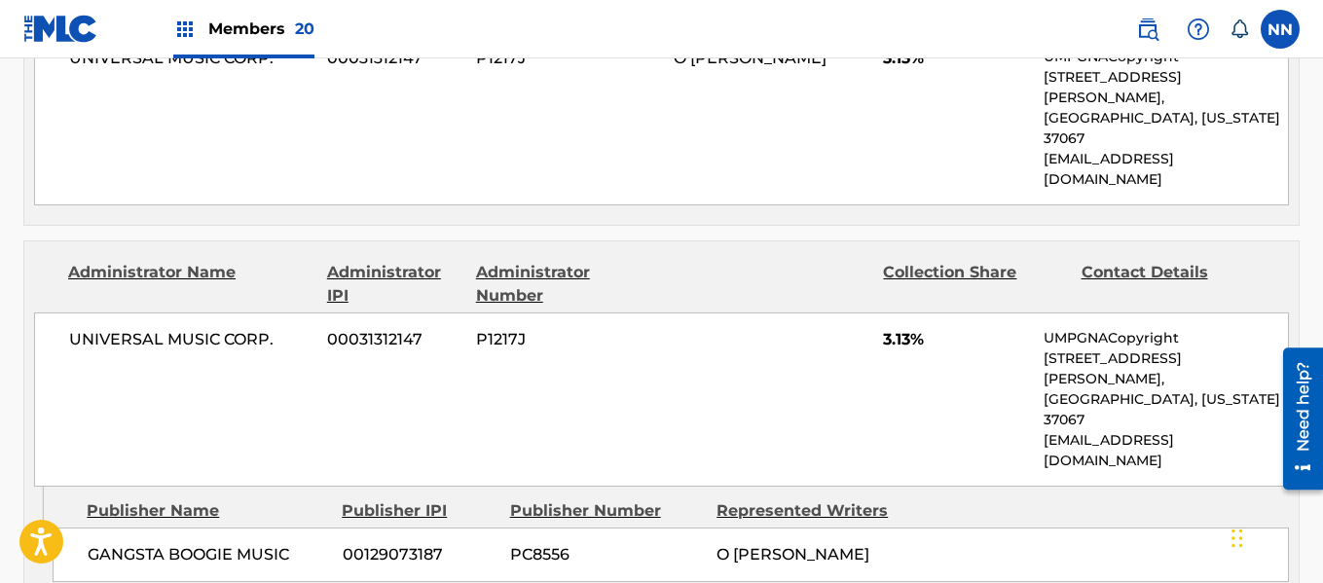
click at [121, 543] on span "GANGSTA BOOGIE MUSIC" at bounding box center [208, 554] width 240 height 23
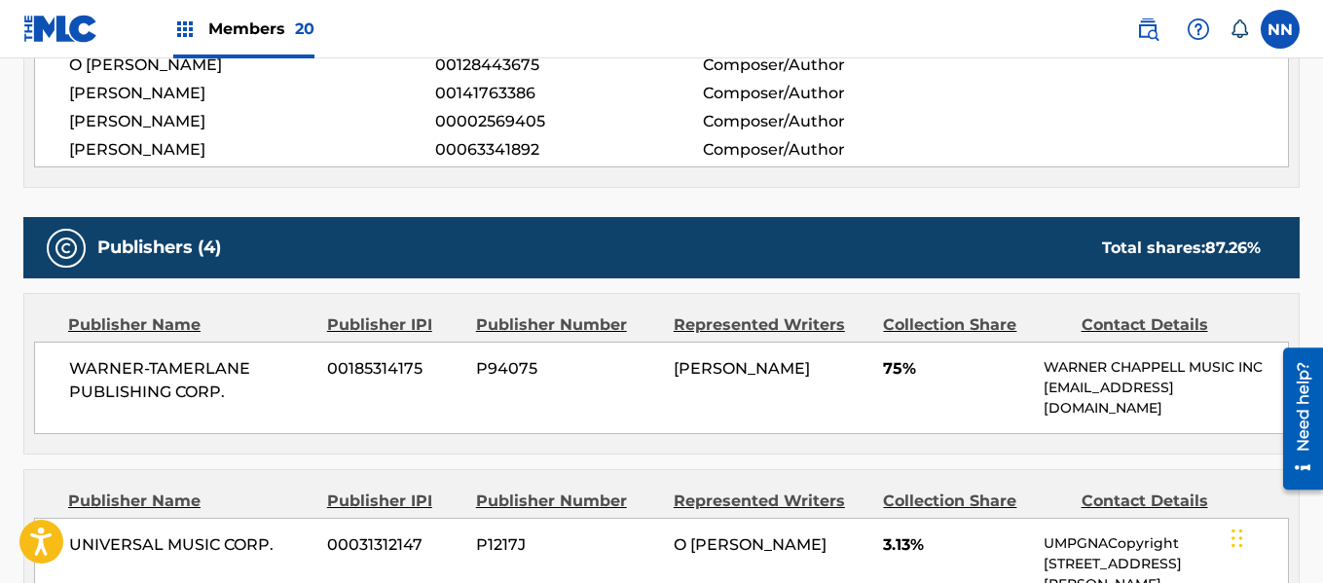
scroll to position [876, 0]
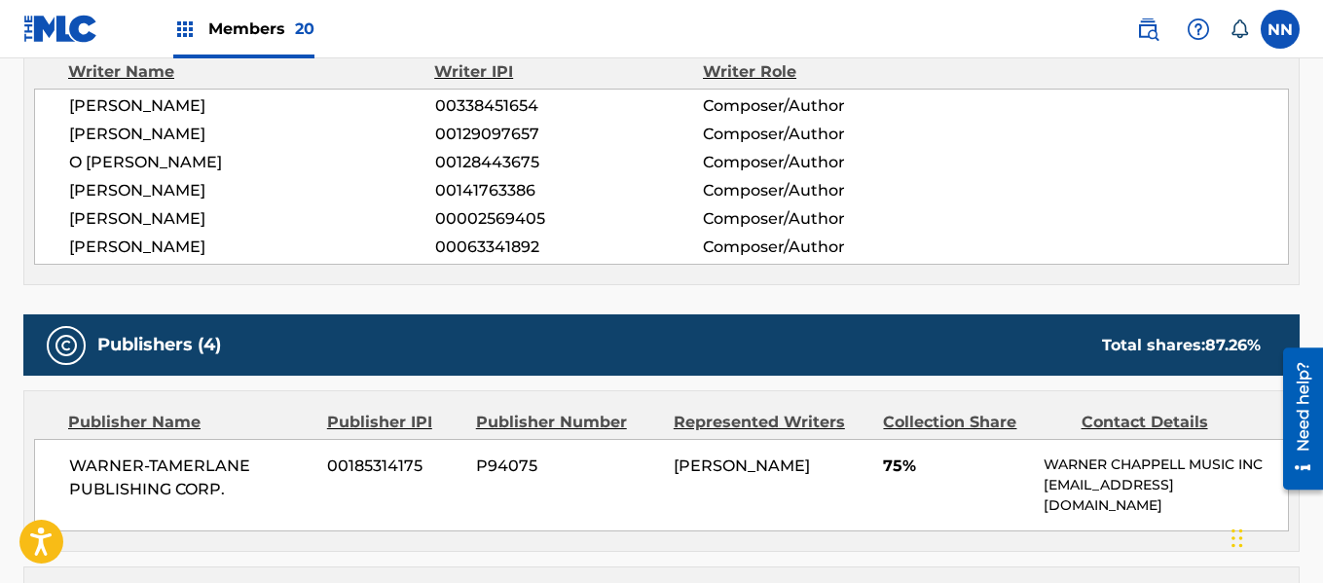
click at [100, 129] on span "[PERSON_NAME]" at bounding box center [252, 134] width 366 height 23
click at [94, 110] on span "[PERSON_NAME]" at bounding box center [252, 105] width 366 height 23
click at [109, 157] on span "O [PERSON_NAME]" at bounding box center [252, 162] width 366 height 23
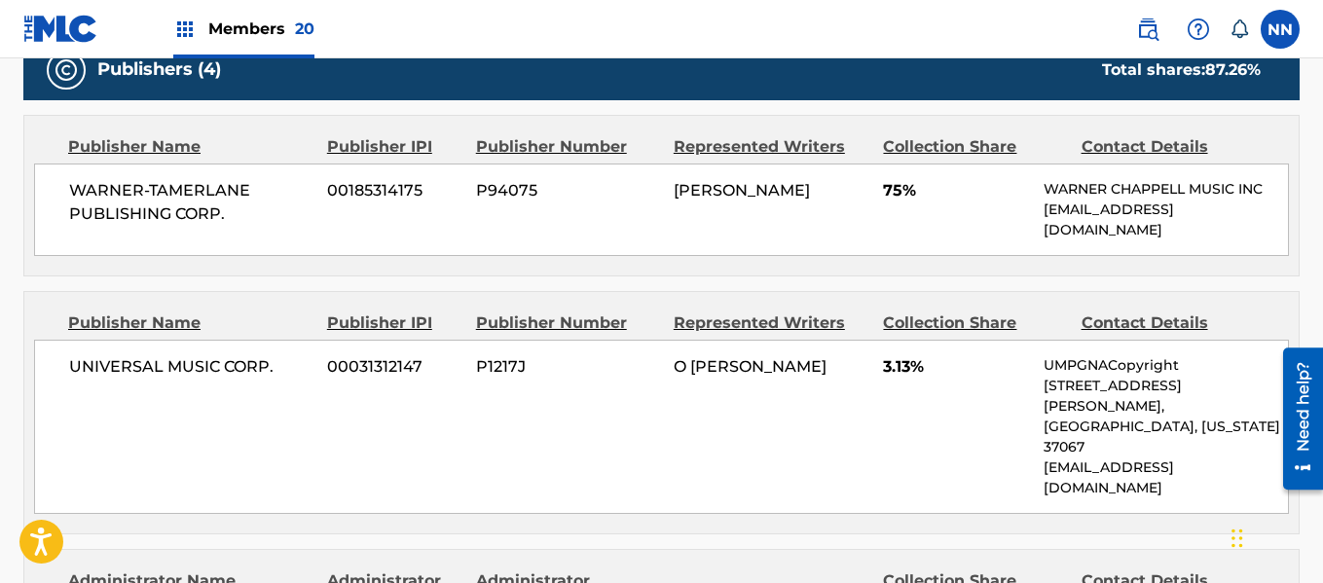
scroll to position [1168, 0]
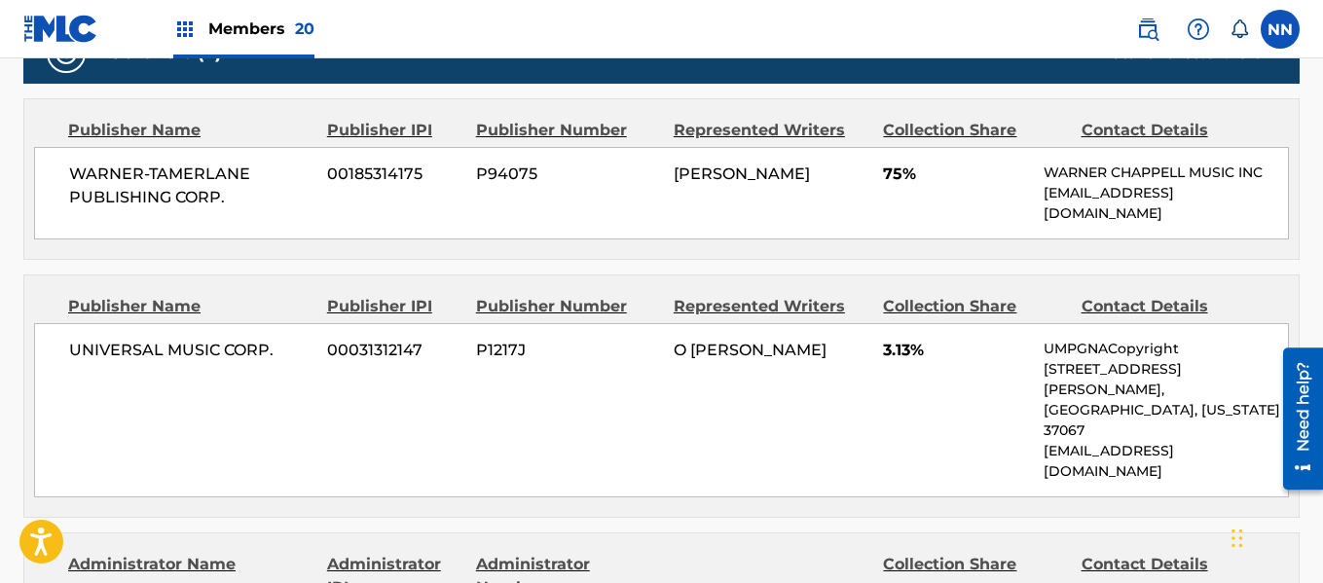
click at [882, 184] on div "WARNER-[PERSON_NAME] PUBLISHING CORP. 00185314175 P94075 [PERSON_NAME] 75% [PER…" at bounding box center [661, 193] width 1255 height 92
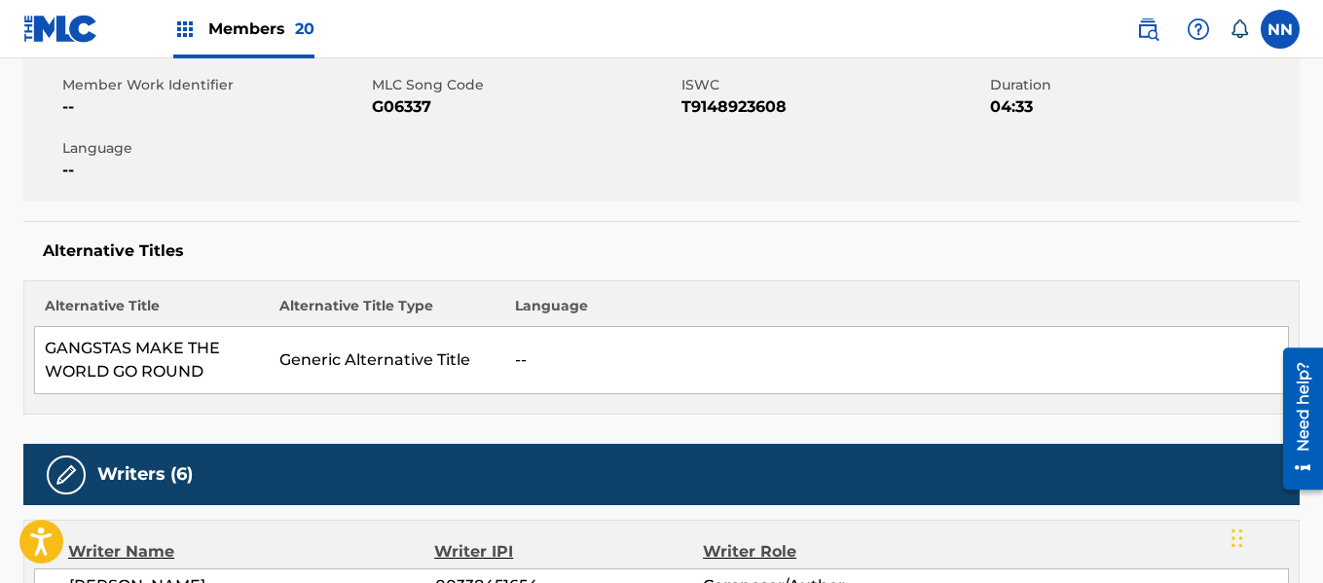
scroll to position [97, 0]
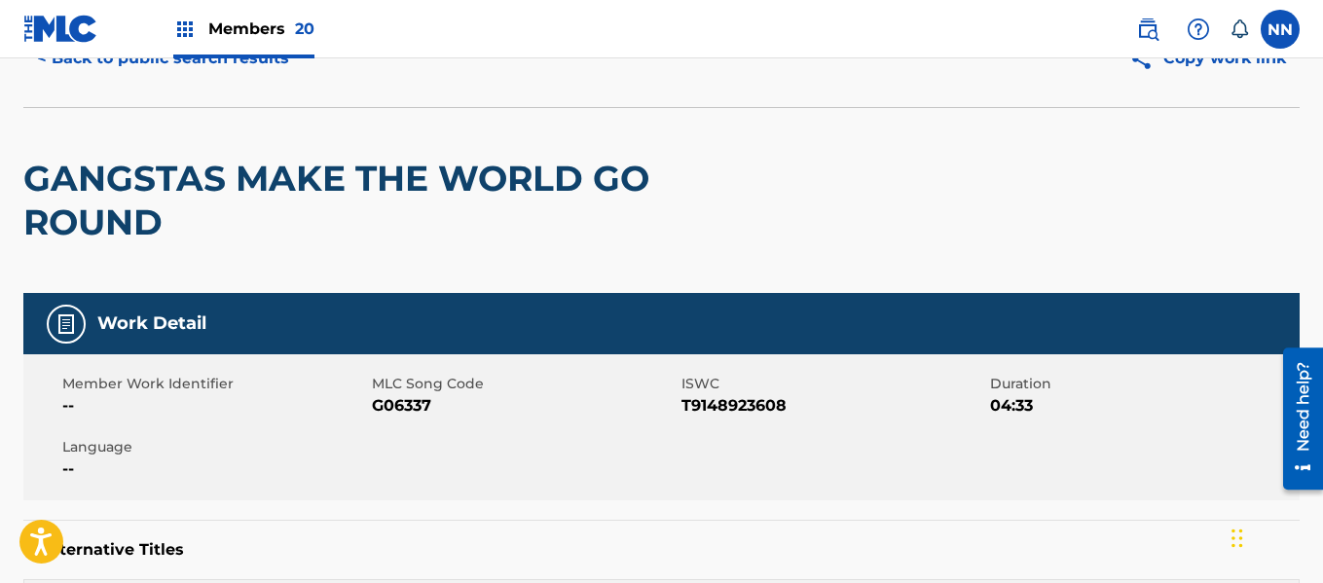
click at [75, 166] on h2 "GANGSTAS MAKE THE WORLD GO ROUND" at bounding box center [406, 201] width 766 height 88
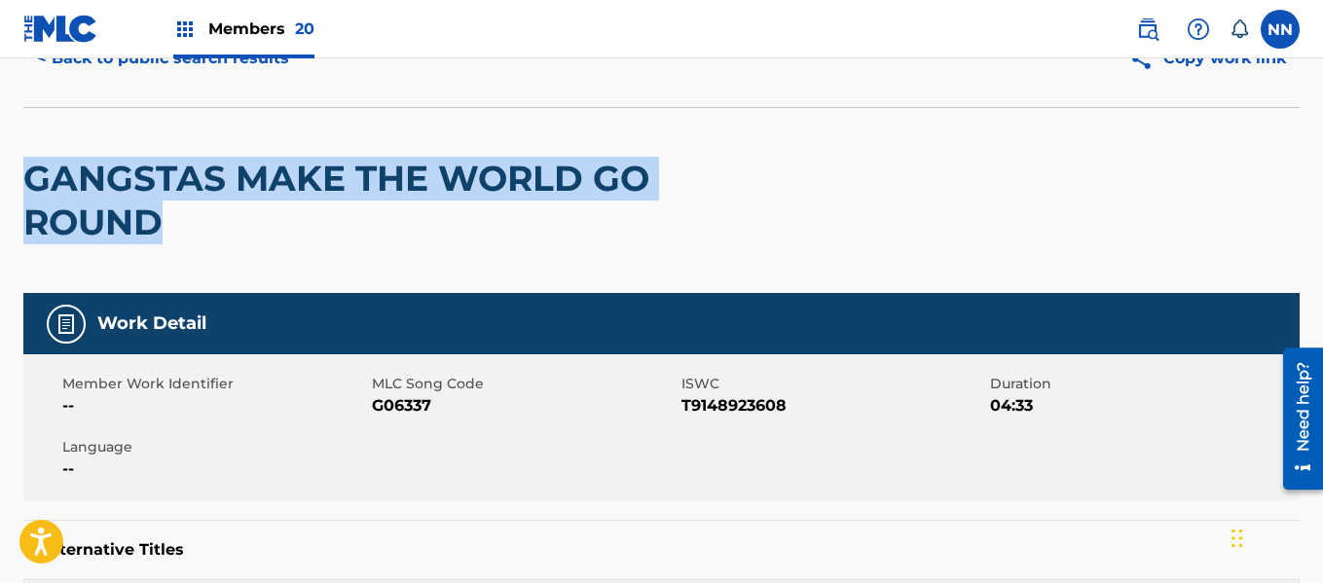
scroll to position [0, 0]
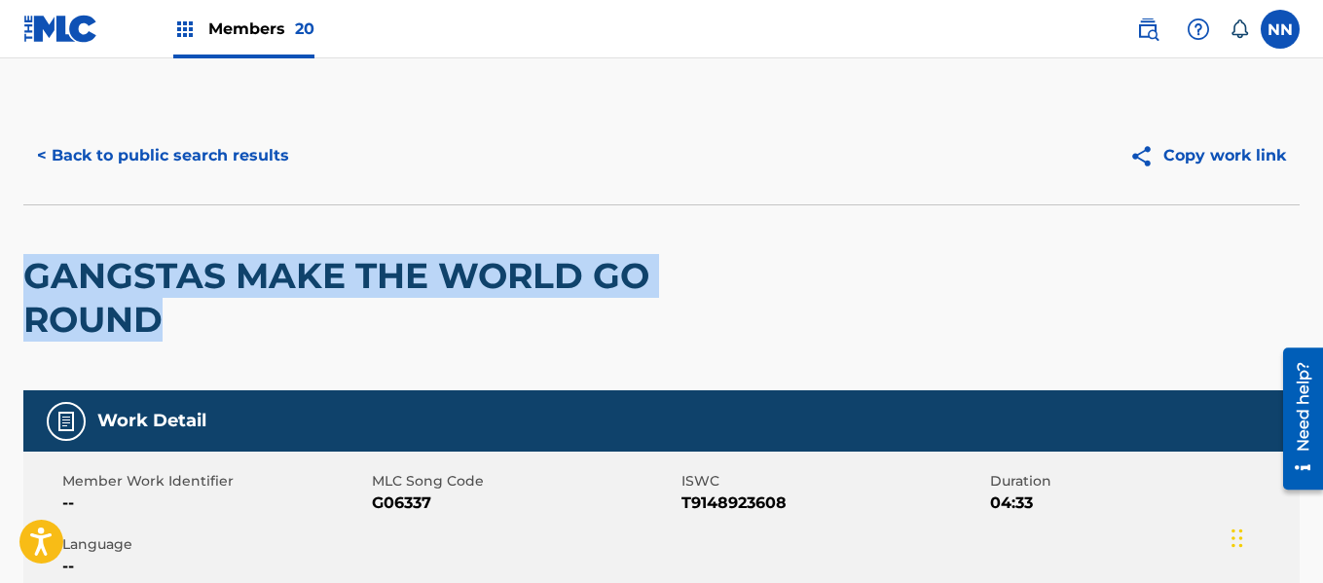
click at [94, 151] on button "< Back to public search results" at bounding box center [162, 155] width 279 height 49
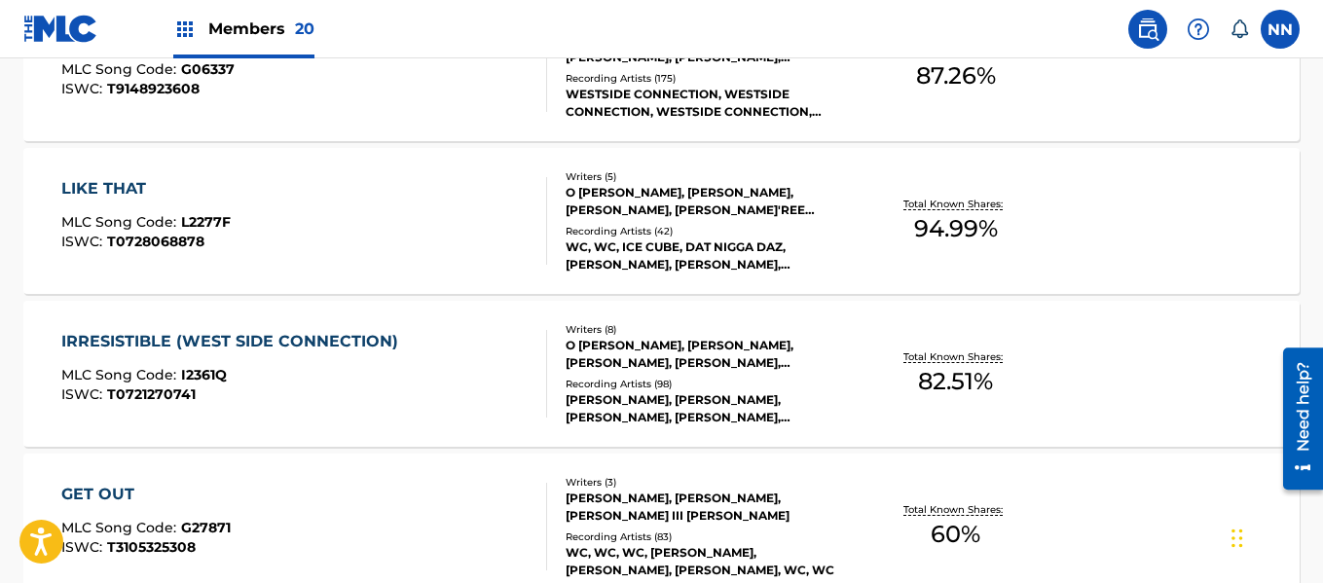
scroll to position [11708, 0]
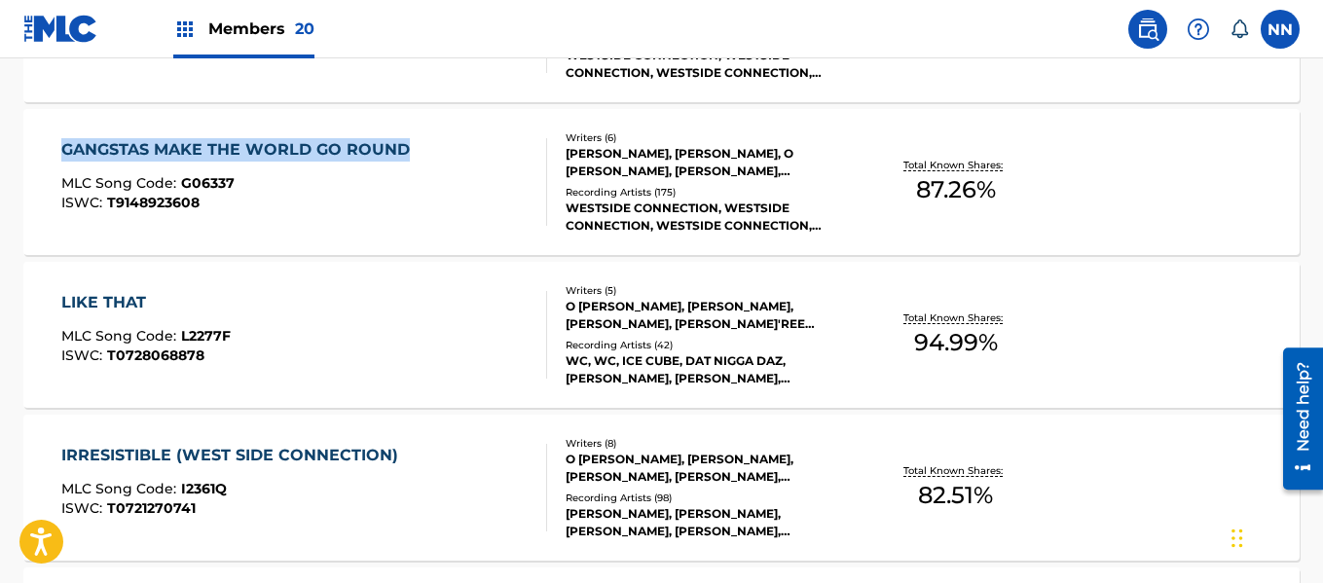
click at [103, 302] on div "LIKE THAT" at bounding box center [145, 302] width 169 height 23
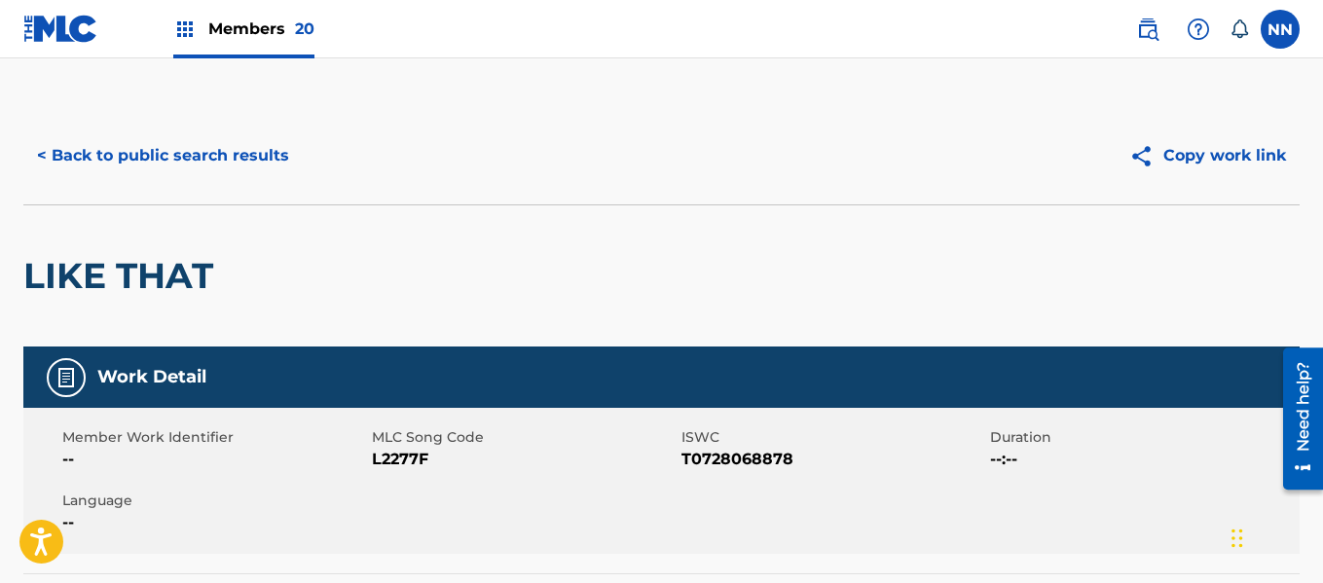
click at [110, 278] on h2 "LIKE THAT" at bounding box center [123, 276] width 200 height 44
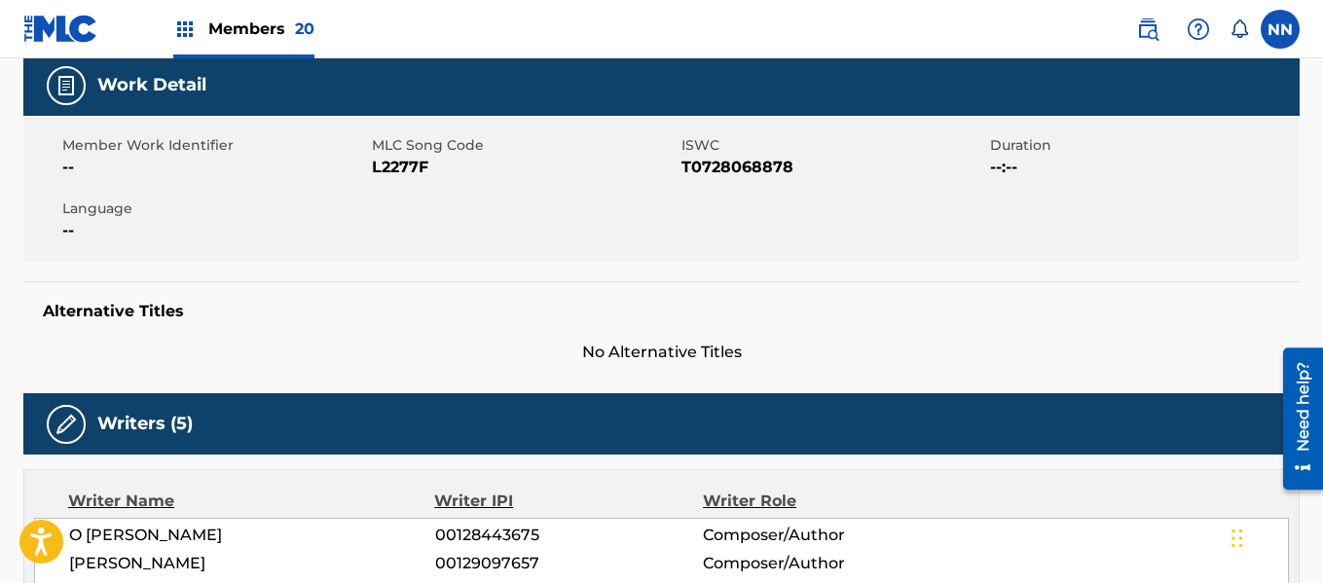
scroll to position [487, 0]
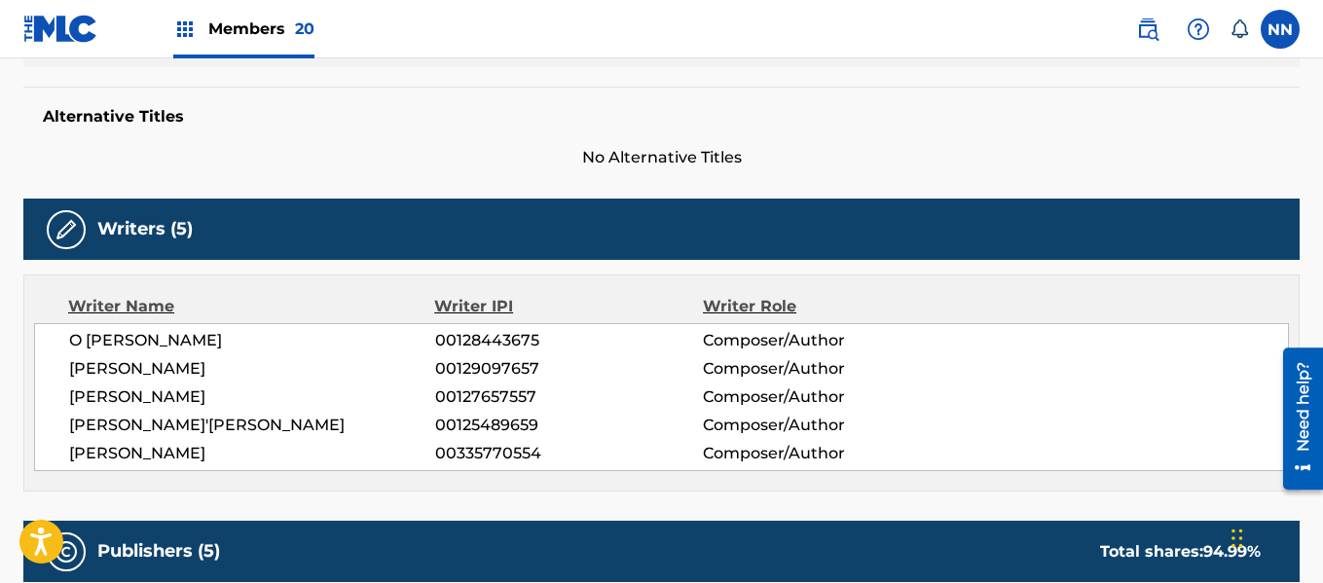
click at [98, 367] on span "[PERSON_NAME]" at bounding box center [252, 368] width 366 height 23
click at [95, 350] on span "O [PERSON_NAME]" at bounding box center [252, 340] width 366 height 23
click at [93, 415] on span "[PERSON_NAME]'[PERSON_NAME]" at bounding box center [252, 425] width 366 height 23
click at [91, 392] on span "[PERSON_NAME]" at bounding box center [252, 397] width 366 height 23
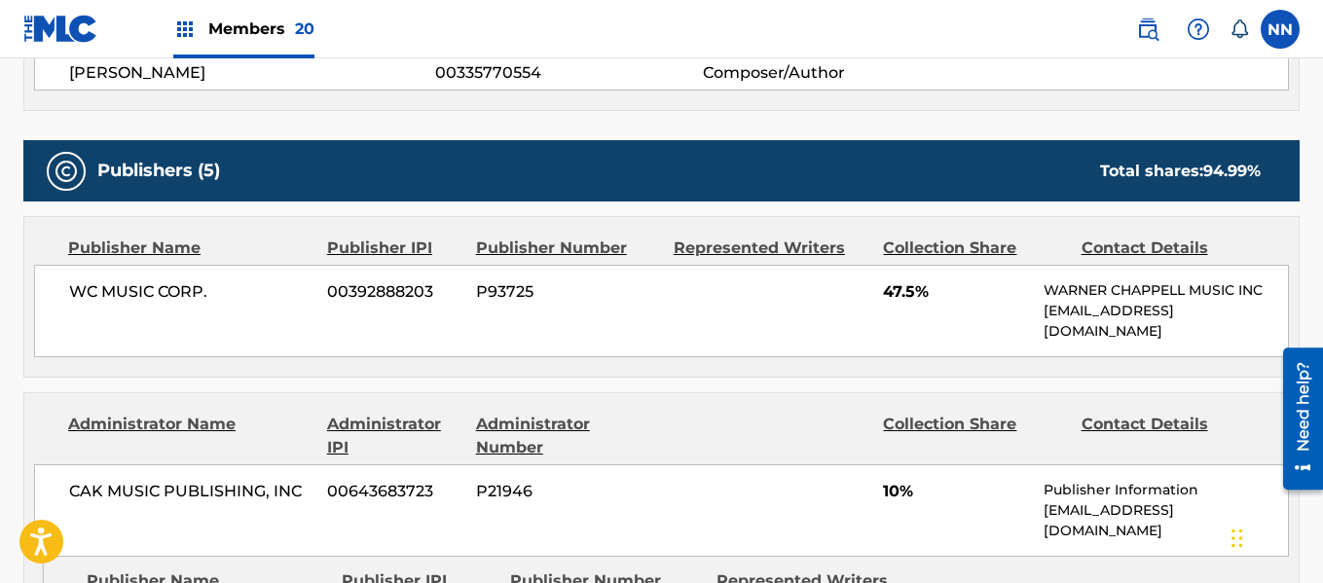
scroll to position [876, 0]
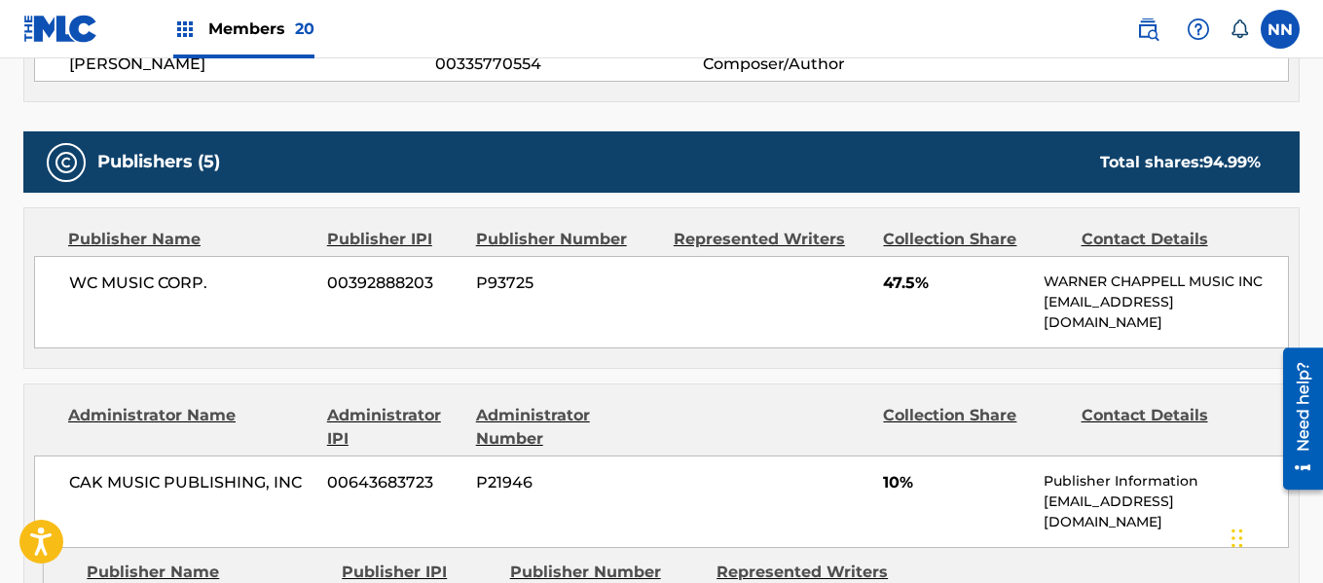
click at [883, 289] on span "47.5%" at bounding box center [956, 283] width 146 height 23
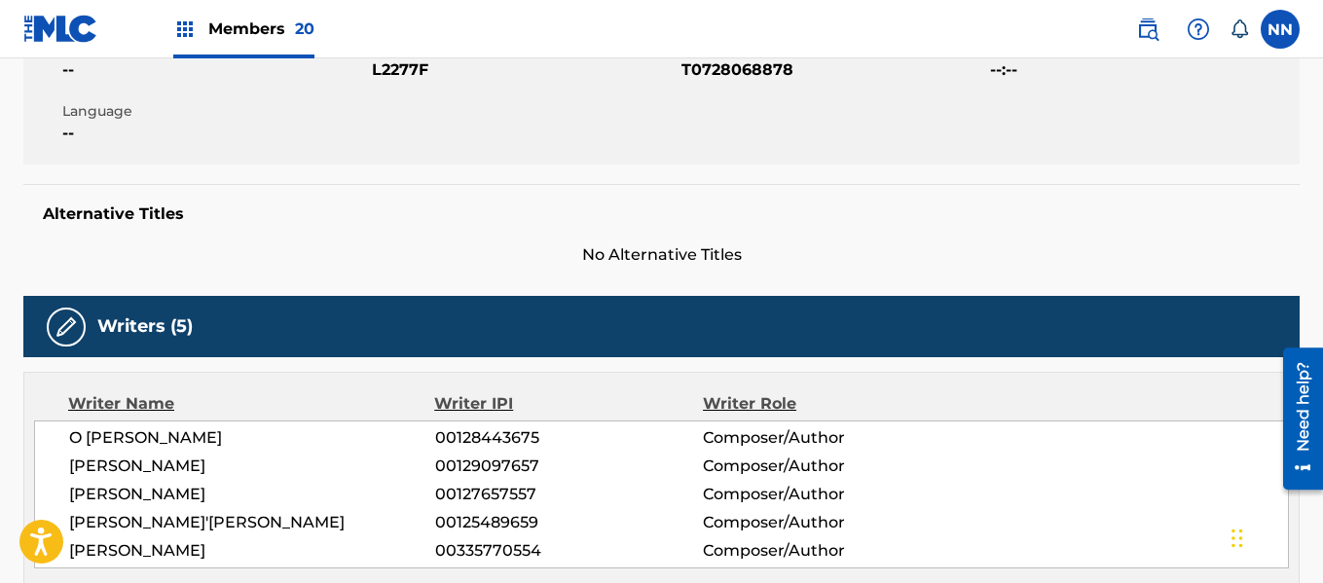
scroll to position [0, 0]
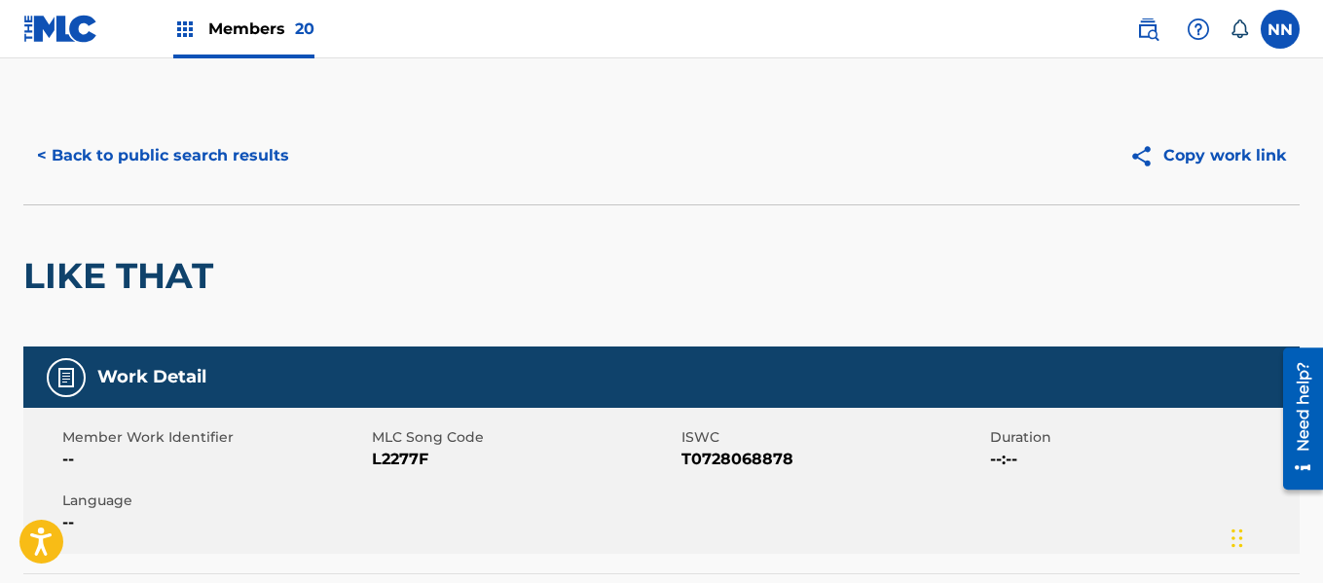
click at [56, 282] on h2 "LIKE THAT" at bounding box center [123, 276] width 200 height 44
click at [178, 155] on button "< Back to public search results" at bounding box center [162, 155] width 279 height 49
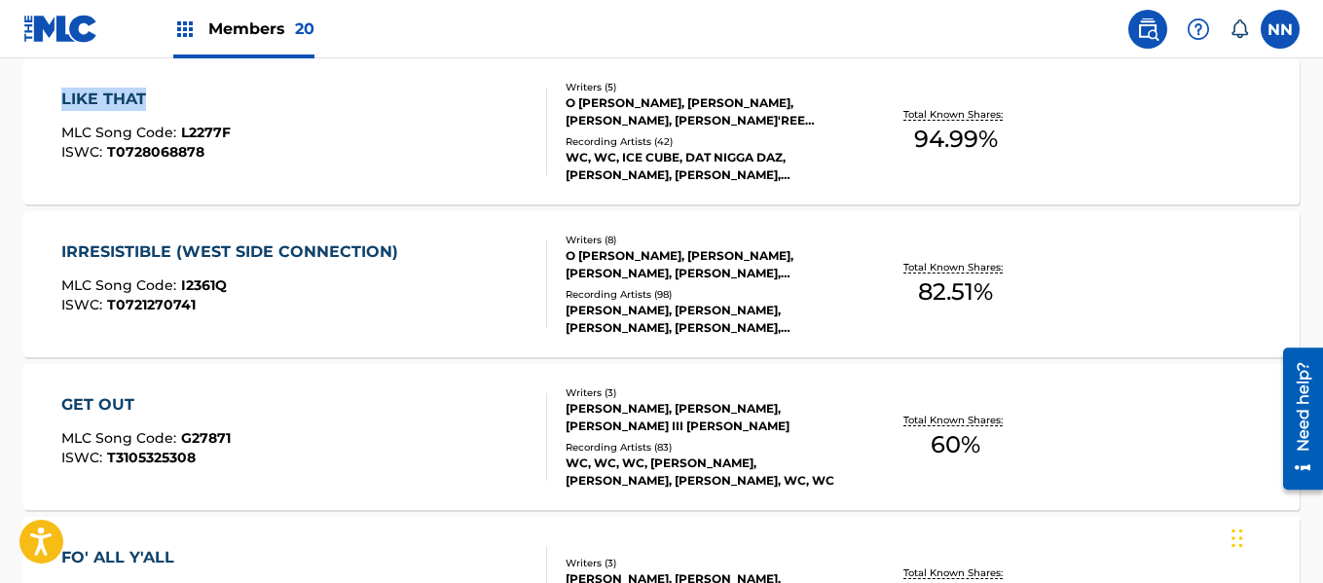
scroll to position [11913, 0]
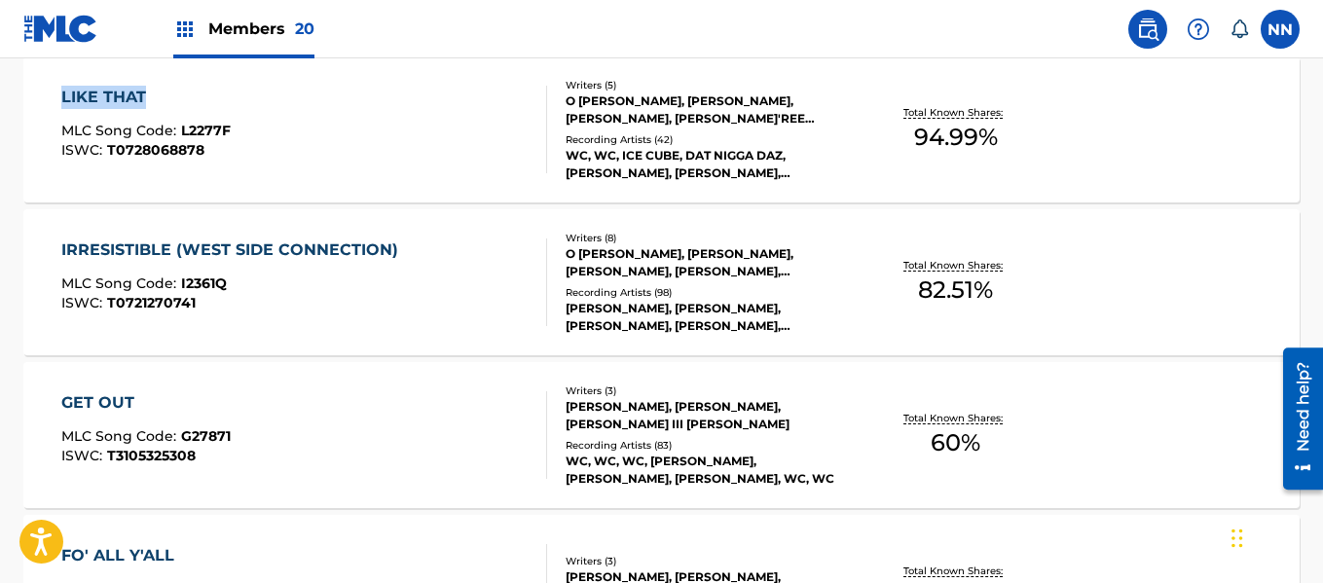
click at [168, 247] on div "IRRESISTIBLE (WEST SIDE CONNECTION)" at bounding box center [234, 250] width 347 height 23
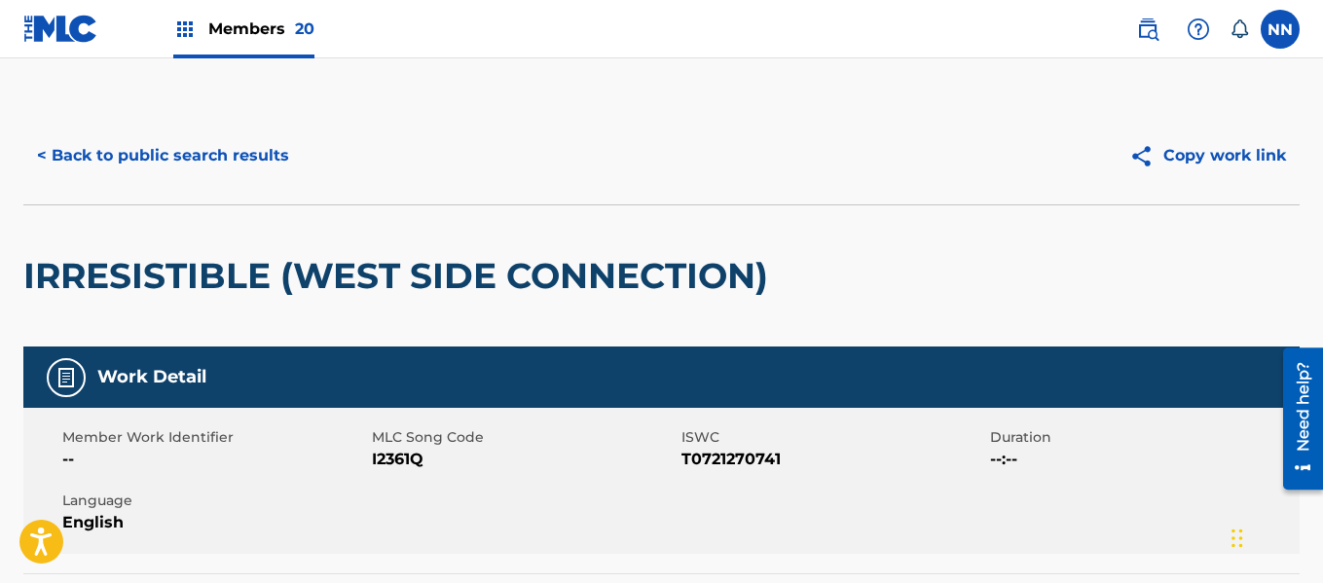
click at [142, 288] on h2 "IRRESISTIBLE (WEST SIDE CONNECTION)" at bounding box center [400, 276] width 755 height 44
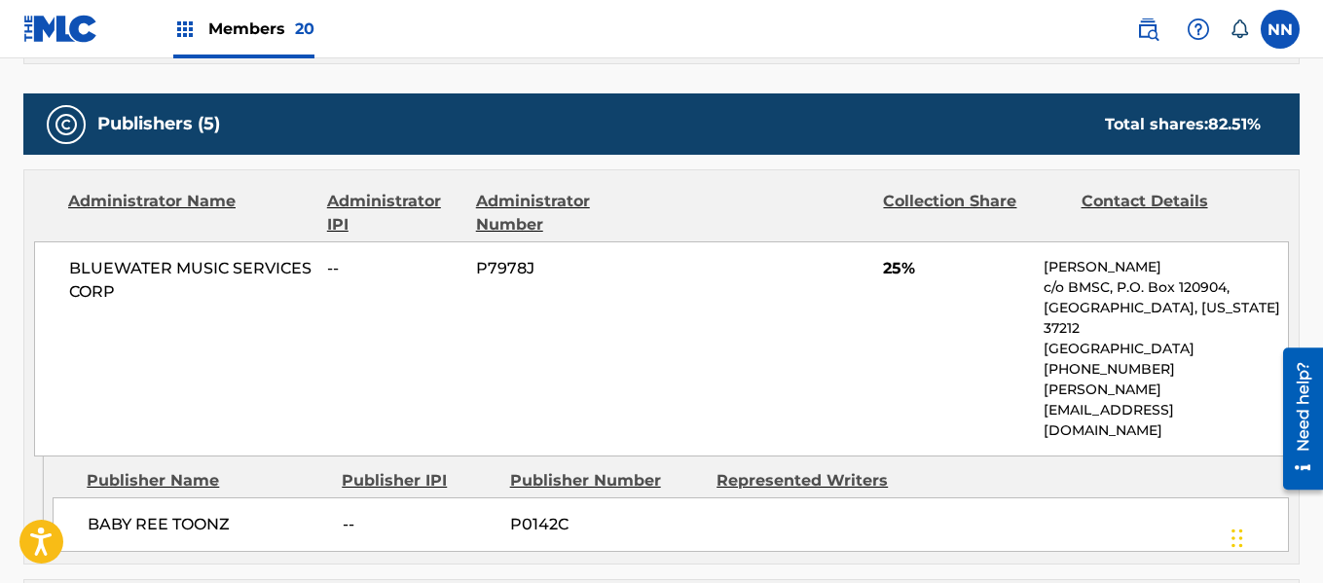
scroll to position [1266, 0]
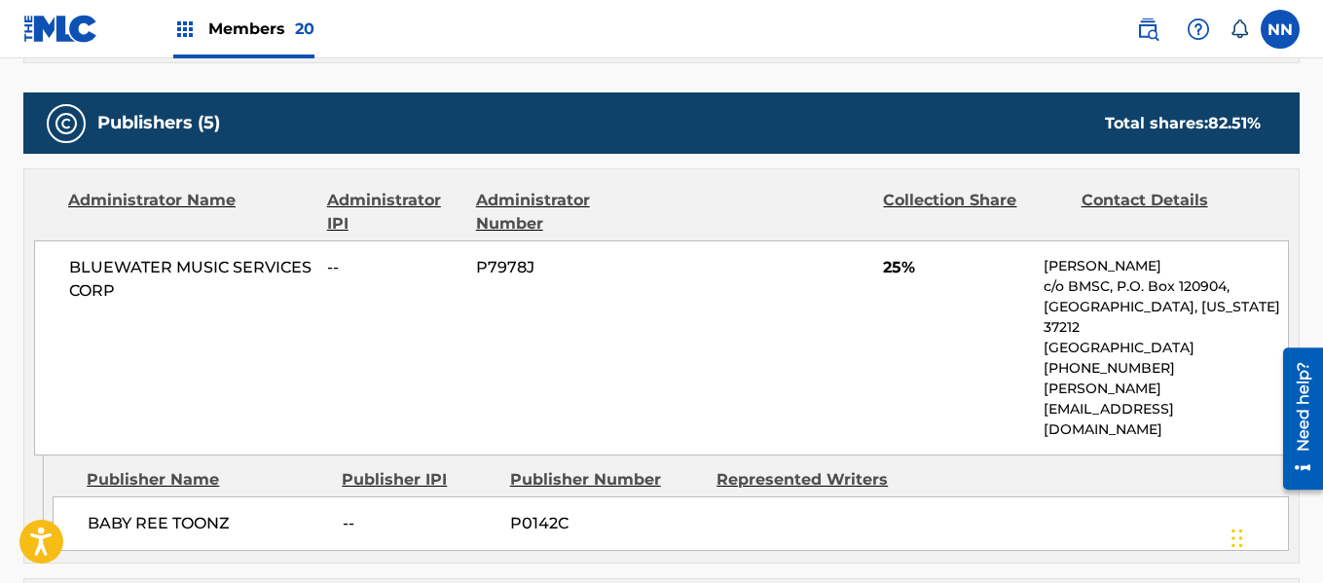
click at [126, 512] on span "BABY REE TOONZ" at bounding box center [208, 523] width 240 height 23
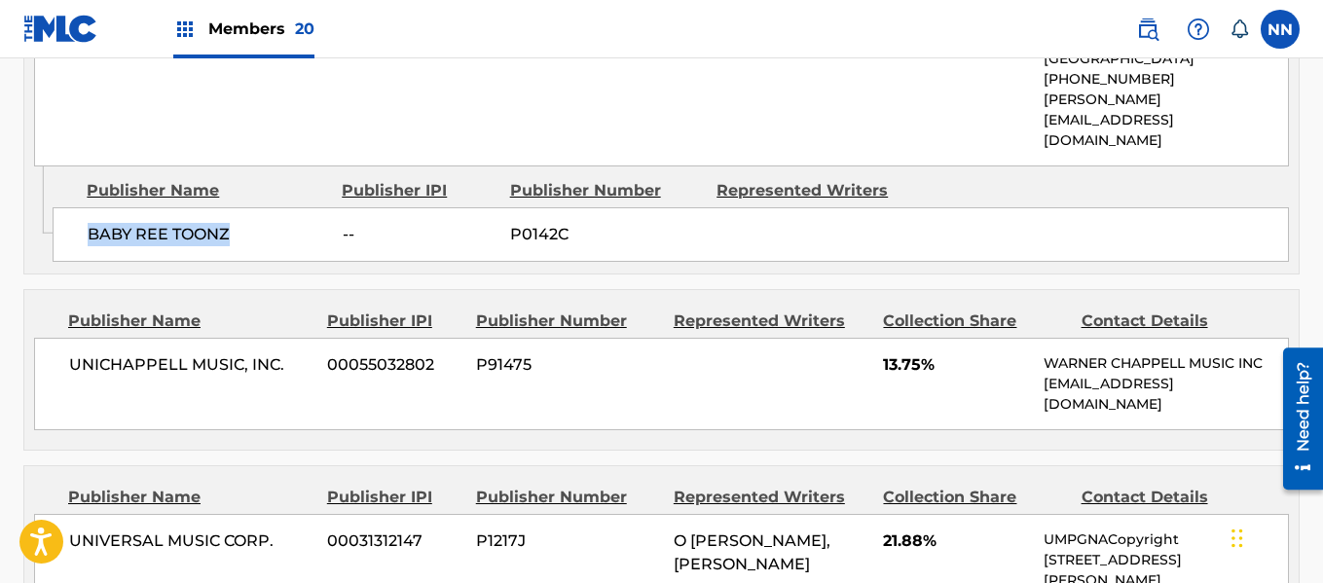
scroll to position [1655, 0]
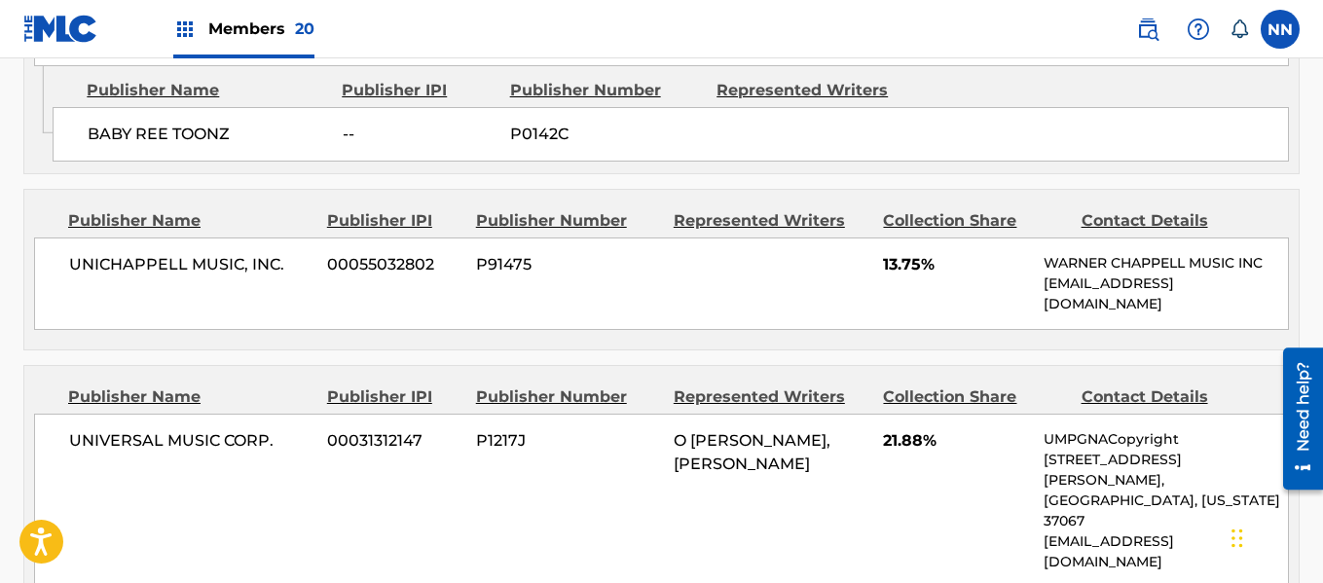
click at [90, 429] on span "UNIVERSAL MUSIC CORP." at bounding box center [190, 440] width 243 height 23
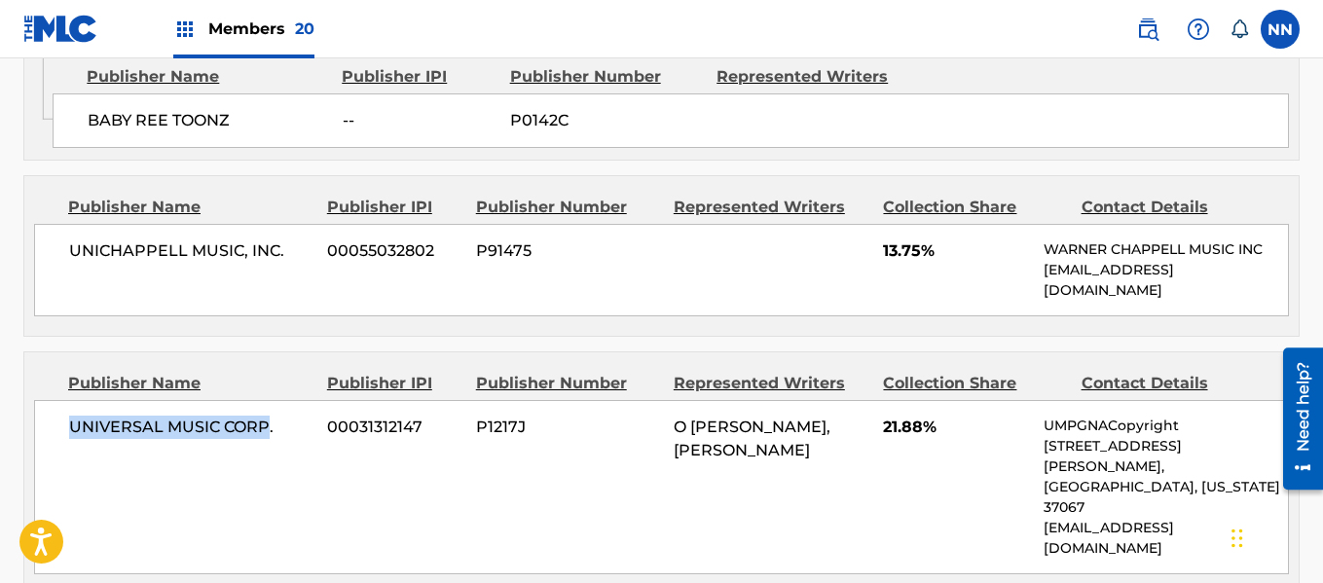
scroll to position [1752, 0]
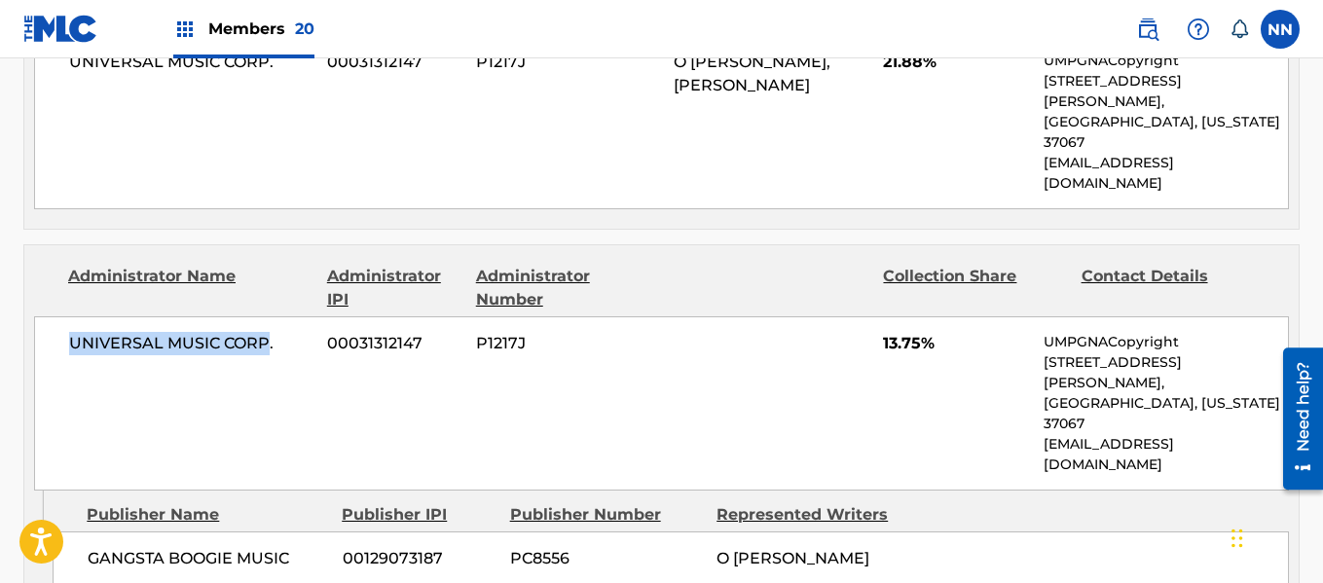
scroll to position [2045, 0]
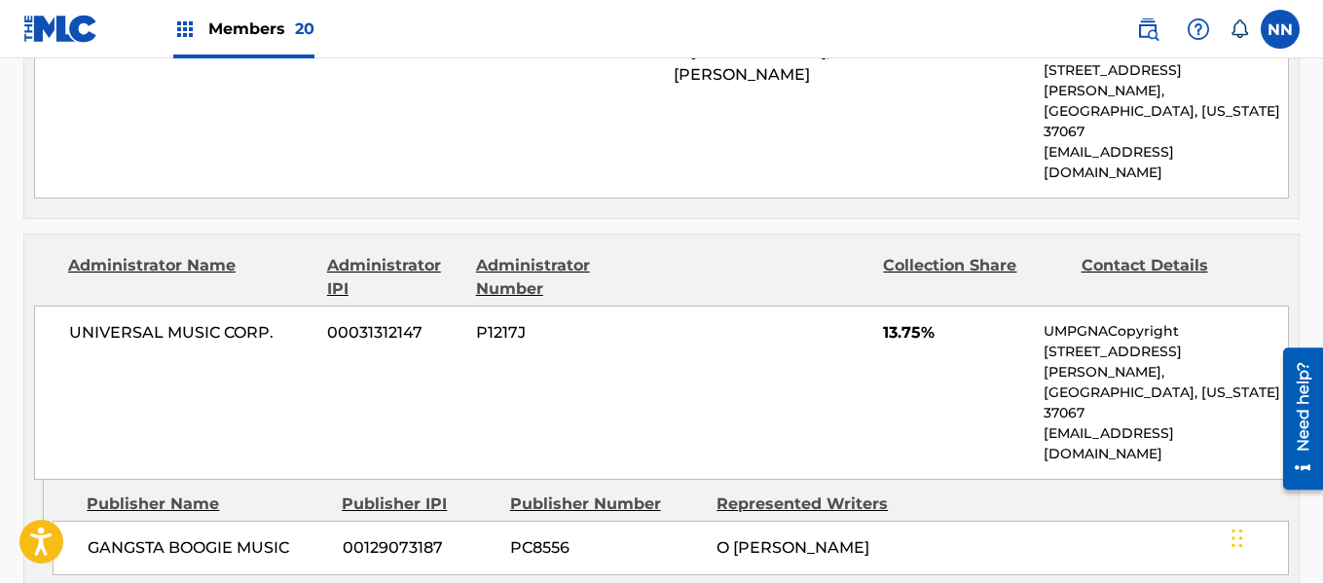
click at [125, 536] on span "GANGSTA BOOGIE MUSIC" at bounding box center [208, 547] width 240 height 23
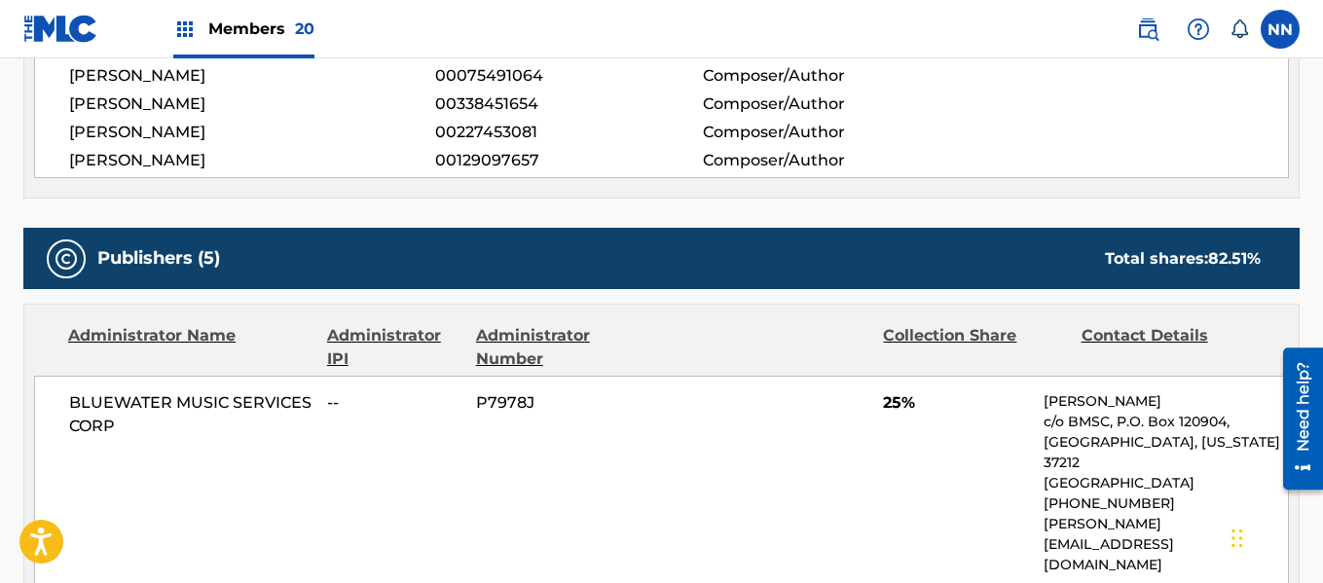
scroll to position [974, 0]
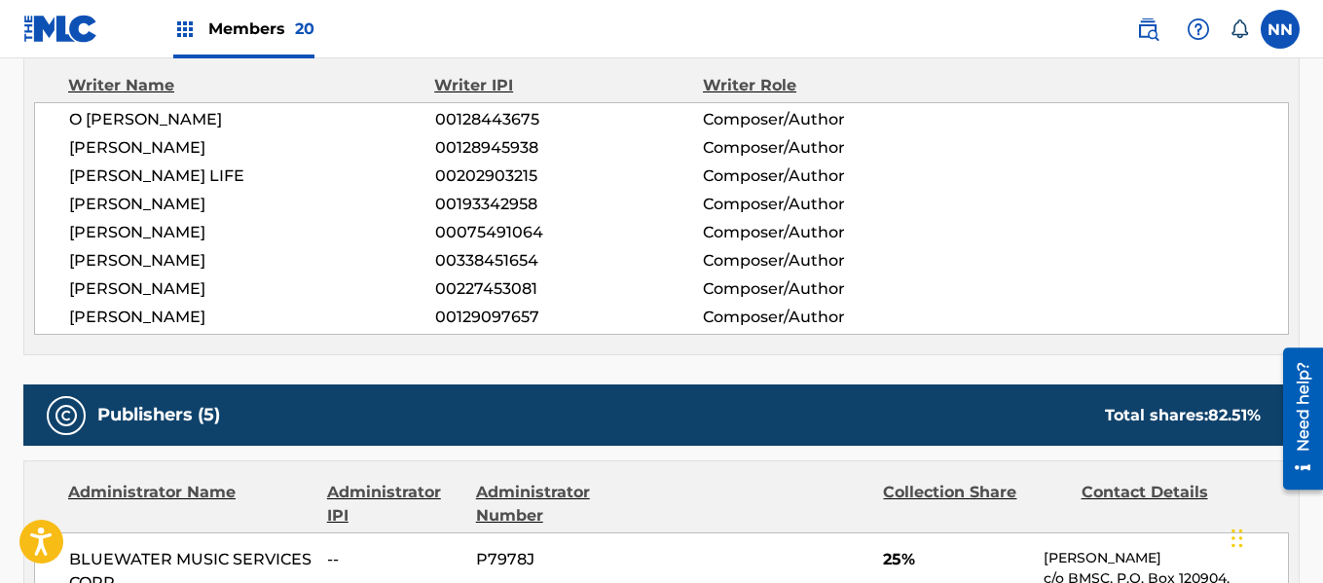
click at [104, 313] on span "[PERSON_NAME]" at bounding box center [252, 317] width 366 height 23
click at [101, 120] on span "O [PERSON_NAME]" at bounding box center [252, 119] width 366 height 23
click at [86, 137] on span "[PERSON_NAME]" at bounding box center [252, 147] width 366 height 23
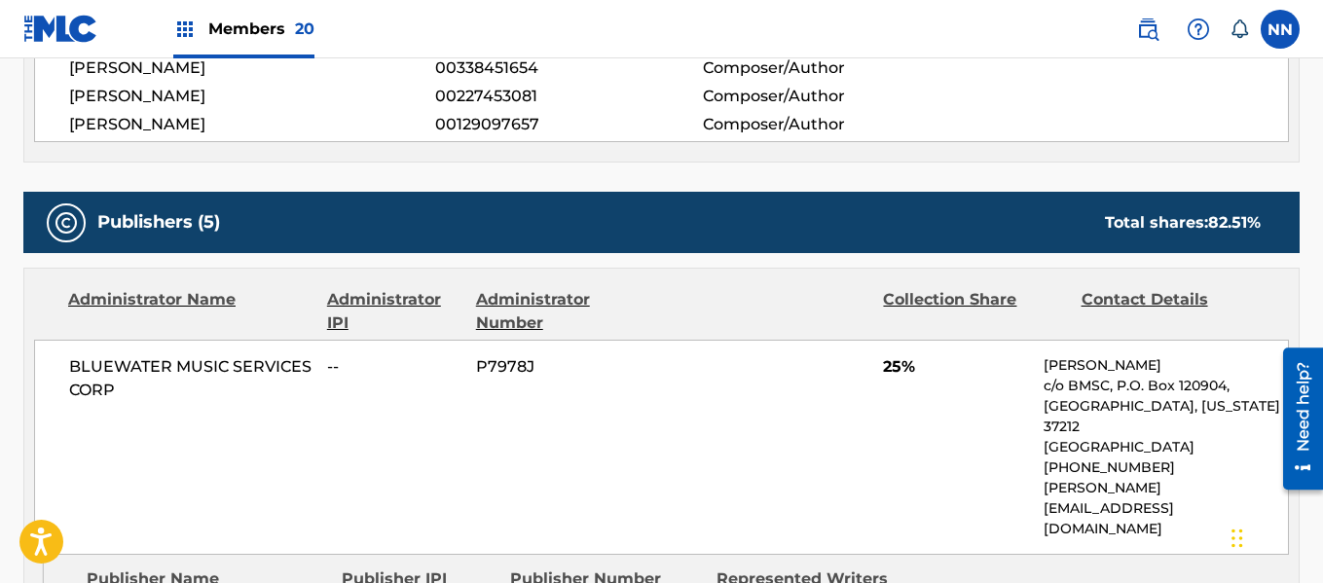
scroll to position [1168, 0]
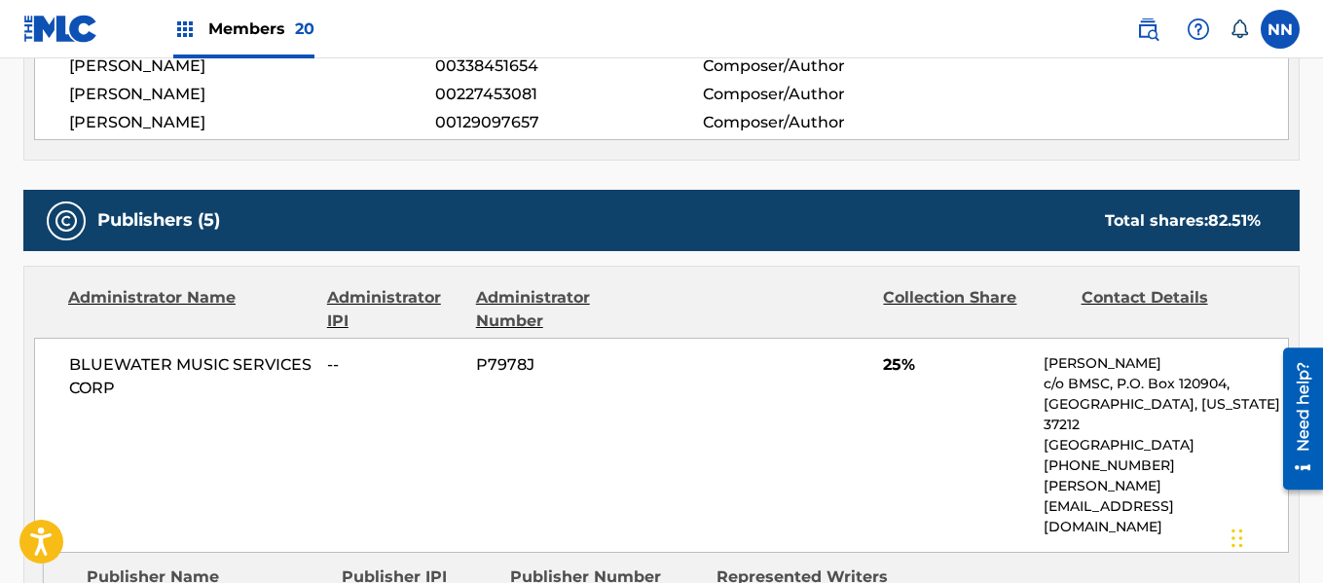
click at [885, 357] on span "25%" at bounding box center [956, 364] width 146 height 23
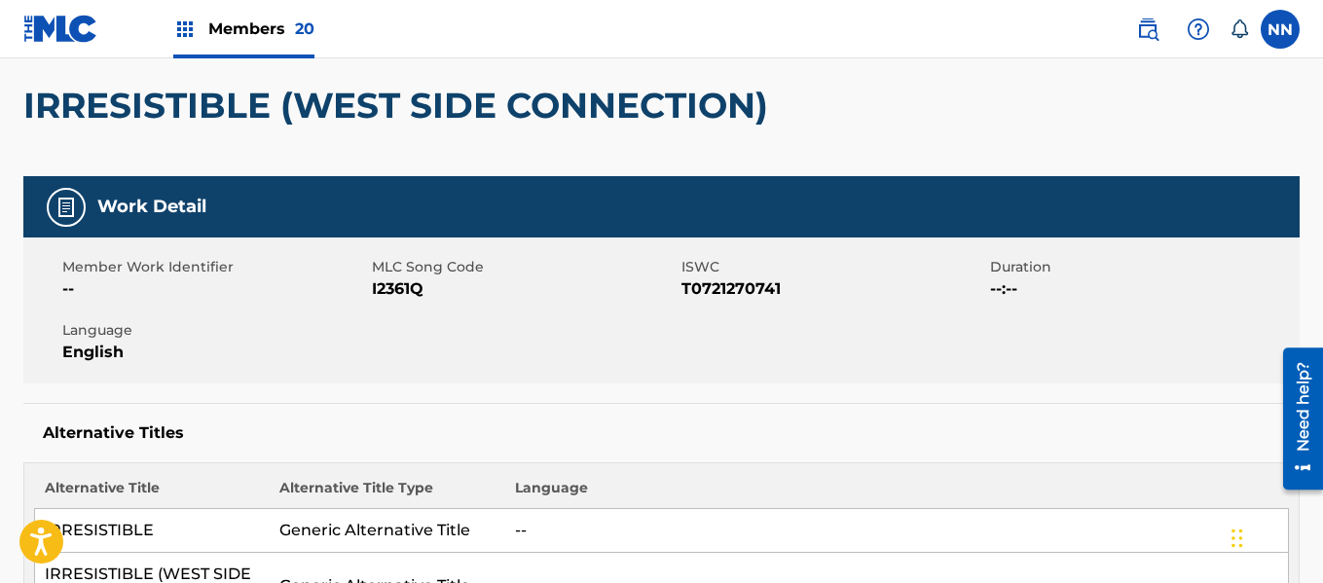
scroll to position [0, 0]
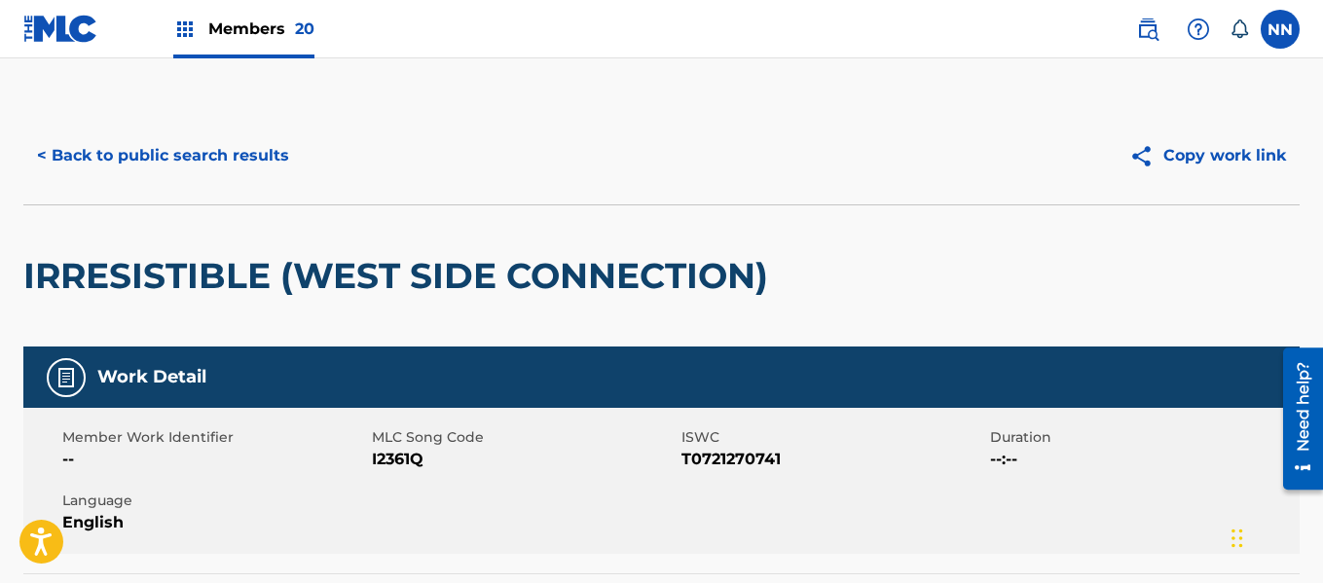
click at [139, 154] on button "< Back to public search results" at bounding box center [162, 155] width 279 height 49
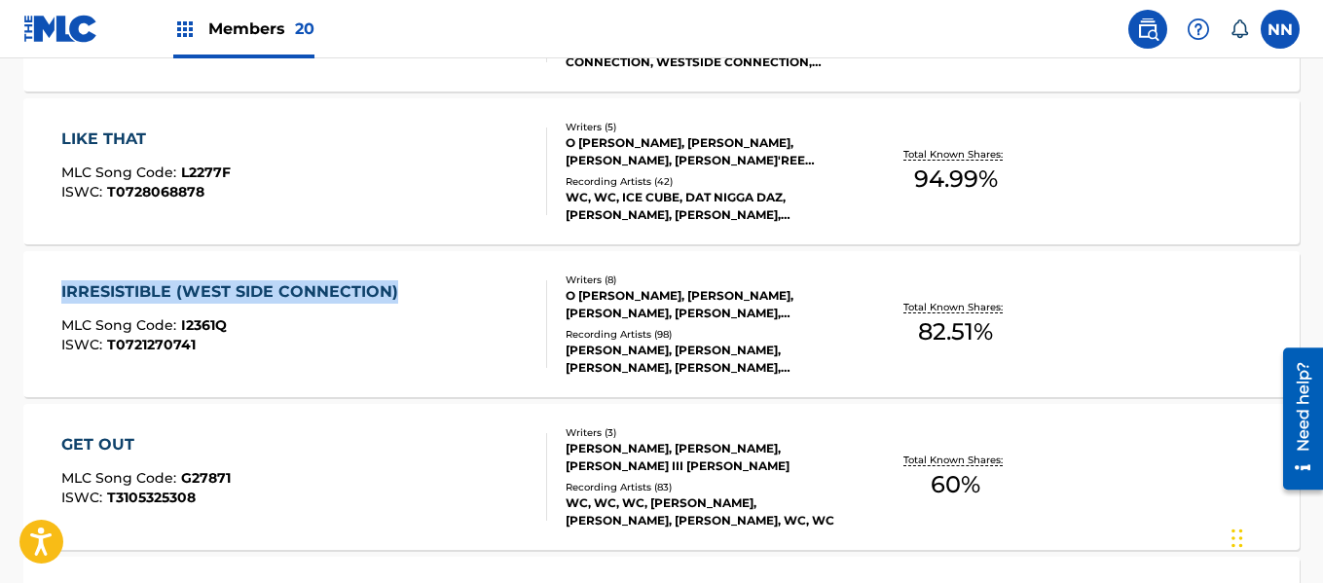
scroll to position [12163, 0]
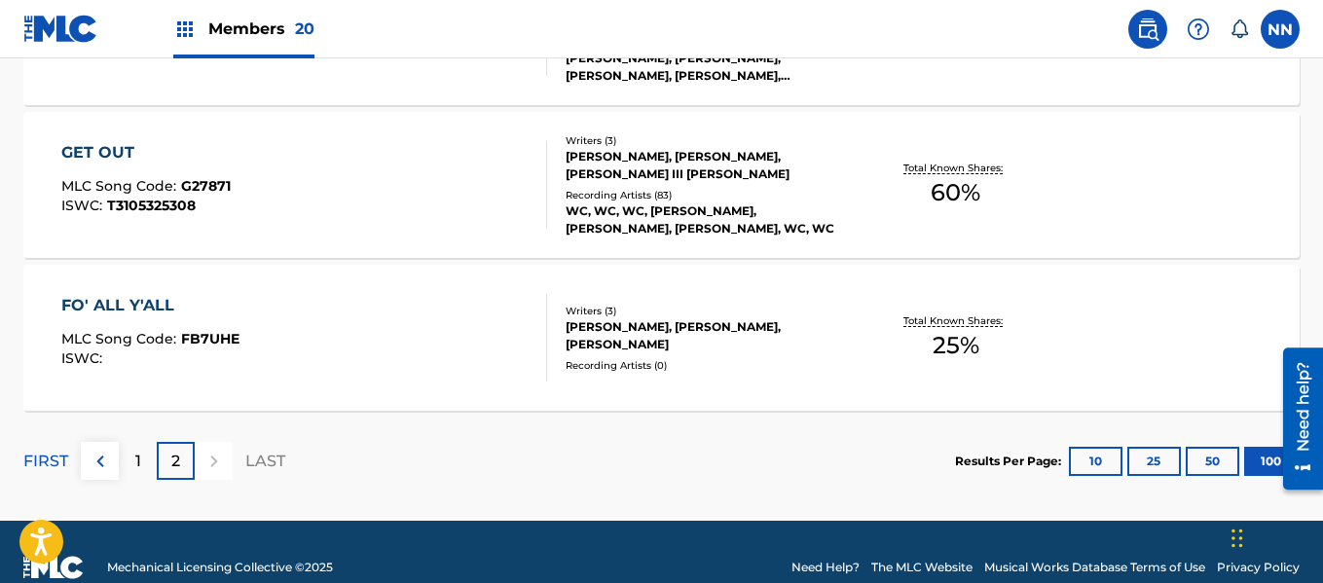
click at [107, 146] on div "GET OUT" at bounding box center [145, 152] width 169 height 23
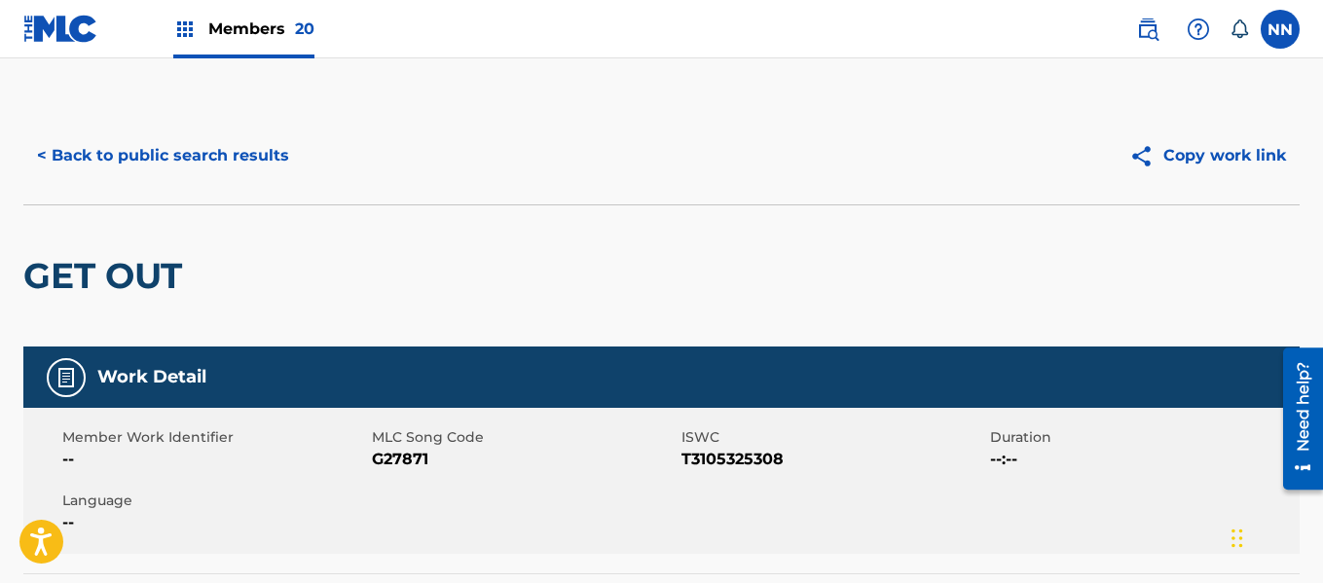
click at [75, 272] on h2 "GET OUT" at bounding box center [107, 276] width 168 height 44
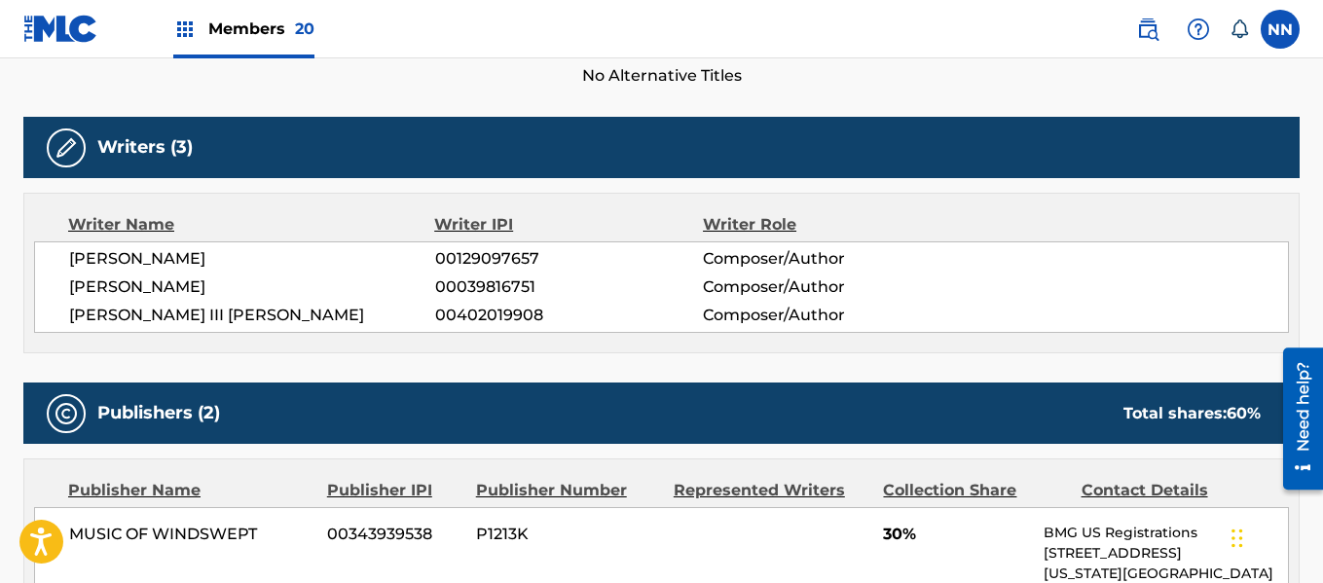
scroll to position [682, 0]
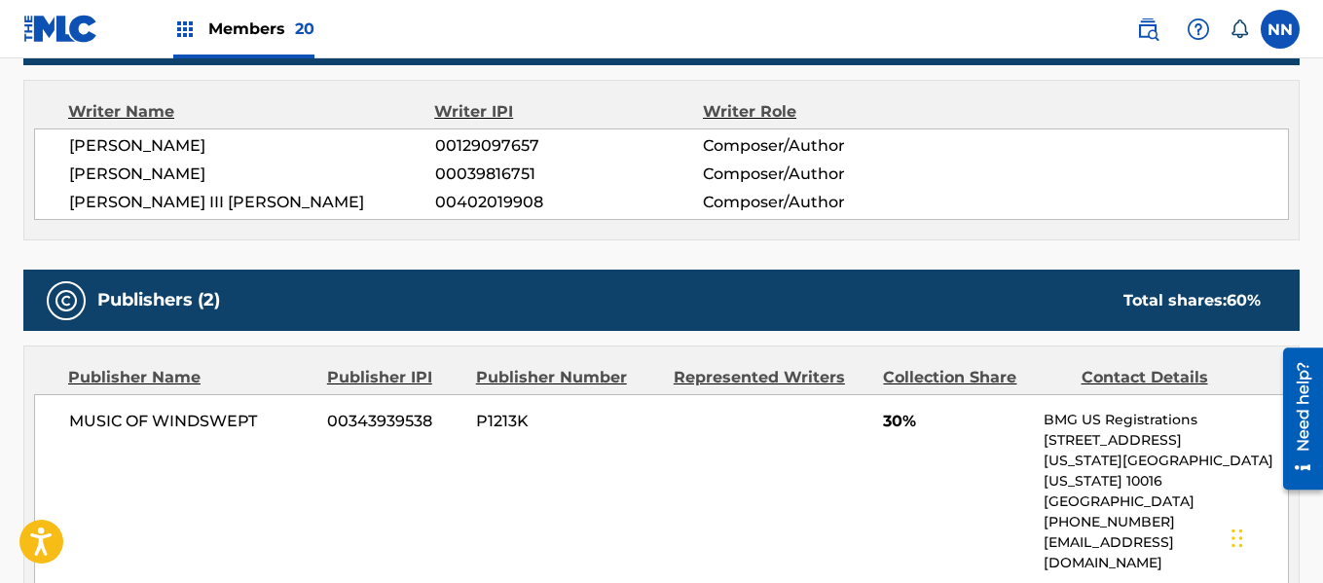
click at [135, 423] on span "MUSIC OF WINDSWEPT" at bounding box center [190, 421] width 243 height 23
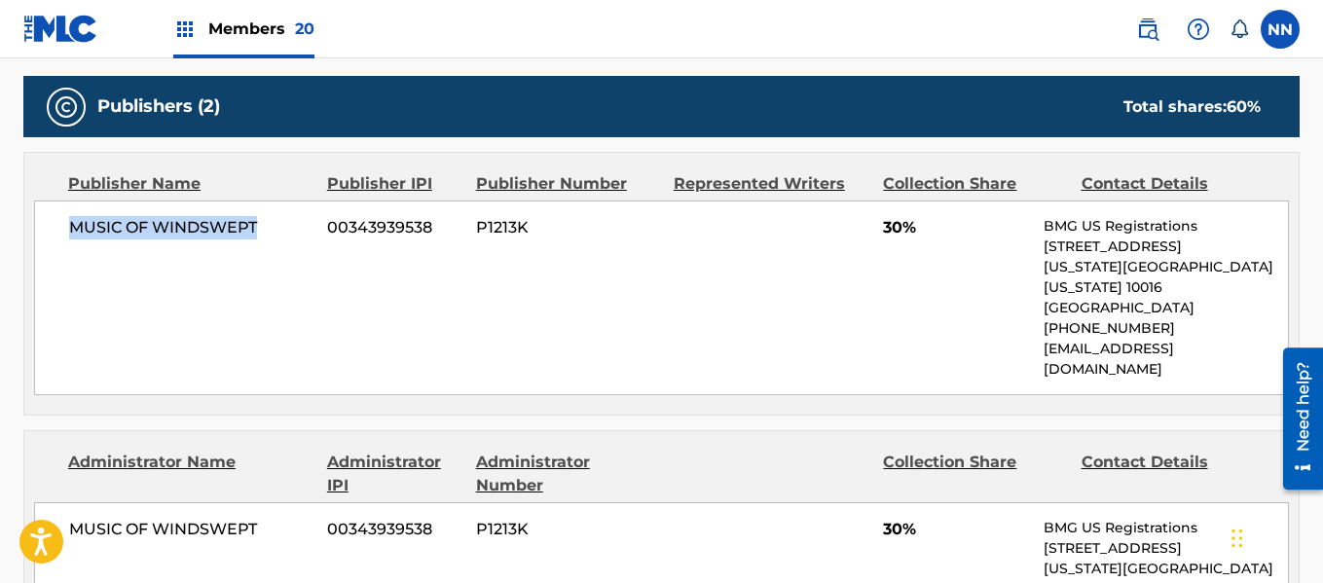
scroll to position [876, 0]
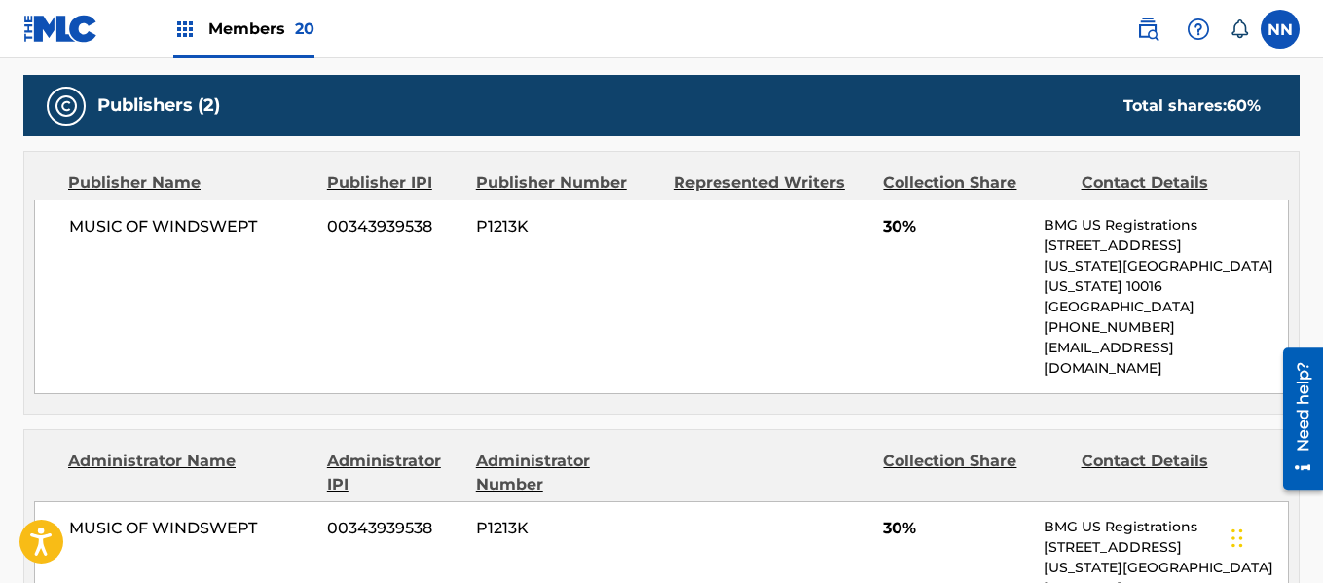
click at [115, 517] on span "MUSIC OF WINDSWEPT" at bounding box center [190, 528] width 243 height 23
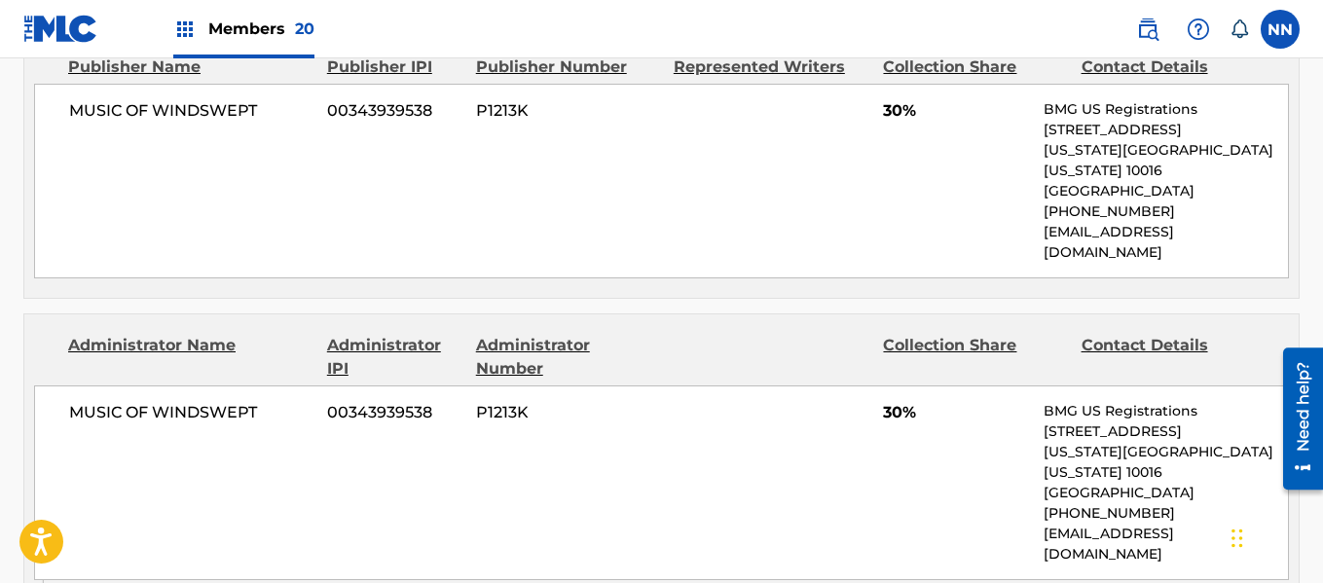
scroll to position [1071, 0]
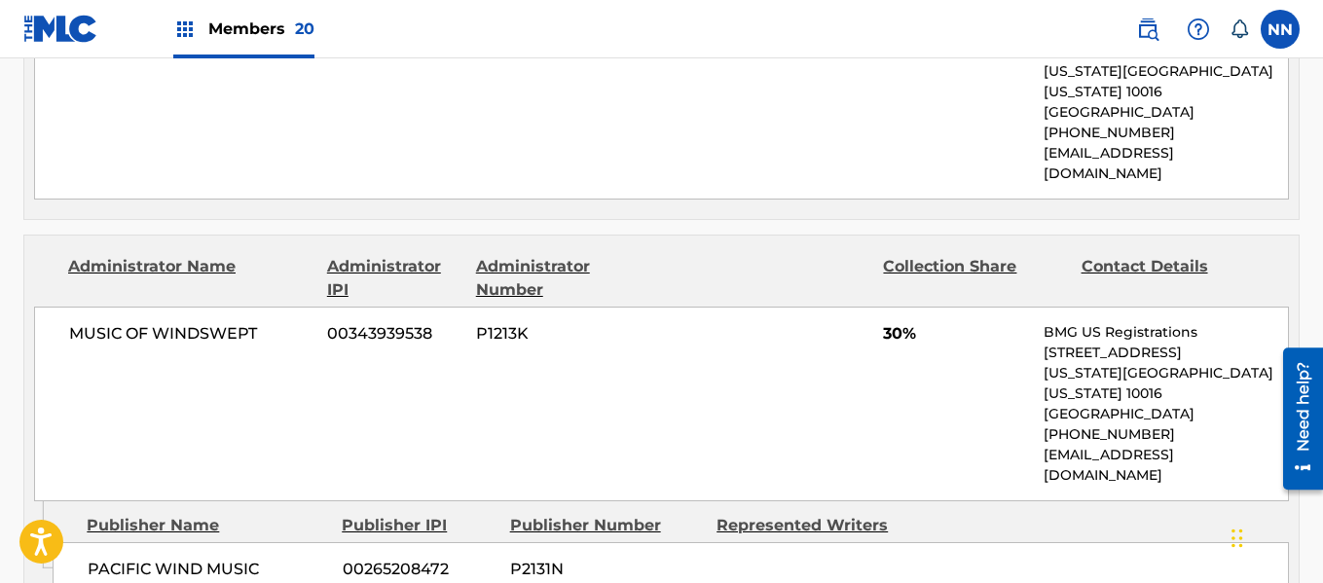
click at [117, 542] on div "PACIFIC WIND MUSIC 00265208472 P2131N" at bounding box center [671, 569] width 1236 height 55
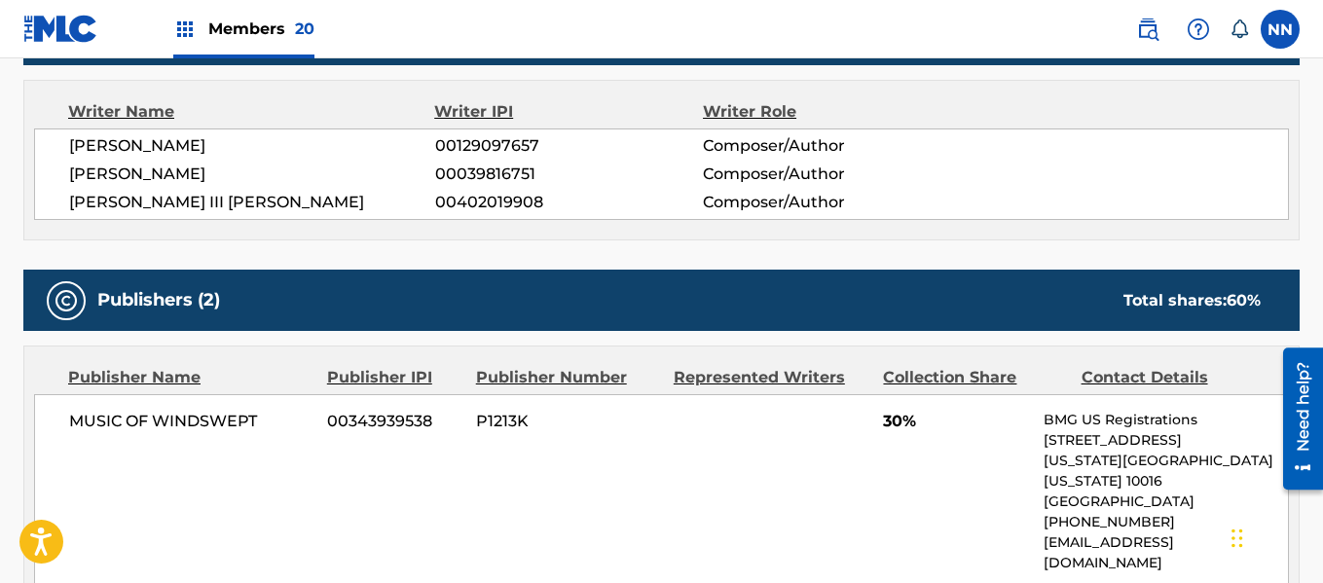
click at [116, 146] on span "[PERSON_NAME]" at bounding box center [252, 145] width 366 height 23
click at [101, 162] on div "[PERSON_NAME] 00129097657 Composer/Author [PERSON_NAME] 00039816751 Composer/Au…" at bounding box center [661, 175] width 1255 height 92
click at [120, 202] on span "[PERSON_NAME] III [PERSON_NAME]" at bounding box center [252, 202] width 366 height 23
drag, startPoint x: 874, startPoint y: 417, endPoint x: 853, endPoint y: 421, distance: 21.8
click at [861, 418] on div "MUSIC OF WINDSWEPT 00343939538 P1213K 30% BMG US Registrations [STREET_ADDRESS]…" at bounding box center [661, 491] width 1255 height 195
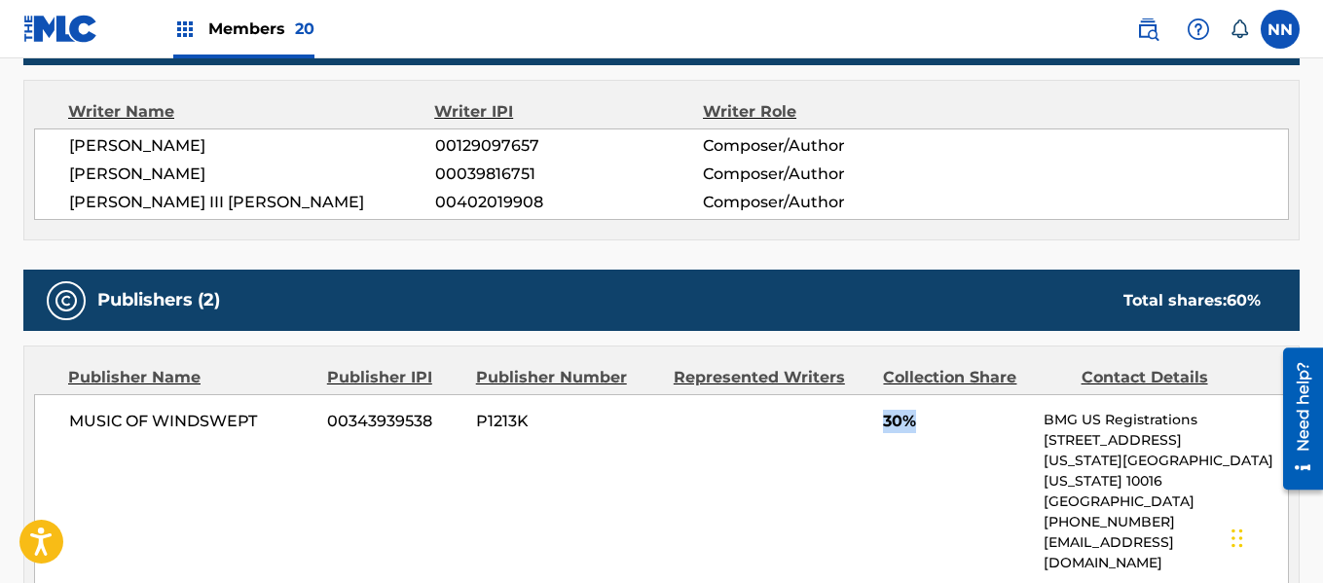
scroll to position [0, 0]
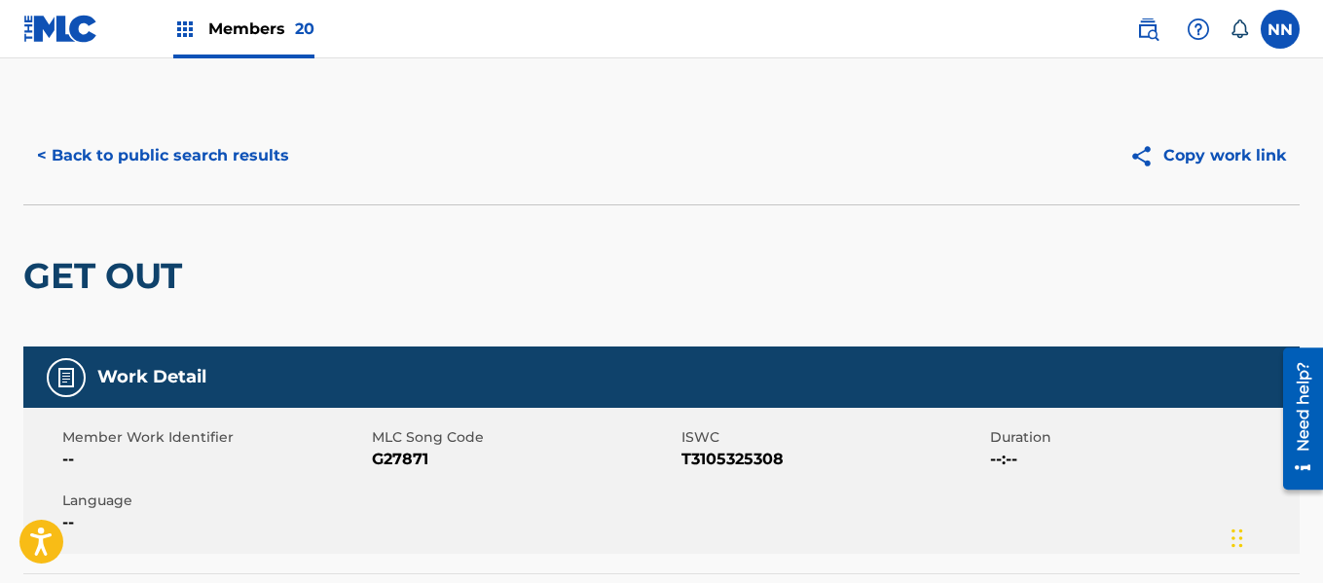
click at [175, 155] on button "< Back to public search results" at bounding box center [162, 155] width 279 height 49
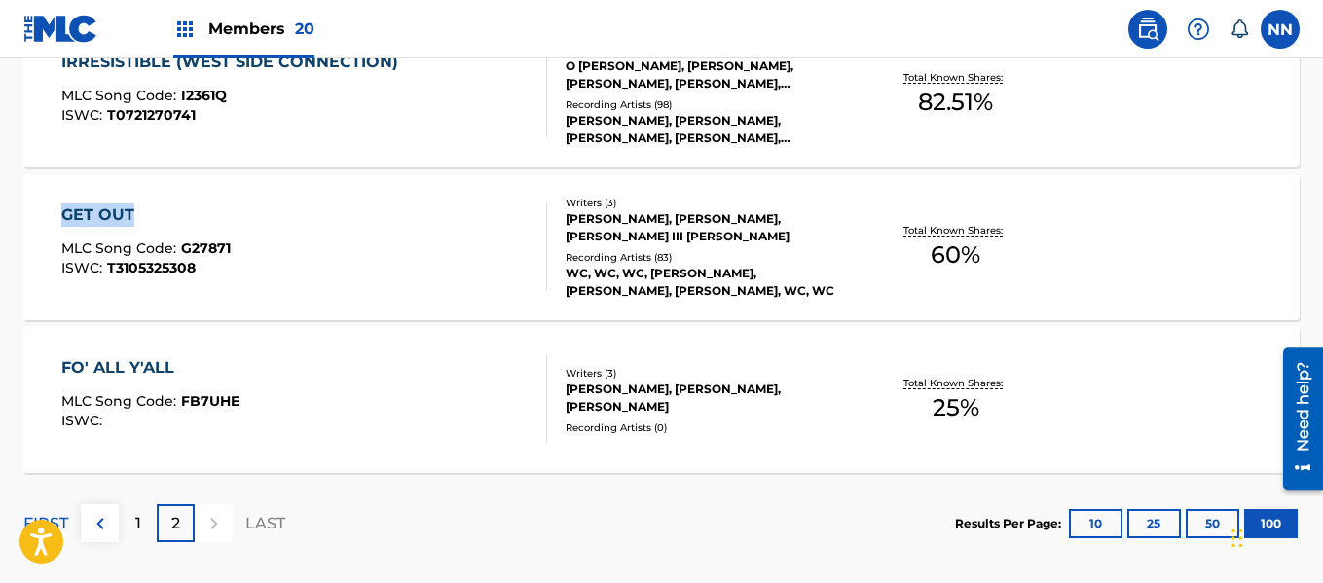
scroll to position [12194, 0]
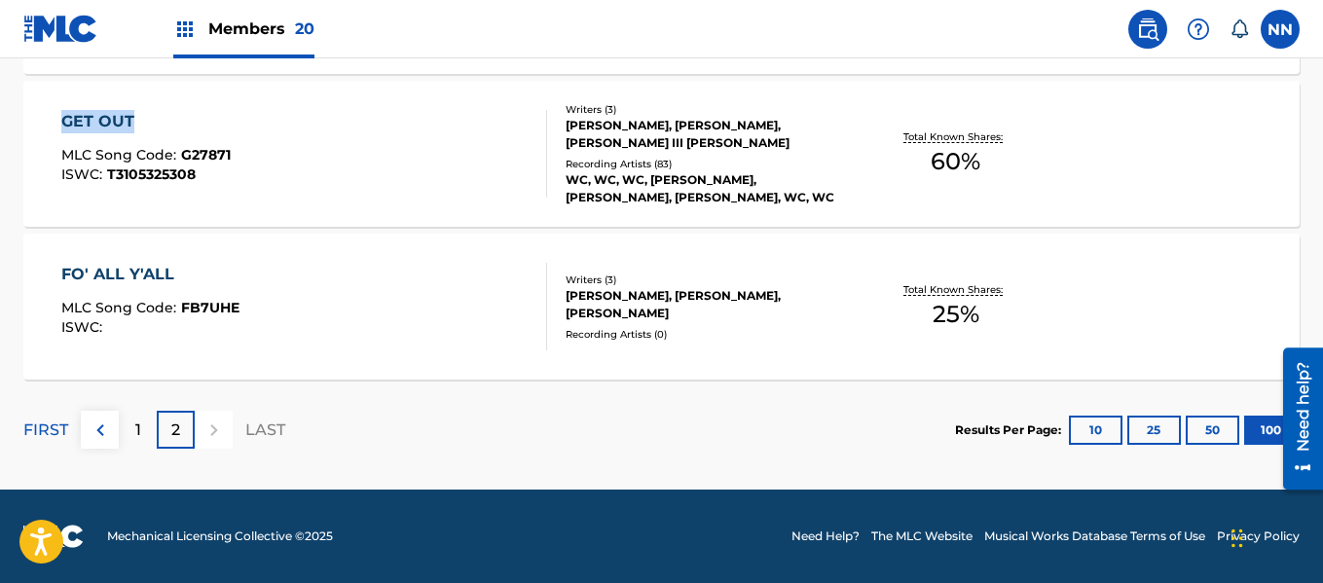
click at [121, 272] on div "FO' ALL Y'ALL" at bounding box center [150, 274] width 178 height 23
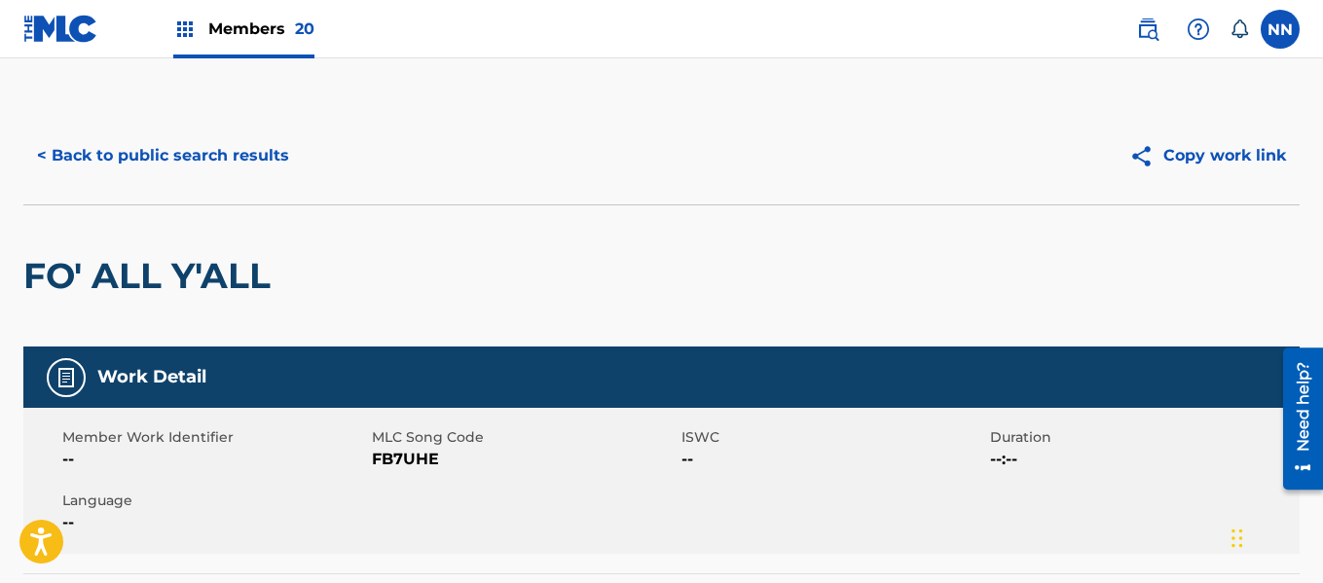
click at [121, 272] on h2 "FO' ALL Y'ALL" at bounding box center [151, 276] width 257 height 44
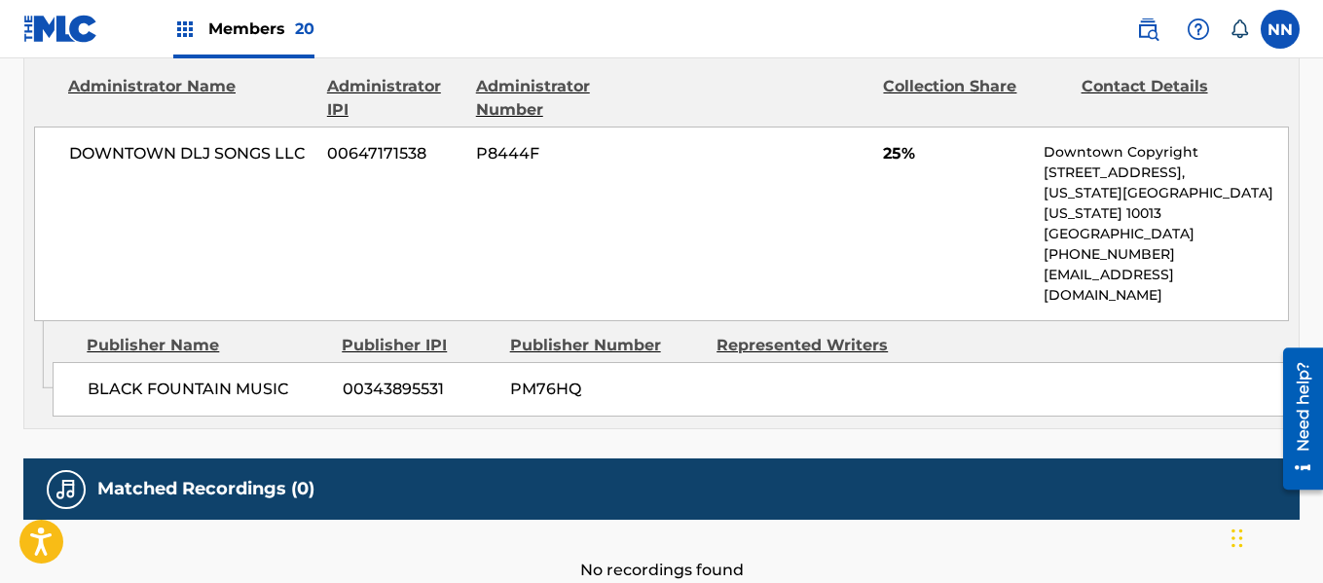
scroll to position [974, 0]
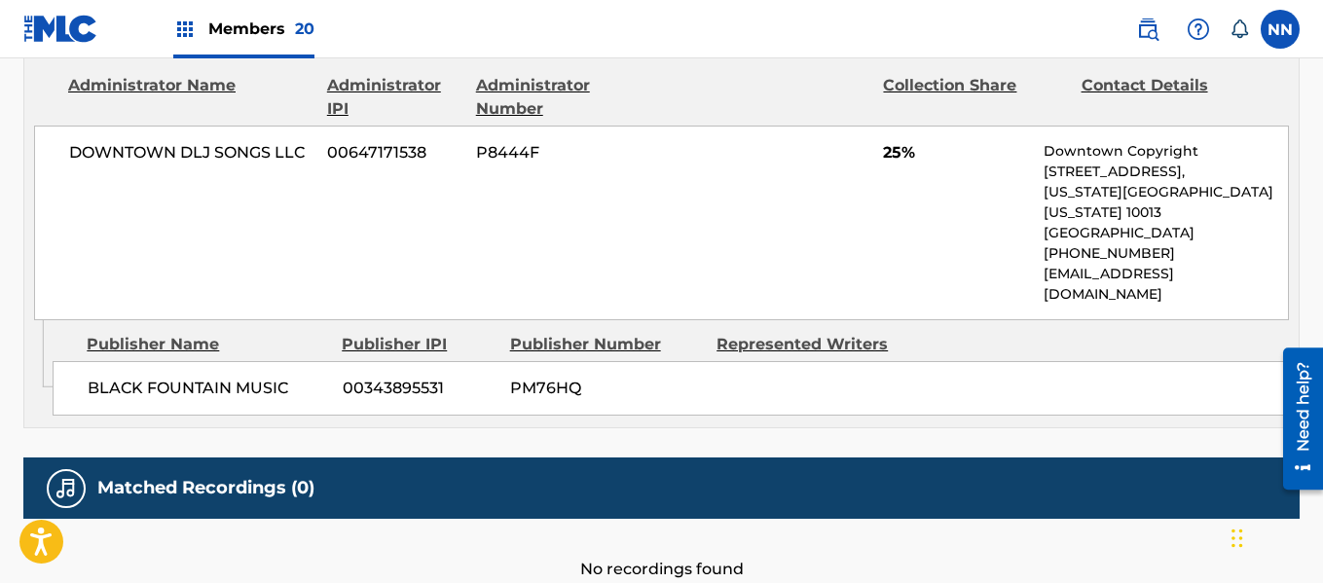
click at [127, 377] on span "BLACK FOUNTAIN MUSIC" at bounding box center [208, 388] width 240 height 23
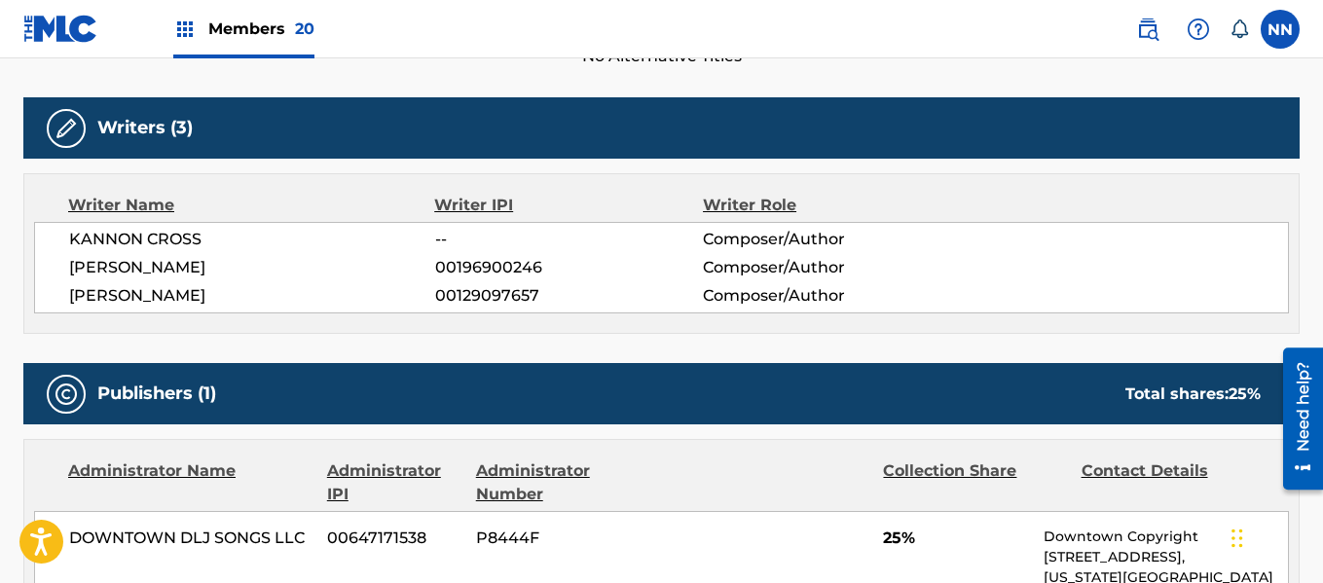
scroll to position [389, 0]
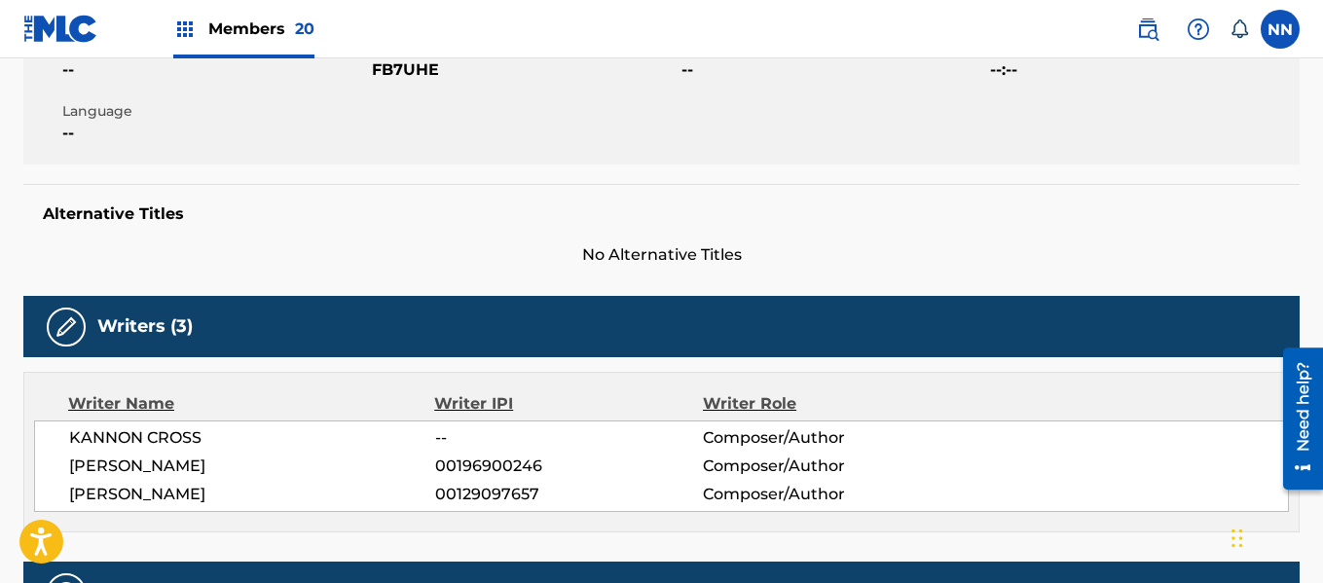
click at [114, 489] on span "[PERSON_NAME]" at bounding box center [252, 494] width 366 height 23
click at [108, 443] on span "KANNON CROSS" at bounding box center [252, 437] width 366 height 23
click at [154, 498] on span "[PERSON_NAME]" at bounding box center [252, 494] width 366 height 23
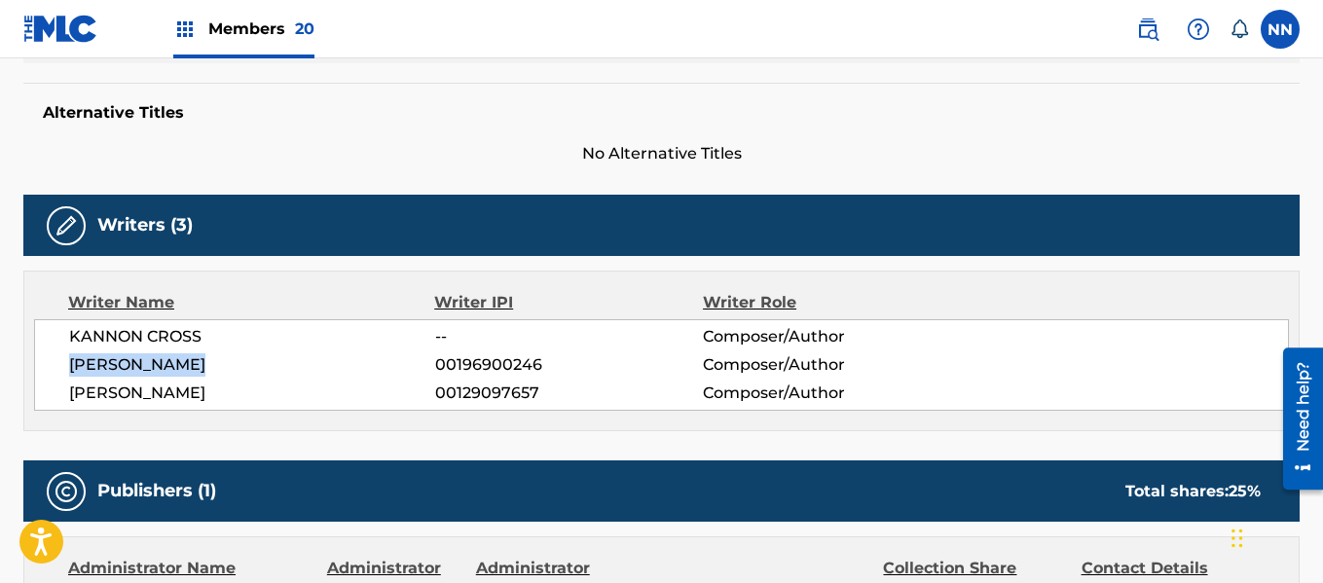
scroll to position [584, 0]
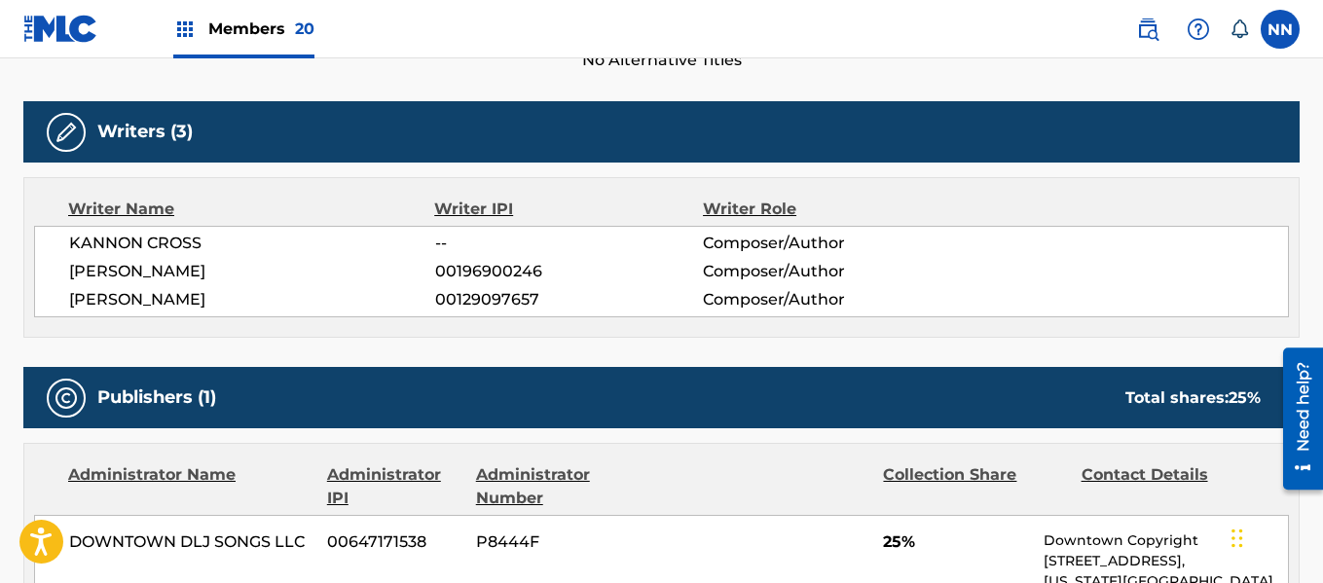
click at [888, 547] on span "25%" at bounding box center [956, 542] width 146 height 23
